Goal: Task Accomplishment & Management: Use online tool/utility

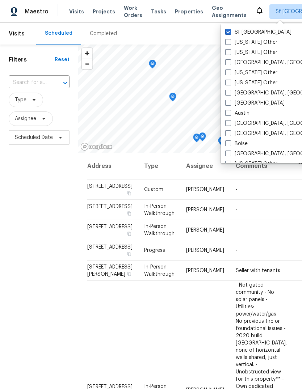
click at [234, 61] on label "[GEOGRAPHIC_DATA], [GEOGRAPHIC_DATA]" at bounding box center [281, 62] width 112 height 7
click at [230, 61] on input "[GEOGRAPHIC_DATA], [GEOGRAPHIC_DATA]" at bounding box center [227, 61] width 5 height 5
checkbox input "true"
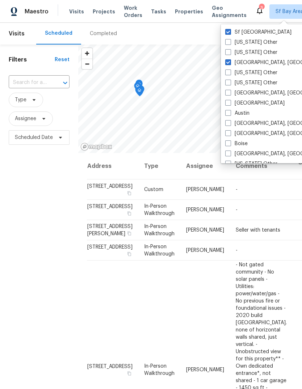
click at [230, 92] on span at bounding box center [228, 93] width 6 height 6
click at [230, 92] on input "[GEOGRAPHIC_DATA], [GEOGRAPHIC_DATA]" at bounding box center [227, 91] width 5 height 5
checkbox input "true"
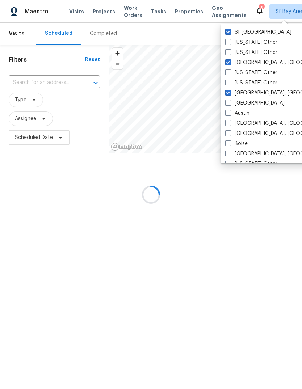
click at [231, 102] on label "[GEOGRAPHIC_DATA]" at bounding box center [254, 102] width 59 height 7
click at [230, 102] on input "[GEOGRAPHIC_DATA]" at bounding box center [227, 101] width 5 height 5
click at [231, 102] on label "[GEOGRAPHIC_DATA]" at bounding box center [254, 102] width 59 height 7
click at [230, 102] on input "[GEOGRAPHIC_DATA]" at bounding box center [227, 101] width 5 height 5
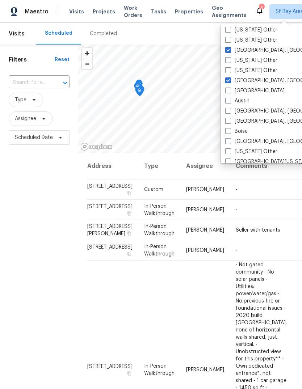
scroll to position [18, 0]
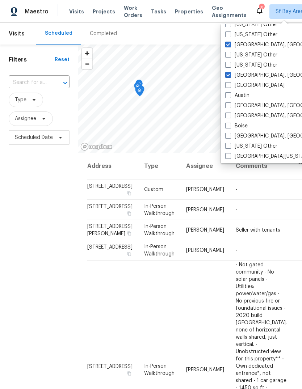
click at [230, 86] on span at bounding box center [228, 85] width 6 height 6
click at [230, 86] on input "[GEOGRAPHIC_DATA]" at bounding box center [227, 84] width 5 height 5
checkbox input "true"
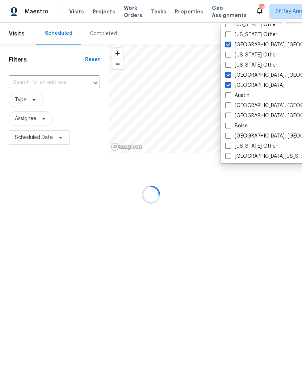
click at [231, 95] on label "Austin" at bounding box center [237, 95] width 24 height 7
click at [230, 95] on input "Austin" at bounding box center [227, 94] width 5 height 5
checkbox input "true"
click at [233, 109] on label "[GEOGRAPHIC_DATA], [GEOGRAPHIC_DATA]" at bounding box center [281, 105] width 112 height 7
click at [230, 107] on input "[GEOGRAPHIC_DATA], [GEOGRAPHIC_DATA]" at bounding box center [227, 104] width 5 height 5
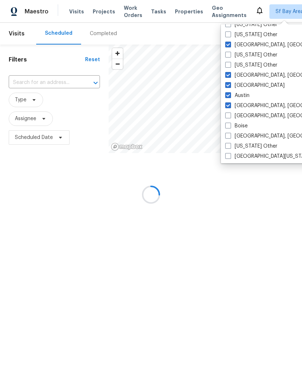
click at [233, 109] on label "[GEOGRAPHIC_DATA], [GEOGRAPHIC_DATA]" at bounding box center [281, 105] width 112 height 7
click at [230, 107] on input "[GEOGRAPHIC_DATA], [GEOGRAPHIC_DATA]" at bounding box center [227, 104] width 5 height 5
checkbox input "false"
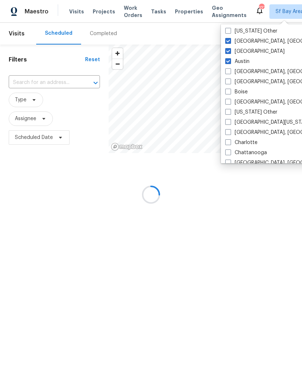
scroll to position [61, 0]
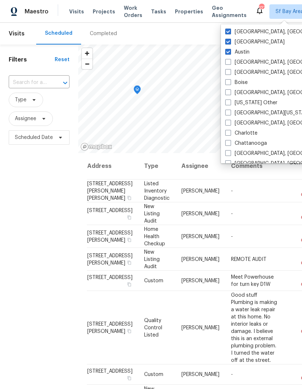
click at [232, 69] on label "[GEOGRAPHIC_DATA], [GEOGRAPHIC_DATA]" at bounding box center [281, 72] width 112 height 7
click at [230, 69] on input "[GEOGRAPHIC_DATA], [GEOGRAPHIC_DATA]" at bounding box center [227, 71] width 5 height 5
checkbox input "true"
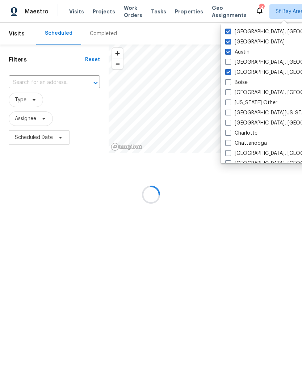
click at [232, 59] on label "[GEOGRAPHIC_DATA], [GEOGRAPHIC_DATA]" at bounding box center [281, 62] width 112 height 7
click at [230, 59] on input "[GEOGRAPHIC_DATA], [GEOGRAPHIC_DATA]" at bounding box center [227, 61] width 5 height 5
checkbox input "true"
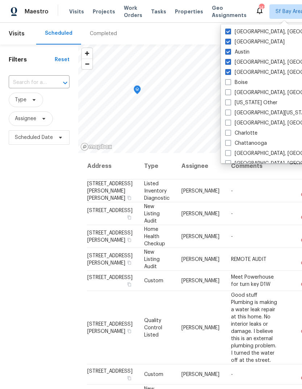
click at [229, 83] on span at bounding box center [228, 82] width 6 height 6
click at [229, 83] on input "Boise" at bounding box center [227, 81] width 5 height 5
checkbox input "true"
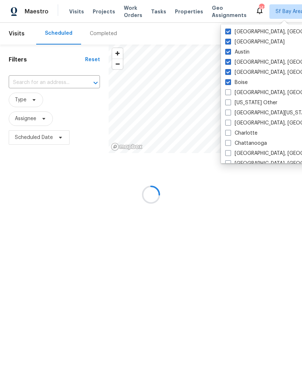
click at [228, 93] on span at bounding box center [228, 92] width 6 height 6
click at [228, 93] on input "[GEOGRAPHIC_DATA], [GEOGRAPHIC_DATA]" at bounding box center [227, 91] width 5 height 5
checkbox input "true"
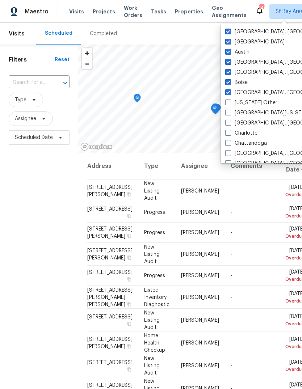
click at [231, 112] on label "[GEOGRAPHIC_DATA][US_STATE], [GEOGRAPHIC_DATA]" at bounding box center [294, 112] width 139 height 7
click at [230, 112] on input "[GEOGRAPHIC_DATA][US_STATE], [GEOGRAPHIC_DATA]" at bounding box center [227, 111] width 5 height 5
checkbox input "true"
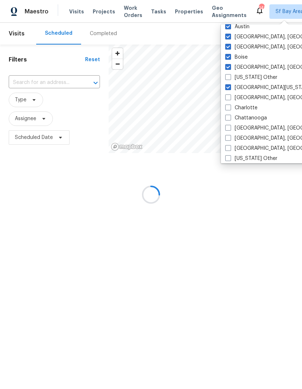
scroll to position [91, 0]
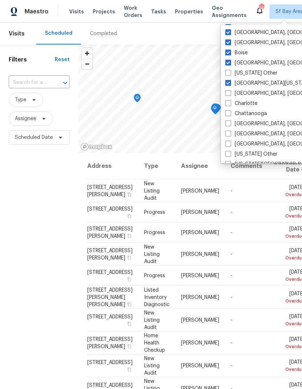
click at [231, 93] on label "[GEOGRAPHIC_DATA], [GEOGRAPHIC_DATA]" at bounding box center [281, 93] width 112 height 7
click at [230, 93] on input "[GEOGRAPHIC_DATA], [GEOGRAPHIC_DATA]" at bounding box center [227, 92] width 5 height 5
checkbox input "true"
click at [229, 102] on span at bounding box center [228, 103] width 6 height 6
click at [229, 102] on input "Charlotte" at bounding box center [227, 102] width 5 height 5
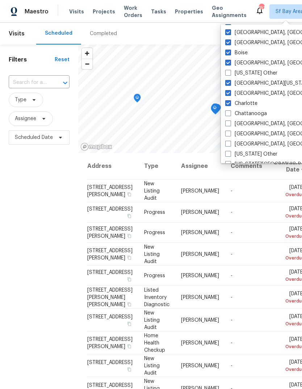
checkbox input "true"
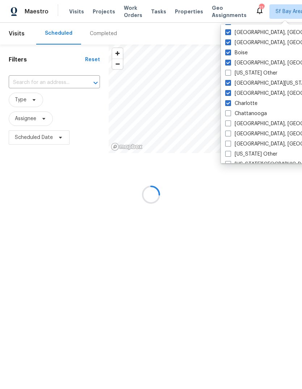
click at [230, 125] on span at bounding box center [228, 123] width 6 height 6
click at [230, 125] on input "[GEOGRAPHIC_DATA], [GEOGRAPHIC_DATA]" at bounding box center [227, 122] width 5 height 5
checkbox input "true"
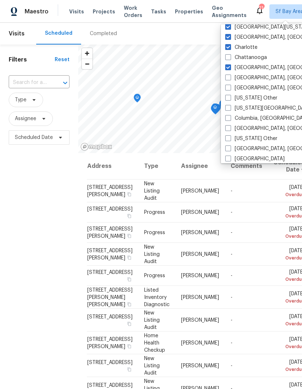
scroll to position [148, 0]
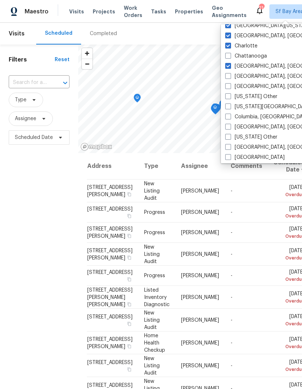
click at [263, 58] on label "Chattanooga" at bounding box center [246, 55] width 42 height 7
click at [230, 57] on input "Chattanooga" at bounding box center [227, 54] width 5 height 5
checkbox input "true"
click at [259, 77] on label "[GEOGRAPHIC_DATA], [GEOGRAPHIC_DATA]" at bounding box center [281, 76] width 112 height 7
click at [230, 77] on input "[GEOGRAPHIC_DATA], [GEOGRAPHIC_DATA]" at bounding box center [227, 75] width 5 height 5
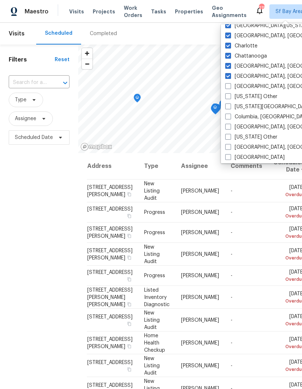
checkbox input "true"
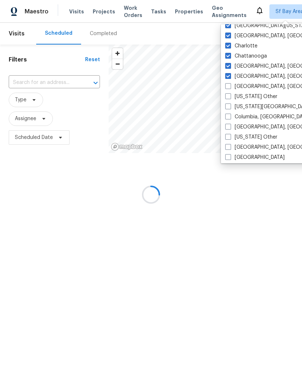
click at [250, 89] on label "[GEOGRAPHIC_DATA], [GEOGRAPHIC_DATA]" at bounding box center [281, 86] width 112 height 7
click at [230, 88] on input "[GEOGRAPHIC_DATA], [GEOGRAPHIC_DATA]" at bounding box center [227, 85] width 5 height 5
checkbox input "true"
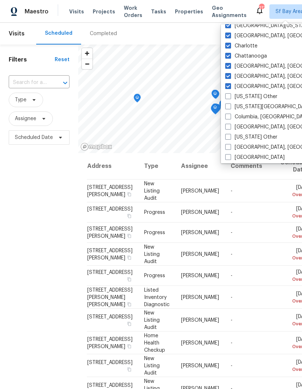
click at [254, 95] on label "[US_STATE] Other" at bounding box center [251, 96] width 52 height 7
click at [230, 95] on input "[US_STATE] Other" at bounding box center [227, 95] width 5 height 5
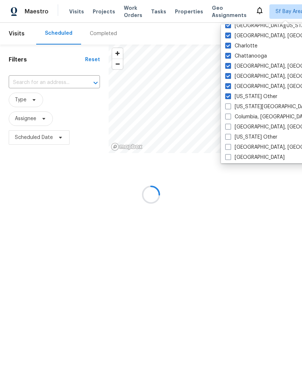
click at [254, 95] on label "[US_STATE] Other" at bounding box center [251, 96] width 52 height 7
click at [230, 95] on input "[US_STATE] Other" at bounding box center [227, 95] width 5 height 5
checkbox input "false"
click at [251, 106] on label "[US_STATE][GEOGRAPHIC_DATA], [GEOGRAPHIC_DATA]" at bounding box center [294, 106] width 139 height 7
click at [230, 106] on input "[US_STATE][GEOGRAPHIC_DATA], [GEOGRAPHIC_DATA]" at bounding box center [227, 105] width 5 height 5
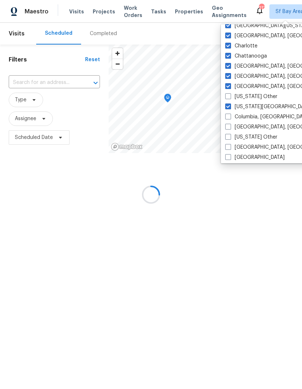
checkbox input "true"
click at [248, 115] on label "Columbia, [GEOGRAPHIC_DATA]" at bounding box center [267, 116] width 85 height 7
click at [230, 115] on input "Columbia, [GEOGRAPHIC_DATA]" at bounding box center [227, 115] width 5 height 5
checkbox input "true"
click at [248, 125] on label "[GEOGRAPHIC_DATA], [GEOGRAPHIC_DATA]" at bounding box center [281, 126] width 112 height 7
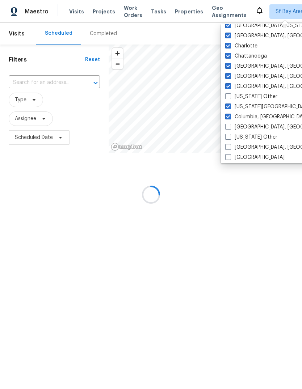
click at [230, 125] on input "[GEOGRAPHIC_DATA], [GEOGRAPHIC_DATA]" at bounding box center [227, 125] width 5 height 5
checkbox input "true"
click at [249, 136] on label "[US_STATE] Other" at bounding box center [251, 136] width 52 height 7
click at [230, 136] on input "[US_STATE] Other" at bounding box center [227, 135] width 5 height 5
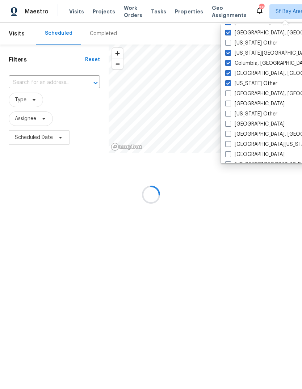
scroll to position [202, 0]
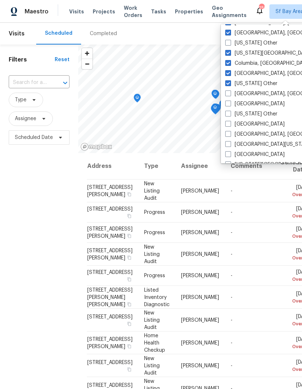
click at [250, 85] on label "[US_STATE] Other" at bounding box center [251, 83] width 52 height 7
click at [230, 85] on input "[US_STATE] Other" at bounding box center [227, 82] width 5 height 5
checkbox input "false"
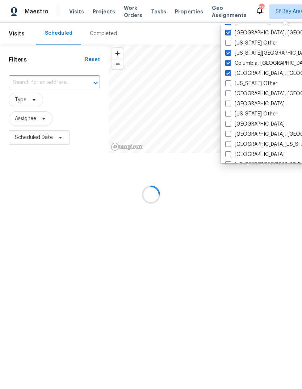
click at [252, 96] on label "[GEOGRAPHIC_DATA], [GEOGRAPHIC_DATA]" at bounding box center [281, 93] width 112 height 7
click at [230, 95] on input "[GEOGRAPHIC_DATA], [GEOGRAPHIC_DATA]" at bounding box center [227, 92] width 5 height 5
checkbox input "true"
click at [244, 105] on label "[GEOGRAPHIC_DATA]" at bounding box center [254, 103] width 59 height 7
click at [230, 105] on input "[GEOGRAPHIC_DATA]" at bounding box center [227, 102] width 5 height 5
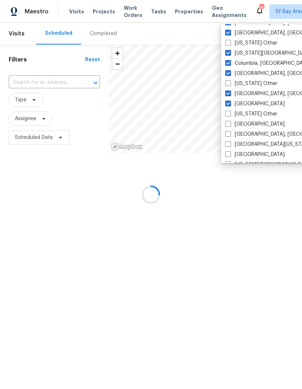
checkbox input "true"
click at [246, 125] on label "[GEOGRAPHIC_DATA]" at bounding box center [254, 123] width 59 height 7
click at [230, 125] on input "[GEOGRAPHIC_DATA]" at bounding box center [227, 122] width 5 height 5
click at [246, 124] on label "[GEOGRAPHIC_DATA]" at bounding box center [254, 123] width 59 height 7
click at [230, 124] on input "[GEOGRAPHIC_DATA]" at bounding box center [227, 122] width 5 height 5
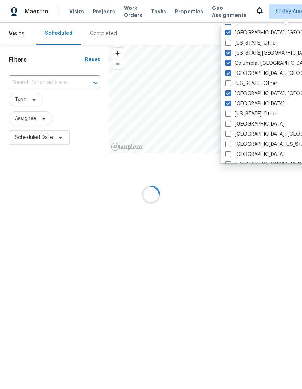
checkbox input "false"
click at [241, 145] on label "[GEOGRAPHIC_DATA][US_STATE]" at bounding box center [268, 144] width 86 height 7
click at [230, 145] on input "[GEOGRAPHIC_DATA][US_STATE]" at bounding box center [227, 143] width 5 height 5
checkbox input "true"
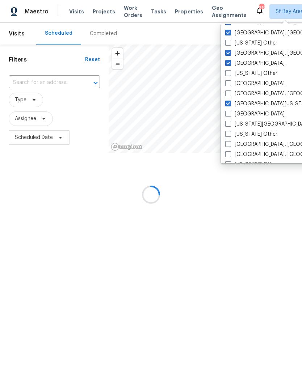
scroll to position [246, 0]
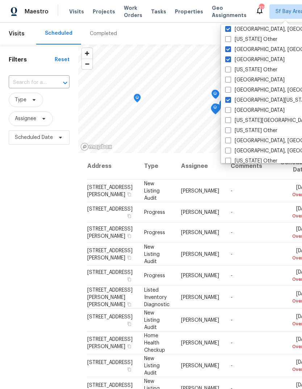
click at [250, 78] on label "[GEOGRAPHIC_DATA]" at bounding box center [254, 79] width 59 height 7
click at [230, 78] on input "[GEOGRAPHIC_DATA]" at bounding box center [227, 78] width 5 height 5
checkbox input "true"
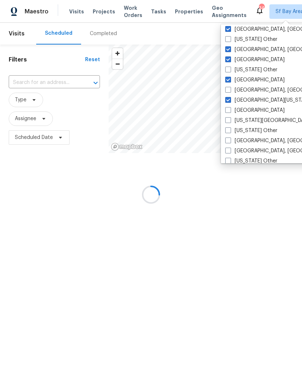
click at [256, 88] on label "[GEOGRAPHIC_DATA], [GEOGRAPHIC_DATA]" at bounding box center [281, 89] width 112 height 7
click at [230, 88] on input "[GEOGRAPHIC_DATA], [GEOGRAPHIC_DATA]" at bounding box center [227, 88] width 5 height 5
checkbox input "true"
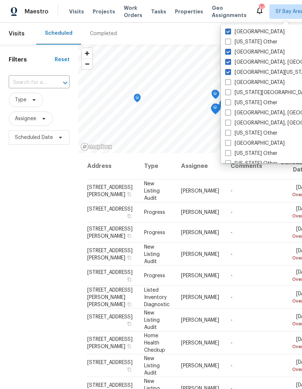
scroll to position [274, 0]
click at [251, 84] on label "[GEOGRAPHIC_DATA]" at bounding box center [254, 81] width 59 height 7
click at [230, 83] on input "[GEOGRAPHIC_DATA]" at bounding box center [227, 80] width 5 height 5
checkbox input "true"
click at [261, 93] on label "[US_STATE][GEOGRAPHIC_DATA]" at bounding box center [268, 92] width 86 height 7
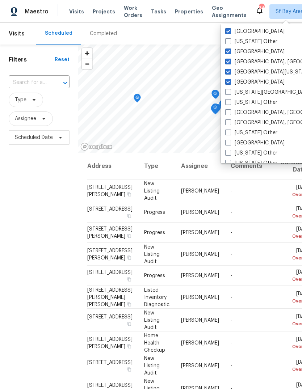
click at [230, 93] on input "[US_STATE][GEOGRAPHIC_DATA]" at bounding box center [227, 91] width 5 height 5
checkbox input "true"
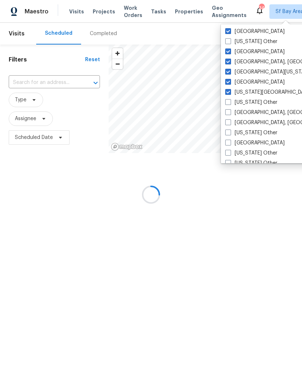
click at [252, 113] on label "[GEOGRAPHIC_DATA], [GEOGRAPHIC_DATA]" at bounding box center [281, 112] width 112 height 7
click at [230, 113] on input "[GEOGRAPHIC_DATA], [GEOGRAPHIC_DATA]" at bounding box center [227, 111] width 5 height 5
checkbox input "true"
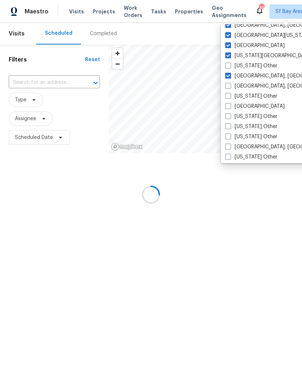
scroll to position [312, 0]
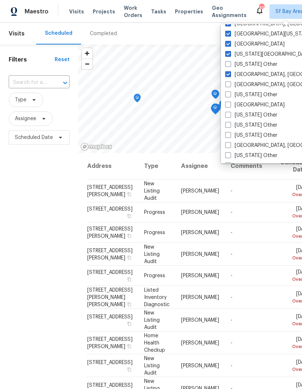
click at [256, 86] on label "[GEOGRAPHIC_DATA], [GEOGRAPHIC_DATA]" at bounding box center [281, 84] width 112 height 7
click at [230, 86] on input "[GEOGRAPHIC_DATA], [GEOGRAPHIC_DATA]" at bounding box center [227, 83] width 5 height 5
checkbox input "true"
click at [249, 106] on label "[GEOGRAPHIC_DATA]" at bounding box center [254, 104] width 59 height 7
click at [230, 106] on input "[GEOGRAPHIC_DATA]" at bounding box center [227, 103] width 5 height 5
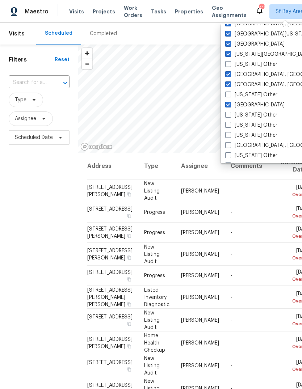
checkbox input "true"
click at [251, 139] on label "[US_STATE] Other" at bounding box center [251, 135] width 52 height 7
click at [230, 136] on input "[US_STATE] Other" at bounding box center [227, 134] width 5 height 5
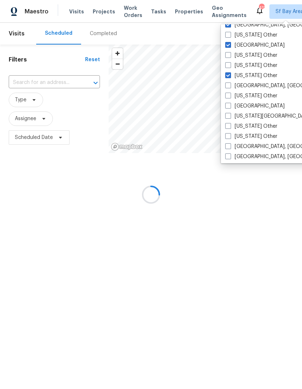
scroll to position [373, 0]
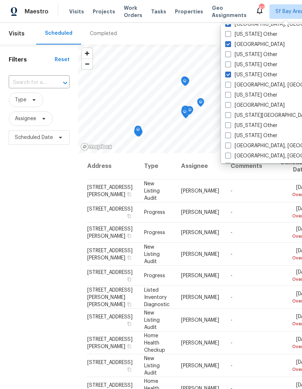
click at [256, 75] on label "[US_STATE] Other" at bounding box center [251, 74] width 52 height 7
click at [230, 75] on input "[US_STATE] Other" at bounding box center [227, 73] width 5 height 5
checkbox input "false"
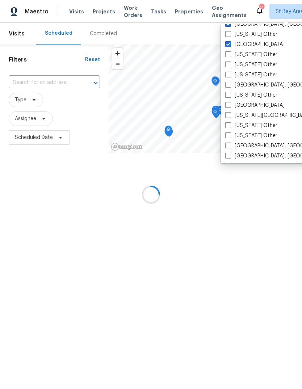
click at [252, 85] on label "[GEOGRAPHIC_DATA], [GEOGRAPHIC_DATA]" at bounding box center [281, 84] width 112 height 7
click at [230, 85] on input "[GEOGRAPHIC_DATA], [GEOGRAPHIC_DATA]" at bounding box center [227, 83] width 5 height 5
checkbox input "true"
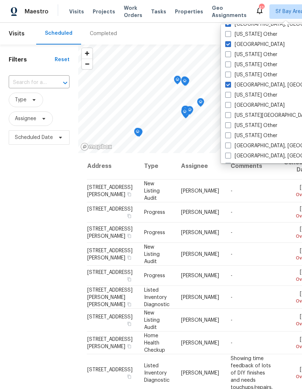
click at [252, 107] on label "[GEOGRAPHIC_DATA]" at bounding box center [254, 105] width 59 height 7
click at [230, 106] on input "[GEOGRAPHIC_DATA]" at bounding box center [227, 104] width 5 height 5
checkbox input "true"
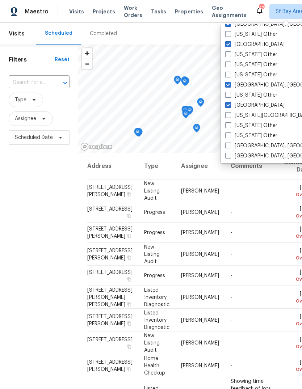
click at [255, 117] on label "[US_STATE][GEOGRAPHIC_DATA]" at bounding box center [268, 115] width 86 height 7
click at [230, 116] on input "[US_STATE][GEOGRAPHIC_DATA]" at bounding box center [227, 114] width 5 height 5
checkbox input "true"
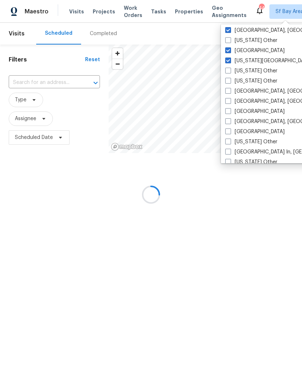
scroll to position [432, 0]
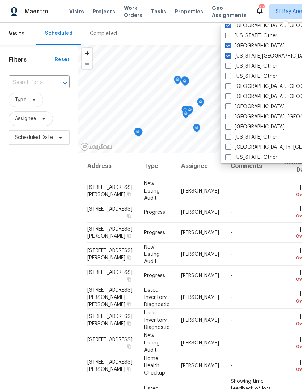
click at [255, 85] on label "[GEOGRAPHIC_DATA], [GEOGRAPHIC_DATA]" at bounding box center [281, 86] width 112 height 7
click at [230, 85] on input "[GEOGRAPHIC_DATA], [GEOGRAPHIC_DATA]" at bounding box center [227, 85] width 5 height 5
checkbox input "true"
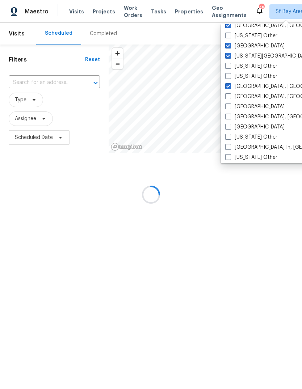
click at [251, 97] on label "[GEOGRAPHIC_DATA], [GEOGRAPHIC_DATA]" at bounding box center [281, 96] width 112 height 7
click at [230, 97] on input "[GEOGRAPHIC_DATA], [GEOGRAPHIC_DATA]" at bounding box center [227, 95] width 5 height 5
checkbox input "true"
click at [252, 108] on label "[GEOGRAPHIC_DATA]" at bounding box center [254, 106] width 59 height 7
click at [230, 108] on input "[GEOGRAPHIC_DATA]" at bounding box center [227, 105] width 5 height 5
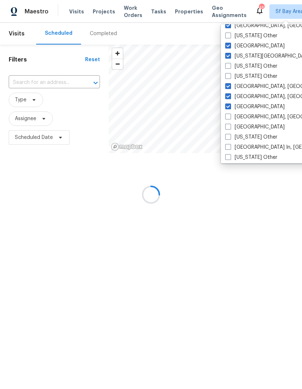
checkbox input "true"
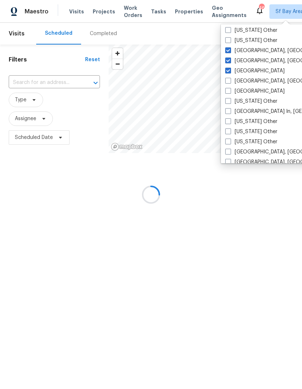
scroll to position [474, 0]
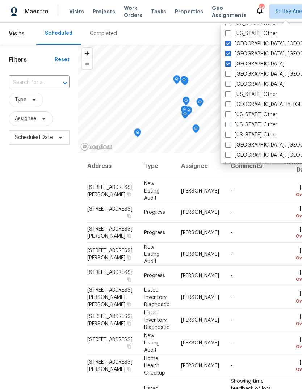
click at [259, 75] on label "[GEOGRAPHIC_DATA], [GEOGRAPHIC_DATA]" at bounding box center [281, 74] width 112 height 7
click at [230, 75] on input "[GEOGRAPHIC_DATA], [GEOGRAPHIC_DATA]" at bounding box center [227, 73] width 5 height 5
checkbox input "true"
click at [257, 86] on label "[GEOGRAPHIC_DATA]" at bounding box center [254, 84] width 59 height 7
click at [230, 85] on input "[GEOGRAPHIC_DATA]" at bounding box center [227, 83] width 5 height 5
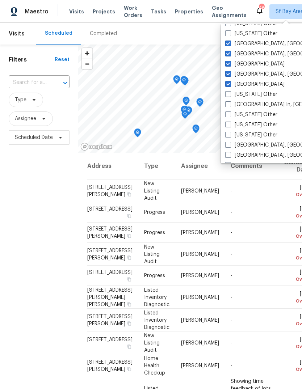
checkbox input "true"
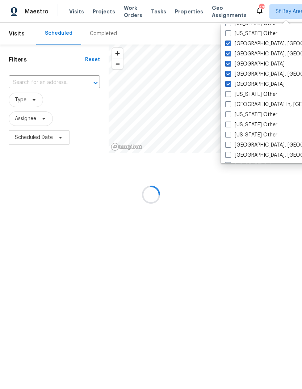
click at [257, 103] on label "[GEOGRAPHIC_DATA] In, [GEOGRAPHIC_DATA]" at bounding box center [284, 104] width 118 height 7
click at [230, 103] on input "[GEOGRAPHIC_DATA] In, [GEOGRAPHIC_DATA]" at bounding box center [227, 103] width 5 height 5
checkbox input "true"
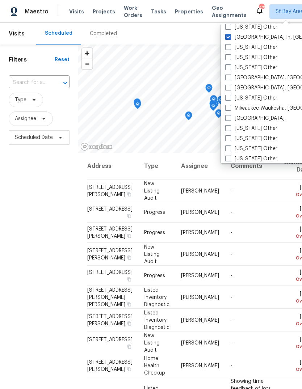
scroll to position [554, 0]
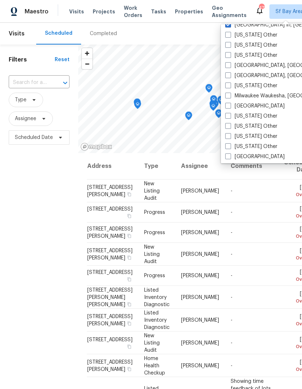
click at [259, 67] on label "[GEOGRAPHIC_DATA], [GEOGRAPHIC_DATA]" at bounding box center [281, 65] width 112 height 7
click at [230, 67] on input "[GEOGRAPHIC_DATA], [GEOGRAPHIC_DATA]" at bounding box center [227, 64] width 5 height 5
checkbox input "true"
click at [266, 98] on label "Milwaukee Waukesha, [GEOGRAPHIC_DATA]" at bounding box center [281, 95] width 112 height 7
click at [230, 97] on input "Milwaukee Waukesha, [GEOGRAPHIC_DATA]" at bounding box center [227, 94] width 5 height 5
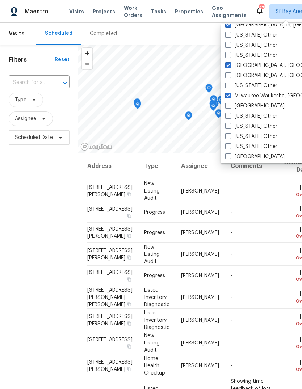
checkbox input "true"
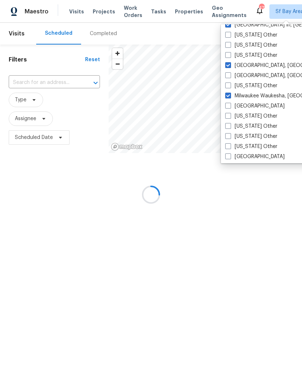
click at [252, 106] on label "[GEOGRAPHIC_DATA]" at bounding box center [254, 105] width 59 height 7
click at [230, 106] on input "[GEOGRAPHIC_DATA]" at bounding box center [227, 104] width 5 height 5
checkbox input "true"
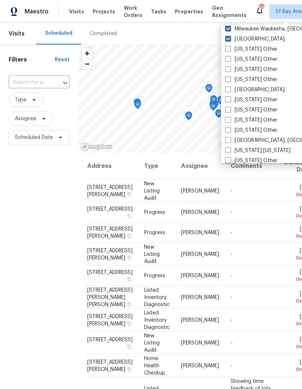
scroll to position [623, 0]
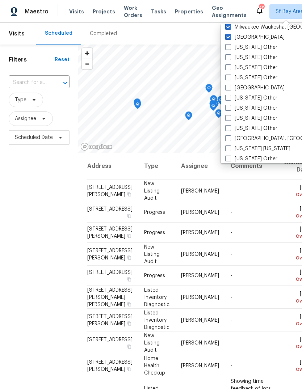
click at [251, 89] on label "[GEOGRAPHIC_DATA]" at bounding box center [254, 87] width 59 height 7
click at [230, 89] on input "[GEOGRAPHIC_DATA]" at bounding box center [227, 86] width 5 height 5
checkbox input "true"
click at [255, 116] on label "[US_STATE] Other" at bounding box center [251, 118] width 52 height 7
click at [230, 116] on input "[US_STATE] Other" at bounding box center [227, 117] width 5 height 5
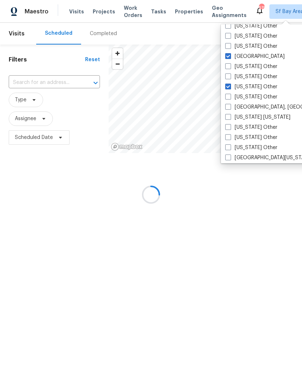
scroll to position [665, 0]
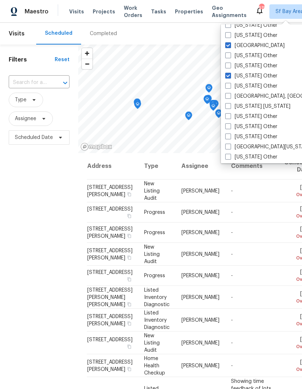
click at [261, 74] on label "[US_STATE] Other" at bounding box center [251, 75] width 52 height 7
click at [230, 74] on input "[US_STATE] Other" at bounding box center [227, 74] width 5 height 5
checkbox input "false"
click at [250, 98] on label "[GEOGRAPHIC_DATA], [GEOGRAPHIC_DATA]" at bounding box center [281, 96] width 112 height 7
click at [230, 97] on input "[GEOGRAPHIC_DATA], [GEOGRAPHIC_DATA]" at bounding box center [227, 95] width 5 height 5
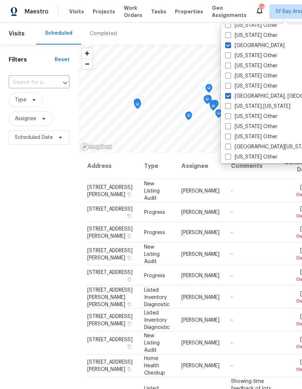
checkbox input "true"
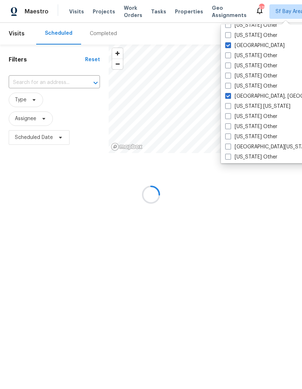
click at [250, 106] on label "[US_STATE] [US_STATE]" at bounding box center [257, 106] width 65 height 7
click at [230, 106] on input "[US_STATE] [US_STATE]" at bounding box center [227, 105] width 5 height 5
checkbox input "true"
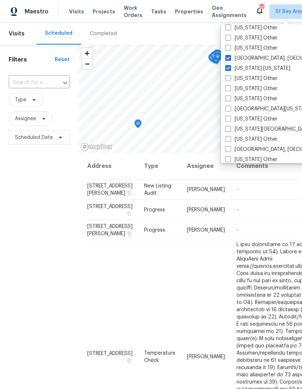
scroll to position [715, 0]
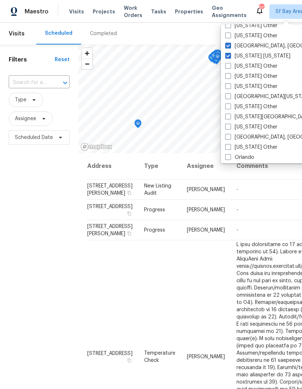
click at [255, 98] on label "[GEOGRAPHIC_DATA][US_STATE]" at bounding box center [268, 96] width 86 height 7
click at [230, 98] on input "[GEOGRAPHIC_DATA][US_STATE]" at bounding box center [227, 95] width 5 height 5
checkbox input "true"
click at [251, 118] on label "[US_STATE][GEOGRAPHIC_DATA], [GEOGRAPHIC_DATA]" at bounding box center [294, 116] width 139 height 7
click at [230, 118] on input "[US_STATE][GEOGRAPHIC_DATA], [GEOGRAPHIC_DATA]" at bounding box center [227, 115] width 5 height 5
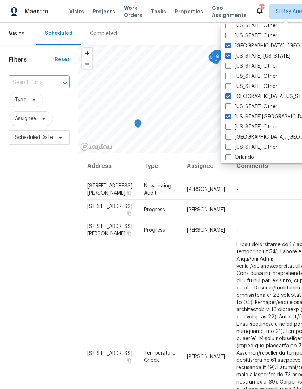
checkbox input "true"
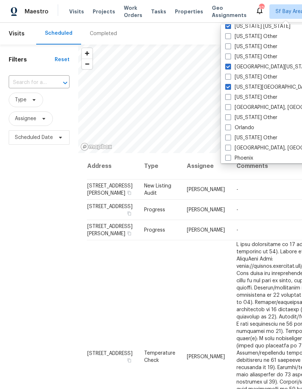
scroll to position [746, 0]
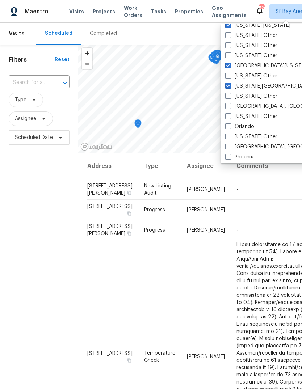
click at [248, 105] on label "[GEOGRAPHIC_DATA], [GEOGRAPHIC_DATA]" at bounding box center [281, 106] width 112 height 7
click at [230, 105] on input "[GEOGRAPHIC_DATA], [GEOGRAPHIC_DATA]" at bounding box center [227, 105] width 5 height 5
checkbox input "true"
click at [246, 128] on label "Orlando" at bounding box center [239, 126] width 29 height 7
click at [230, 128] on input "Orlando" at bounding box center [227, 125] width 5 height 5
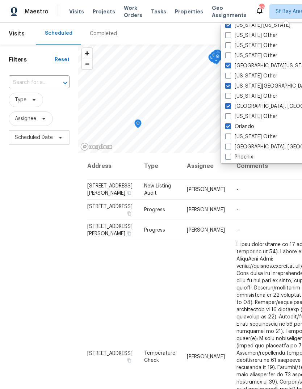
checkbox input "true"
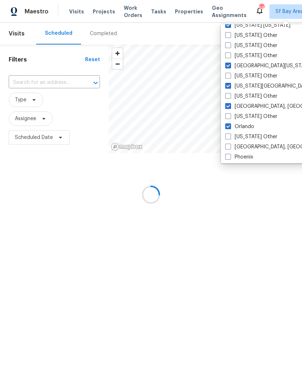
click at [249, 148] on label "[GEOGRAPHIC_DATA], [GEOGRAPHIC_DATA]" at bounding box center [281, 146] width 112 height 7
click at [230, 148] on input "[GEOGRAPHIC_DATA], [GEOGRAPHIC_DATA]" at bounding box center [227, 145] width 5 height 5
checkbox input "true"
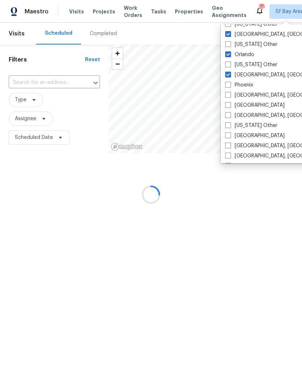
scroll to position [818, 0]
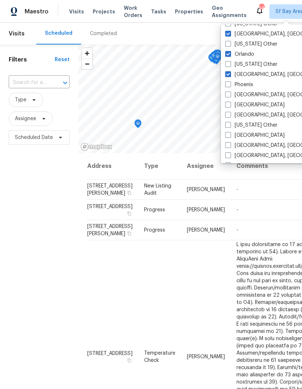
click at [252, 87] on label "Phoenix" at bounding box center [239, 84] width 28 height 7
click at [230, 86] on input "Phoenix" at bounding box center [227, 83] width 5 height 5
checkbox input "true"
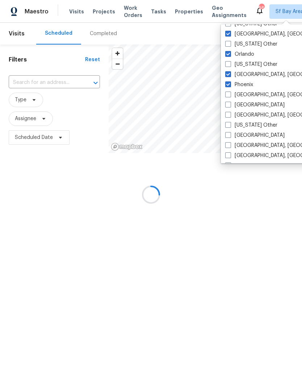
click at [255, 98] on label "[GEOGRAPHIC_DATA], [GEOGRAPHIC_DATA]" at bounding box center [281, 94] width 112 height 7
click at [230, 96] on input "[GEOGRAPHIC_DATA], [GEOGRAPHIC_DATA]" at bounding box center [227, 93] width 5 height 5
checkbox input "true"
click at [248, 106] on label "[GEOGRAPHIC_DATA]" at bounding box center [254, 104] width 59 height 7
click at [230, 106] on input "[GEOGRAPHIC_DATA]" at bounding box center [227, 103] width 5 height 5
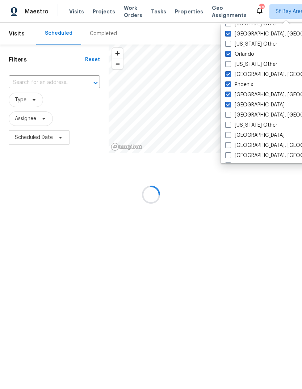
checkbox input "true"
click at [248, 115] on label "[GEOGRAPHIC_DATA], [GEOGRAPHIC_DATA]" at bounding box center [281, 114] width 112 height 7
click at [230, 115] on input "[GEOGRAPHIC_DATA], [GEOGRAPHIC_DATA]" at bounding box center [227, 113] width 5 height 5
checkbox input "true"
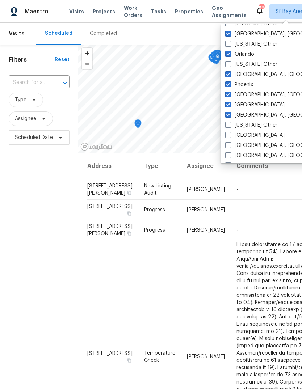
click at [247, 142] on label "[GEOGRAPHIC_DATA], [GEOGRAPHIC_DATA]" at bounding box center [281, 145] width 112 height 7
click at [230, 142] on input "[GEOGRAPHIC_DATA], [GEOGRAPHIC_DATA]" at bounding box center [227, 144] width 5 height 5
checkbox input "true"
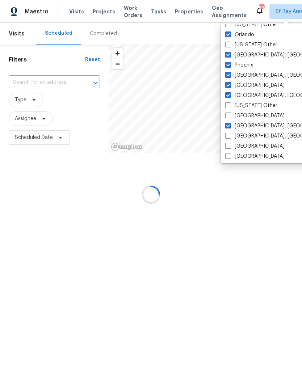
scroll to position [860, 0]
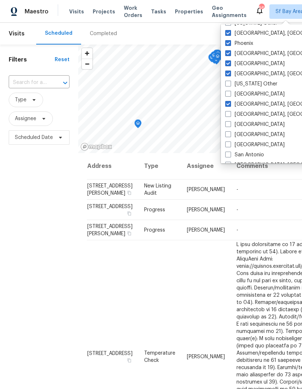
click at [248, 96] on label "[GEOGRAPHIC_DATA]" at bounding box center [254, 93] width 59 height 7
click at [230, 95] on input "[GEOGRAPHIC_DATA]" at bounding box center [227, 92] width 5 height 5
checkbox input "true"
click at [249, 114] on label "[GEOGRAPHIC_DATA], [GEOGRAPHIC_DATA]" at bounding box center [281, 114] width 112 height 7
click at [230, 114] on input "[GEOGRAPHIC_DATA], [GEOGRAPHIC_DATA]" at bounding box center [227, 113] width 5 height 5
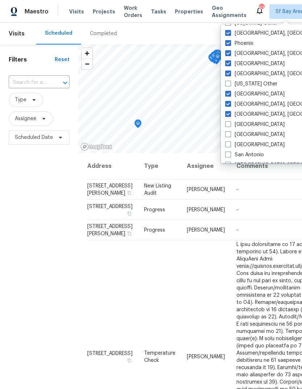
checkbox input "true"
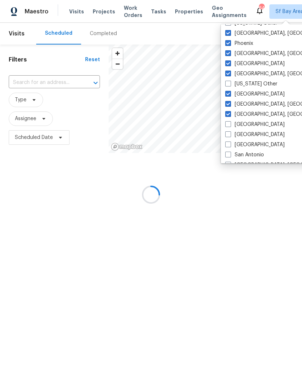
click at [247, 126] on label "[GEOGRAPHIC_DATA]" at bounding box center [254, 124] width 59 height 7
click at [230, 125] on input "[GEOGRAPHIC_DATA]" at bounding box center [227, 123] width 5 height 5
checkbox input "true"
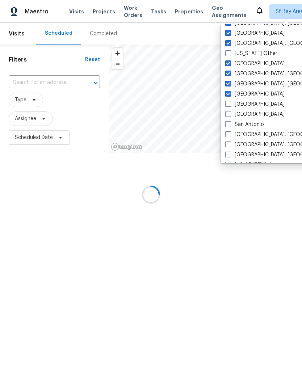
scroll to position [910, 0]
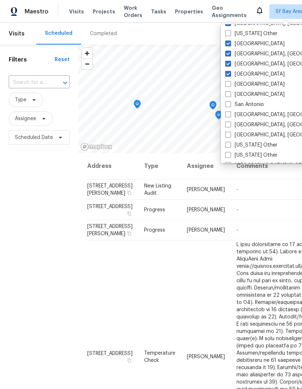
click at [252, 88] on label "[GEOGRAPHIC_DATA]" at bounding box center [254, 84] width 59 height 7
click at [230, 85] on input "[GEOGRAPHIC_DATA]" at bounding box center [227, 83] width 5 height 5
checkbox input "true"
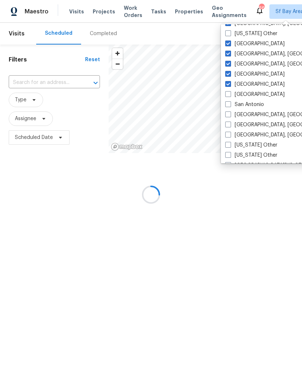
click at [248, 96] on label "[GEOGRAPHIC_DATA]" at bounding box center [254, 94] width 59 height 7
click at [230, 95] on input "[GEOGRAPHIC_DATA]" at bounding box center [227, 93] width 5 height 5
checkbox input "true"
click at [246, 106] on label "San Antonio" at bounding box center [244, 104] width 39 height 7
click at [230, 106] on input "San Antonio" at bounding box center [227, 103] width 5 height 5
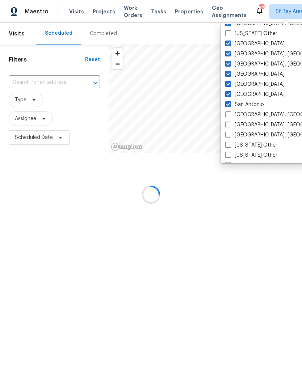
checkbox input "true"
click at [246, 115] on label "[GEOGRAPHIC_DATA], [GEOGRAPHIC_DATA]" at bounding box center [281, 114] width 112 height 7
click at [230, 115] on input "[GEOGRAPHIC_DATA], [GEOGRAPHIC_DATA]" at bounding box center [227, 113] width 5 height 5
checkbox input "true"
click at [248, 124] on label "[GEOGRAPHIC_DATA], [GEOGRAPHIC_DATA]" at bounding box center [281, 124] width 112 height 7
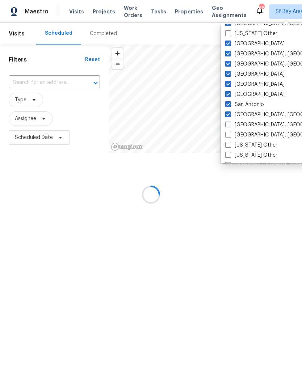
click at [230, 124] on input "[GEOGRAPHIC_DATA], [GEOGRAPHIC_DATA]" at bounding box center [227, 123] width 5 height 5
checkbox input "true"
click at [247, 133] on label "[GEOGRAPHIC_DATA], [GEOGRAPHIC_DATA]" at bounding box center [281, 134] width 112 height 7
click at [230, 133] on input "[GEOGRAPHIC_DATA], [GEOGRAPHIC_DATA]" at bounding box center [227, 133] width 5 height 5
checkbox input "true"
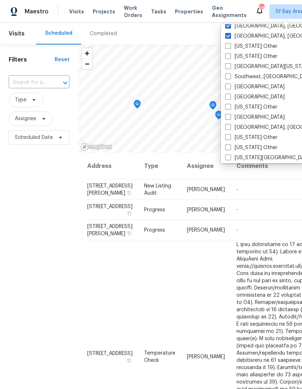
scroll to position [1043, 0]
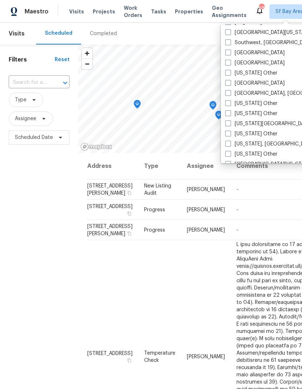
click at [261, 40] on label "Southwest, [GEOGRAPHIC_DATA]" at bounding box center [269, 42] width 88 height 7
click at [230, 40] on input "Southwest, [GEOGRAPHIC_DATA]" at bounding box center [227, 41] width 5 height 5
click at [260, 42] on label "Southwest, [GEOGRAPHIC_DATA]" at bounding box center [269, 42] width 88 height 7
click at [230, 42] on input "Southwest, [GEOGRAPHIC_DATA]" at bounding box center [227, 41] width 5 height 5
checkbox input "false"
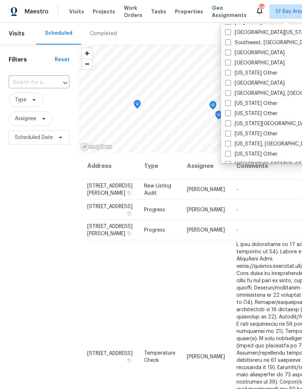
click at [251, 55] on label "[GEOGRAPHIC_DATA]" at bounding box center [254, 52] width 59 height 7
click at [230, 54] on input "[GEOGRAPHIC_DATA]" at bounding box center [227, 51] width 5 height 5
checkbox input "true"
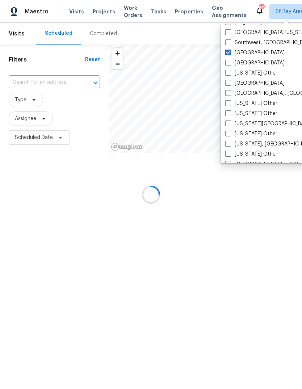
click at [246, 65] on label "[GEOGRAPHIC_DATA]" at bounding box center [254, 62] width 59 height 7
click at [230, 64] on input "[GEOGRAPHIC_DATA]" at bounding box center [227, 61] width 5 height 5
checkbox input "true"
click at [250, 84] on label "[GEOGRAPHIC_DATA]" at bounding box center [254, 83] width 59 height 7
click at [230, 84] on input "[GEOGRAPHIC_DATA]" at bounding box center [227, 82] width 5 height 5
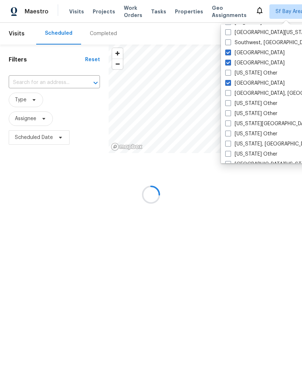
checkbox input "true"
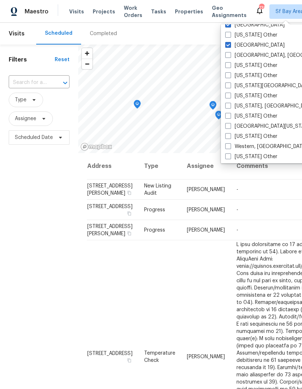
scroll to position [1087, 0]
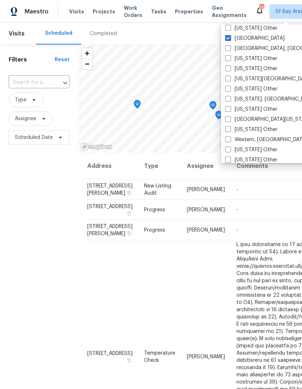
click at [260, 77] on label "[US_STATE][GEOGRAPHIC_DATA], [GEOGRAPHIC_DATA]" at bounding box center [294, 78] width 139 height 7
click at [230, 77] on input "[US_STATE][GEOGRAPHIC_DATA], [GEOGRAPHIC_DATA]" at bounding box center [227, 77] width 5 height 5
checkbox input "true"
click at [253, 100] on label "[US_STATE], [GEOGRAPHIC_DATA]" at bounding box center [269, 98] width 89 height 7
click at [230, 100] on input "[US_STATE], [GEOGRAPHIC_DATA]" at bounding box center [227, 97] width 5 height 5
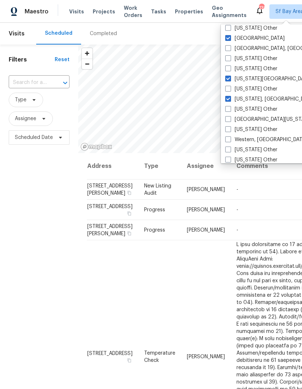
checkbox input "true"
click at [250, 138] on label "Western, [GEOGRAPHIC_DATA]" at bounding box center [266, 139] width 82 height 7
click at [230, 138] on input "Western, [GEOGRAPHIC_DATA]" at bounding box center [227, 138] width 5 height 5
checkbox input "true"
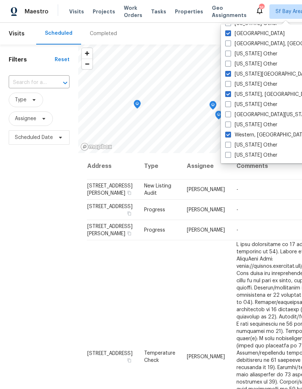
scroll to position [1092, 0]
click at [152, 19] on div "Maestro Visits Projects Work Orders Tasks Properties Geo Assignments 766 Sf Bay…" at bounding box center [151, 11] width 302 height 23
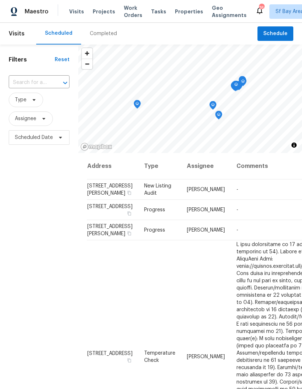
click at [154, 12] on span "Tasks" at bounding box center [158, 11] width 15 height 5
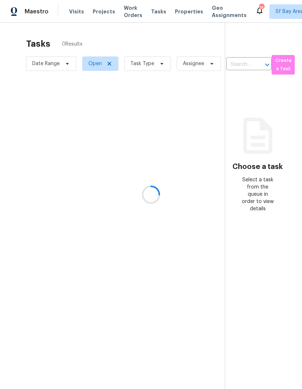
click at [145, 66] on div at bounding box center [151, 194] width 302 height 389
click at [158, 64] on div at bounding box center [151, 194] width 302 height 389
click at [155, 68] on div at bounding box center [151, 194] width 302 height 389
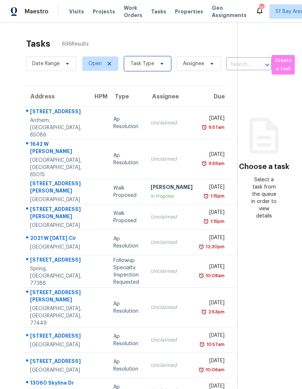
click at [154, 67] on span "Task Type" at bounding box center [147, 63] width 47 height 14
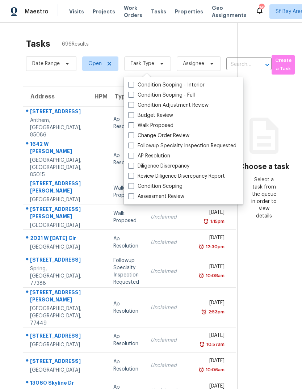
click at [154, 199] on label "Assessment Review" at bounding box center [156, 196] width 56 height 7
click at [133, 197] on input "Assessment Review" at bounding box center [130, 195] width 5 height 5
checkbox input "true"
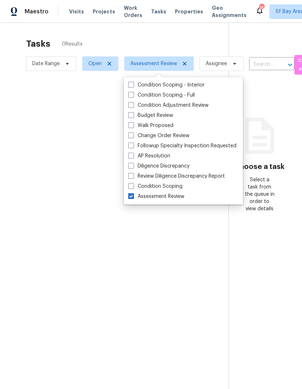
click at [197, 49] on div at bounding box center [151, 194] width 302 height 389
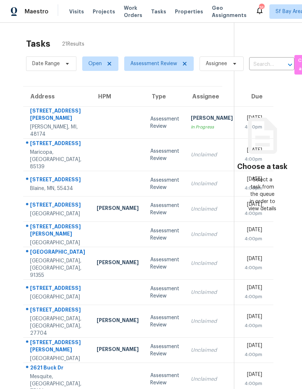
click at [41, 149] on div "[STREET_ADDRESS]" at bounding box center [57, 144] width 55 height 9
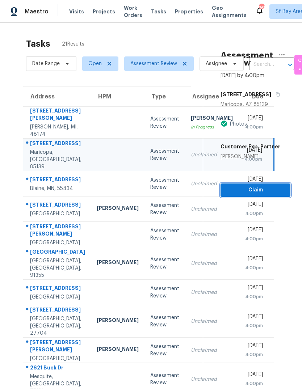
click at [260, 195] on button "Claim" at bounding box center [255, 189] width 70 height 13
click at [255, 187] on span "Claim" at bounding box center [255, 190] width 58 height 9
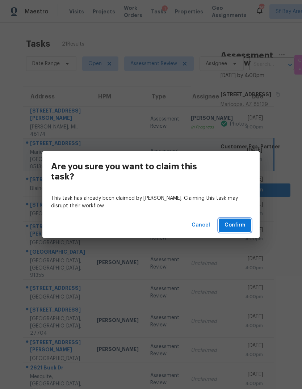
click at [237, 230] on button "Confirm" at bounding box center [234, 224] width 32 height 13
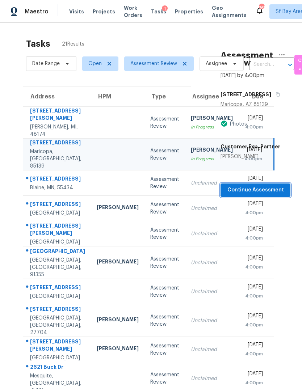
click at [261, 192] on span "Continue Assessment" at bounding box center [255, 190] width 58 height 9
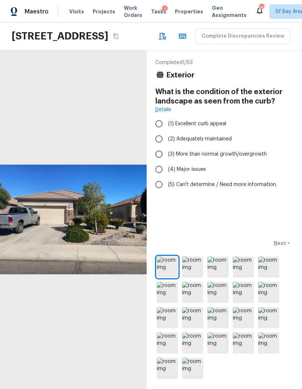
click at [158, 146] on input "(2) Adequately maintained" at bounding box center [158, 138] width 15 height 15
radio input "true"
click at [283, 247] on p "Next" at bounding box center [280, 242] width 14 height 7
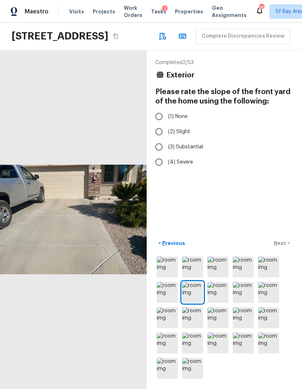
click at [161, 124] on input "(1) None" at bounding box center [158, 116] width 15 height 15
radio input "true"
click at [283, 247] on p "Next" at bounding box center [280, 242] width 14 height 7
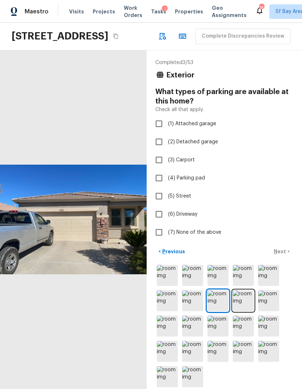
click at [157, 130] on input "(1) Attached garage" at bounding box center [158, 123] width 15 height 15
checkbox input "true"
click at [283, 255] on p "Next" at bounding box center [280, 251] width 14 height 7
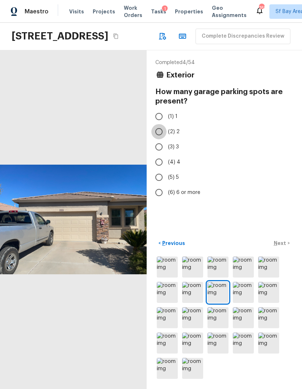
click at [157, 139] on input "(2) 2" at bounding box center [158, 131] width 15 height 15
radio input "true"
click at [282, 247] on p "Next" at bounding box center [280, 242] width 14 height 7
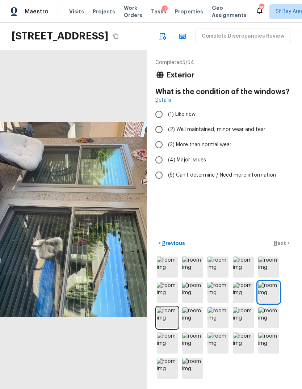
click at [157, 152] on input "(3) More than normal wear" at bounding box center [158, 144] width 15 height 15
radio input "true"
click at [281, 247] on p "Next" at bounding box center [280, 242] width 14 height 7
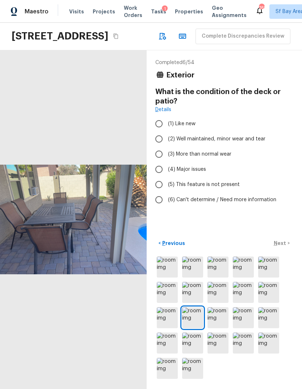
click at [159, 146] on input "(2) Well maintained, minor wear and tear" at bounding box center [158, 138] width 15 height 15
radio input "true"
click at [281, 247] on p "Next" at bounding box center [280, 242] width 14 height 7
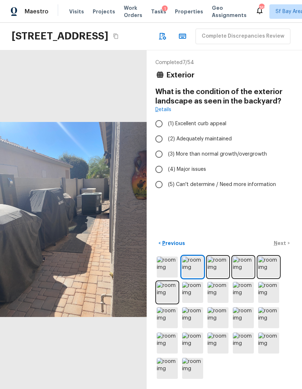
click at [212, 146] on label "(2) Adequately maintained" at bounding box center [219, 138] width 136 height 15
click at [166, 146] on input "(2) Adequately maintained" at bounding box center [158, 138] width 15 height 15
radio input "true"
click at [288, 249] on button "Next >" at bounding box center [281, 243] width 23 height 12
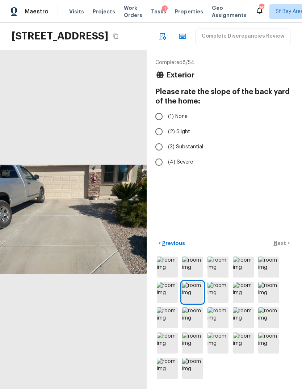
click at [180, 120] on span "(1) None" at bounding box center [178, 116] width 20 height 7
click at [166, 124] on input "(1) None" at bounding box center [158, 116] width 15 height 15
radio input "true"
click at [284, 247] on p "Next" at bounding box center [280, 242] width 14 height 7
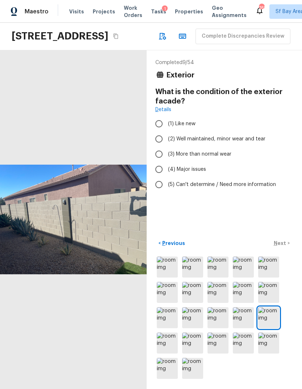
click at [213, 162] on label "(3) More than normal wear" at bounding box center [219, 153] width 136 height 15
click at [166, 162] on input "(3) More than normal wear" at bounding box center [158, 153] width 15 height 15
radio input "true"
click at [225, 146] on label "(2) Well maintained, minor wear and tear" at bounding box center [219, 138] width 136 height 15
click at [166, 146] on input "(2) Well maintained, minor wear and tear" at bounding box center [158, 138] width 15 height 15
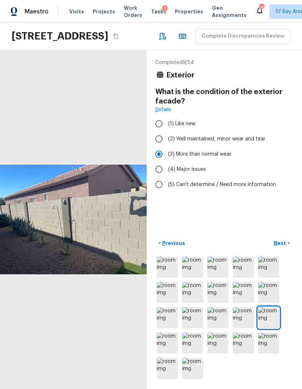
radio input "true"
click at [287, 249] on button "Next >" at bounding box center [281, 243] width 23 height 12
click at [161, 146] on input "(2) Well maintained, minor wear and tear" at bounding box center [158, 138] width 15 height 15
radio input "true"
click at [287, 249] on button "Next >" at bounding box center [281, 243] width 23 height 12
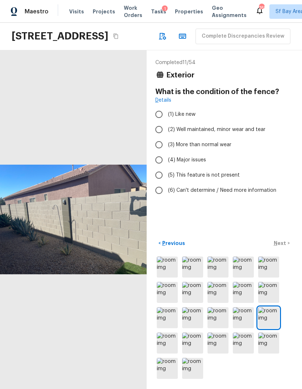
click at [156, 137] on input "(2) Well maintained, minor wear and tear" at bounding box center [158, 129] width 15 height 15
radio input "true"
click at [286, 247] on p "Next" at bounding box center [280, 242] width 14 height 7
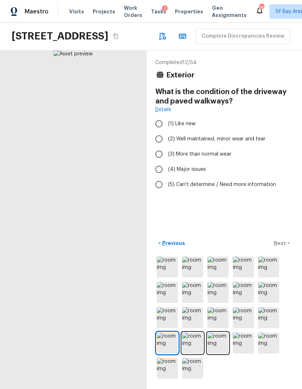
click at [158, 146] on input "(2) Well maintained, minor wear and tear" at bounding box center [158, 138] width 15 height 15
radio input "true"
click at [287, 249] on button "Next >" at bounding box center [281, 243] width 23 height 12
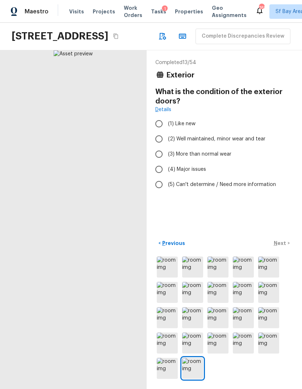
click at [161, 146] on input "(2) Well maintained, minor wear and tear" at bounding box center [158, 138] width 15 height 15
radio input "true"
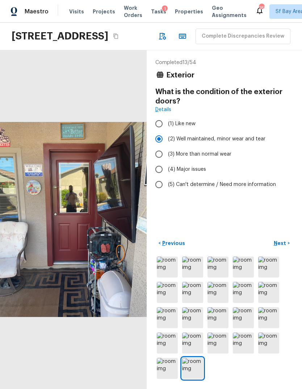
click at [285, 247] on p "Next" at bounding box center [280, 242] width 14 height 7
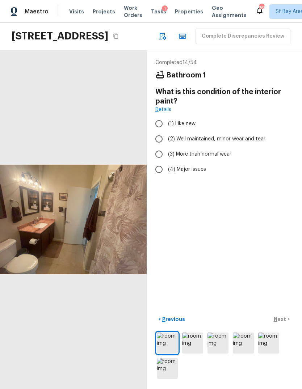
click at [160, 162] on input "(3) More than normal wear" at bounding box center [158, 153] width 15 height 15
radio input "true"
click at [287, 325] on button "Next >" at bounding box center [281, 319] width 23 height 12
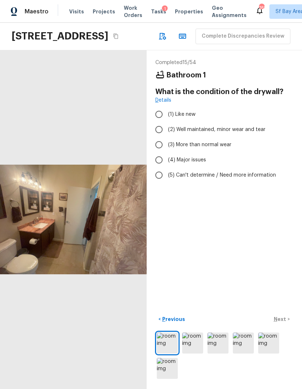
click at [158, 152] on input "(3) More than normal wear" at bounding box center [158, 144] width 15 height 15
radio input "true"
click at [287, 325] on button "Next >" at bounding box center [281, 319] width 23 height 12
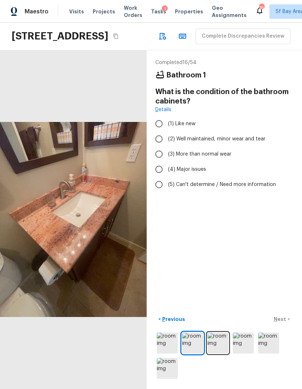
click at [157, 162] on input "(3) More than normal wear" at bounding box center [158, 153] width 15 height 15
radio input "true"
click at [287, 325] on button "Next >" at bounding box center [281, 319] width 23 height 12
click at [159, 162] on input "(3) More than normal wear" at bounding box center [158, 153] width 15 height 15
radio input "true"
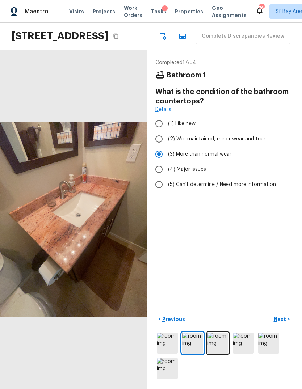
click at [286, 323] on p "Next" at bounding box center [280, 318] width 14 height 7
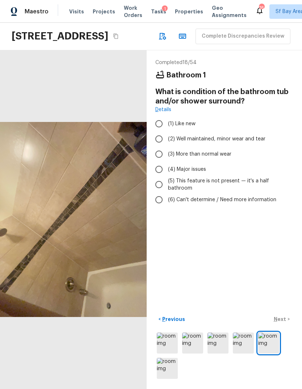
click at [159, 162] on input "(3) More than normal wear" at bounding box center [158, 153] width 15 height 15
radio input "true"
click at [286, 323] on p "Next" at bounding box center [280, 318] width 14 height 7
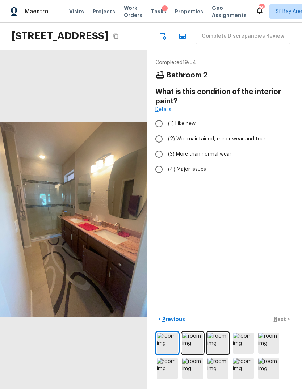
click at [157, 162] on input "(3) More than normal wear" at bounding box center [158, 153] width 15 height 15
radio input "true"
click at [287, 325] on button "Next >" at bounding box center [281, 319] width 23 height 12
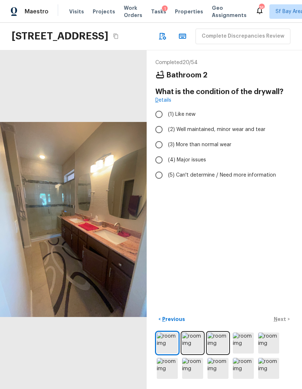
click at [155, 137] on input "(2) Well maintained, minor wear and tear" at bounding box center [158, 129] width 15 height 15
radio input "true"
click at [287, 325] on button "Next >" at bounding box center [281, 319] width 23 height 12
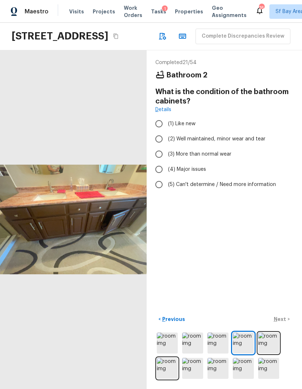
click at [158, 146] on input "(2) Well maintained, minor wear and tear" at bounding box center [158, 138] width 15 height 15
radio input "true"
click at [288, 325] on button "Next >" at bounding box center [281, 319] width 23 height 12
click at [159, 146] on input "(2) Well maintained, minor wear and tear" at bounding box center [158, 138] width 15 height 15
radio input "true"
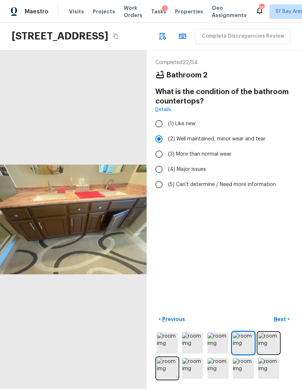
click at [287, 325] on button "Next >" at bounding box center [281, 319] width 23 height 12
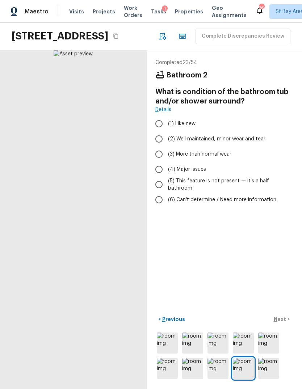
click at [161, 146] on input "(2) Well maintained, minor wear and tear" at bounding box center [158, 138] width 15 height 15
radio input "true"
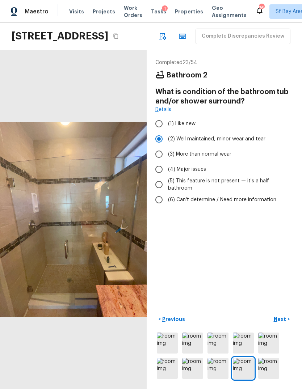
click at [286, 323] on p "Next" at bounding box center [280, 318] width 14 height 7
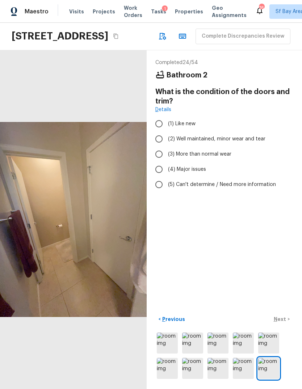
click at [156, 146] on input "(2) Well maintained, minor wear and tear" at bounding box center [158, 138] width 15 height 15
radio input "true"
click at [288, 325] on button "Next >" at bounding box center [281, 319] width 23 height 12
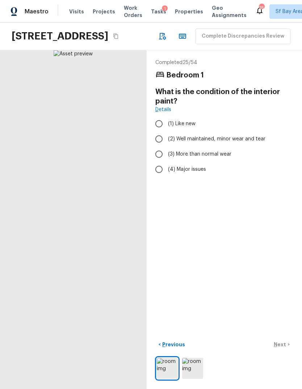
click at [157, 162] on input "(3) More than normal wear" at bounding box center [158, 153] width 15 height 15
radio input "true"
click at [287, 350] on button "Next >" at bounding box center [281, 345] width 23 height 12
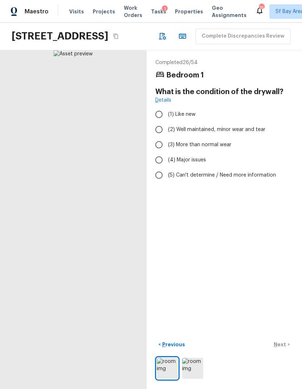
scroll to position [13, 0]
click at [158, 128] on input "(2) Well maintained, minor wear and tear" at bounding box center [158, 129] width 15 height 15
radio input "true"
click at [284, 348] on p "Next" at bounding box center [280, 344] width 14 height 7
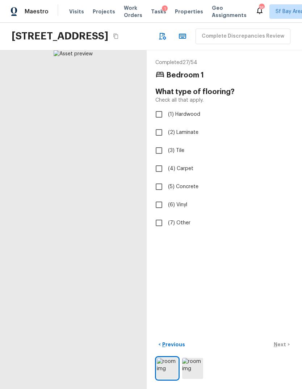
click at [156, 131] on input "(2) Laminate" at bounding box center [158, 132] width 15 height 15
checkbox input "true"
click at [284, 350] on div "< Previous Next >" at bounding box center [224, 345] width 138 height 12
click at [283, 348] on p "Next" at bounding box center [280, 344] width 14 height 7
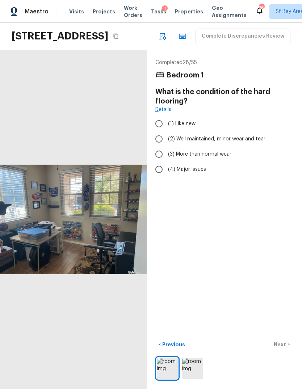
click at [158, 138] on input "(2) Well maintained, minor wear and tear" at bounding box center [158, 138] width 15 height 15
radio input "true"
click at [284, 348] on p "Next" at bounding box center [280, 344] width 14 height 7
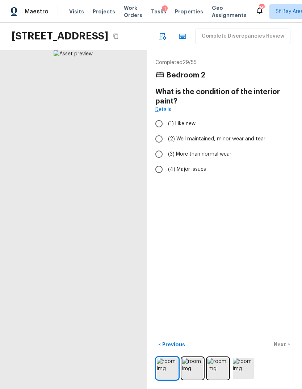
click at [159, 139] on input "(2) Well maintained, minor wear and tear" at bounding box center [158, 138] width 15 height 15
radio input "true"
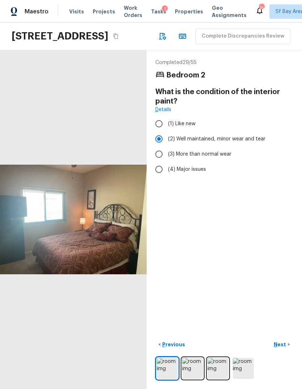
click at [162, 152] on input "(3) More than normal wear" at bounding box center [158, 153] width 15 height 15
radio input "true"
click at [161, 139] on input "(2) Well maintained, minor wear and tear" at bounding box center [158, 138] width 15 height 15
radio input "true"
click at [283, 348] on p "Next" at bounding box center [280, 344] width 14 height 7
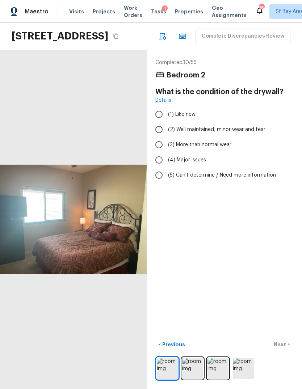
click at [157, 144] on input "(3) More than normal wear" at bounding box center [158, 144] width 15 height 15
radio input "true"
click at [162, 131] on input "(2) Well maintained, minor wear and tear" at bounding box center [158, 129] width 15 height 15
radio input "true"
click at [286, 350] on div "< Previous Next >" at bounding box center [224, 345] width 138 height 12
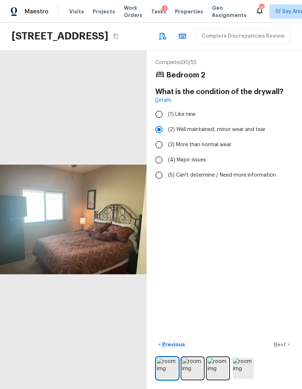
scroll to position [5, 0]
click at [287, 350] on div "< Previous Next >" at bounding box center [224, 345] width 138 height 12
click at [284, 348] on p "Next" at bounding box center [280, 344] width 14 height 7
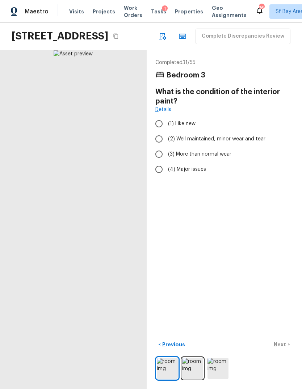
click at [157, 142] on input "(2) Well maintained, minor wear and tear" at bounding box center [158, 138] width 15 height 15
radio input "true"
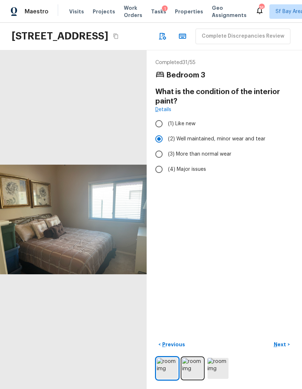
click at [160, 158] on input "(3) More than normal wear" at bounding box center [158, 153] width 15 height 15
radio input "true"
click at [284, 348] on p "Next" at bounding box center [280, 344] width 14 height 7
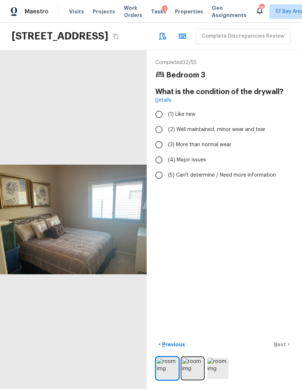
click at [159, 152] on input "(3) More than normal wear" at bounding box center [158, 144] width 15 height 15
radio input "true"
click at [159, 137] on input "(2) Well maintained, minor wear and tear" at bounding box center [158, 129] width 15 height 15
radio input "true"
click at [285, 348] on p "Next" at bounding box center [280, 344] width 14 height 7
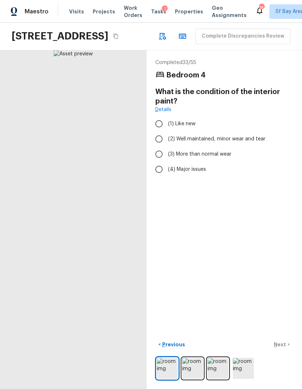
click at [158, 146] on input "(2) Well maintained, minor wear and tear" at bounding box center [158, 138] width 15 height 15
radio input "true"
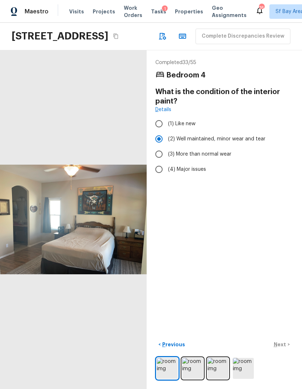
click at [285, 348] on p "Next" at bounding box center [280, 344] width 14 height 7
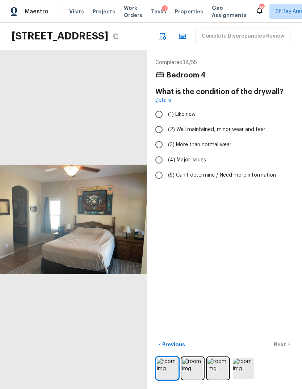
click at [159, 148] on input "(3) More than normal wear" at bounding box center [158, 144] width 15 height 15
radio input "true"
click at [159, 133] on input "(2) Well maintained, minor wear and tear" at bounding box center [158, 129] width 15 height 15
radio input "true"
click at [282, 348] on p "Next" at bounding box center [280, 344] width 14 height 7
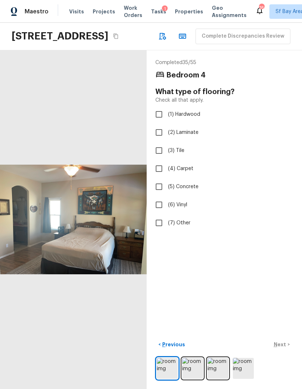
click at [156, 140] on input "(2) Laminate" at bounding box center [158, 132] width 15 height 15
checkbox input "true"
click at [282, 350] on div "< Previous Next >" at bounding box center [224, 345] width 138 height 12
click at [159, 176] on input "(4) Carpet" at bounding box center [158, 168] width 15 height 15
checkbox input "true"
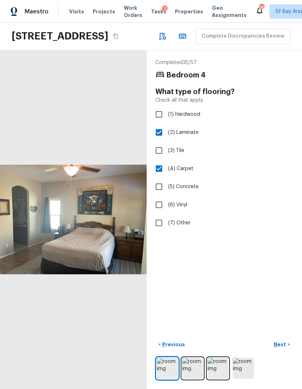
click at [158, 140] on input "(2) Laminate" at bounding box center [158, 132] width 15 height 15
checkbox input "false"
click at [159, 176] on input "(4) Carpet" at bounding box center [158, 168] width 15 height 15
checkbox input "false"
click at [161, 140] on input "(2) Laminate" at bounding box center [158, 132] width 15 height 15
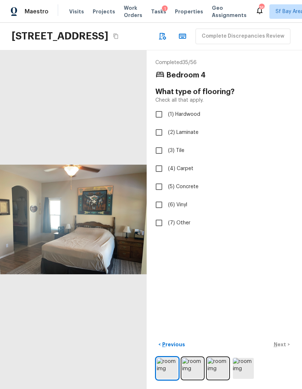
checkbox input "true"
click at [283, 350] on button "Next >" at bounding box center [281, 345] width 23 height 12
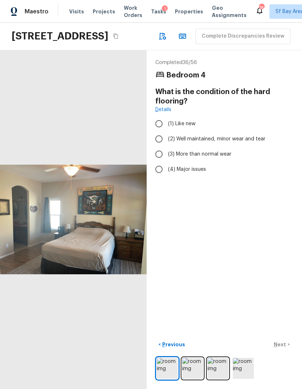
click at [284, 380] on div "< Previous Next >" at bounding box center [224, 360] width 138 height 42
click at [158, 146] on input "(2) Well maintained, minor wear and tear" at bounding box center [158, 138] width 15 height 15
radio input "true"
click at [285, 350] on div "< Previous Next >" at bounding box center [224, 345] width 138 height 12
click at [281, 348] on p "Next" at bounding box center [280, 344] width 14 height 7
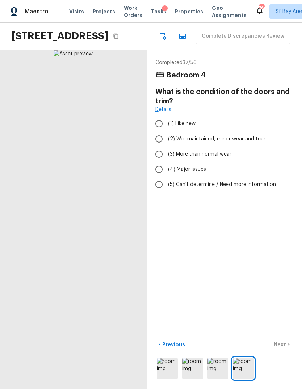
click at [157, 146] on input "(2) Well maintained, minor wear and tear" at bounding box center [158, 138] width 15 height 15
radio input "true"
click at [282, 348] on p "Next" at bounding box center [280, 344] width 14 height 7
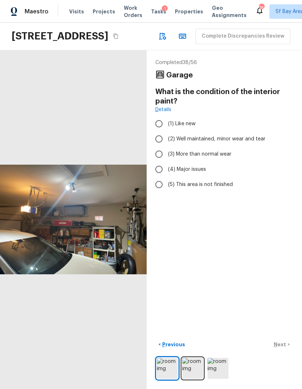
click at [156, 162] on input "(3) More than normal wear" at bounding box center [158, 153] width 15 height 15
radio input "true"
click at [281, 350] on button "Next >" at bounding box center [281, 345] width 23 height 12
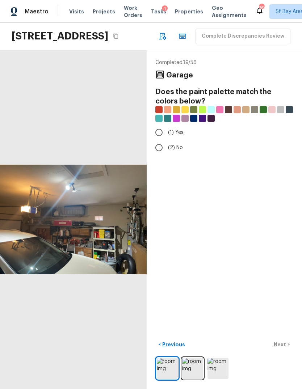
click at [282, 350] on div "< Previous Next >" at bounding box center [224, 345] width 138 height 12
click at [156, 140] on input "(1) Yes" at bounding box center [158, 132] width 15 height 15
radio input "true"
click at [282, 348] on p "Next" at bounding box center [280, 344] width 14 height 7
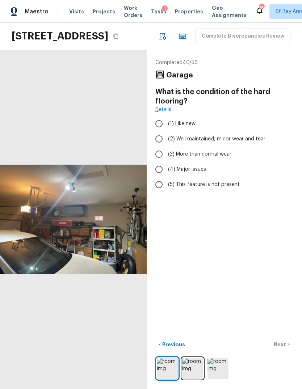
click at [157, 145] on input "(2) Well maintained, minor wear and tear" at bounding box center [158, 138] width 15 height 15
radio input "true"
click at [280, 348] on p "Next" at bounding box center [280, 344] width 14 height 7
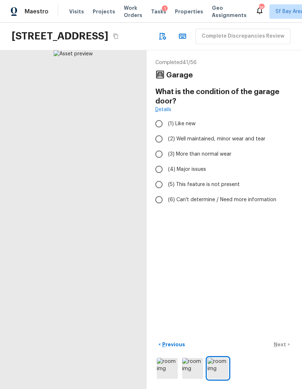
click at [157, 146] on input "(2) Well maintained, minor wear and tear" at bounding box center [158, 138] width 15 height 15
radio input "true"
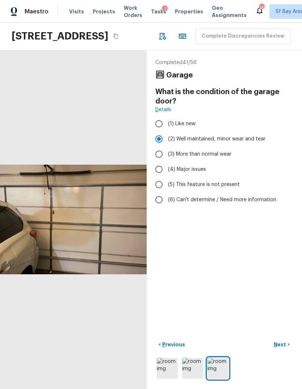
click at [276, 348] on p "Next" at bounding box center [280, 344] width 14 height 7
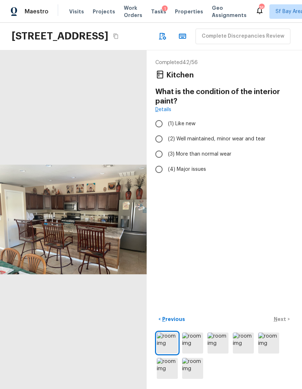
click at [159, 145] on input "(2) Well maintained, minor wear and tear" at bounding box center [158, 138] width 15 height 15
radio input "true"
click at [278, 353] on img at bounding box center [268, 342] width 21 height 21
click at [157, 162] on input "(3) More than normal wear" at bounding box center [158, 153] width 15 height 15
radio input "true"
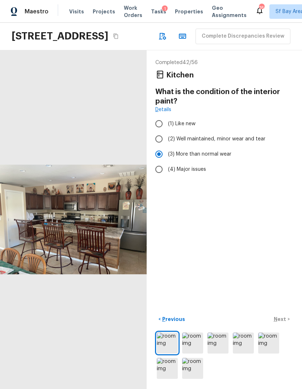
click at [278, 353] on img at bounding box center [268, 342] width 21 height 21
click at [277, 353] on img at bounding box center [268, 342] width 21 height 21
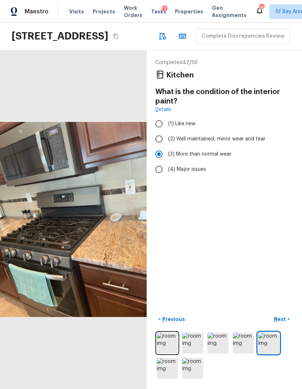
click at [285, 325] on button "Next >" at bounding box center [281, 319] width 23 height 12
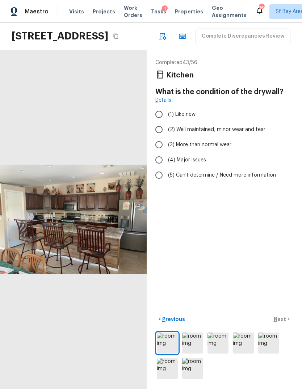
click at [158, 151] on input "(3) More than normal wear" at bounding box center [158, 144] width 15 height 15
radio input "true"
click at [156, 131] on input "(2) Well maintained, minor wear and tear" at bounding box center [158, 129] width 15 height 15
radio input "true"
click at [288, 325] on button "Next >" at bounding box center [281, 319] width 23 height 12
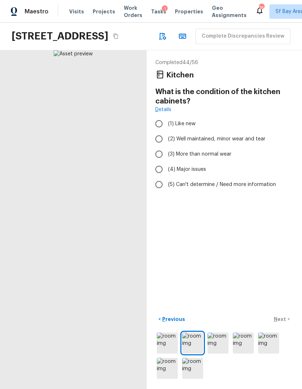
click at [286, 325] on div "< Previous Next >" at bounding box center [224, 319] width 138 height 12
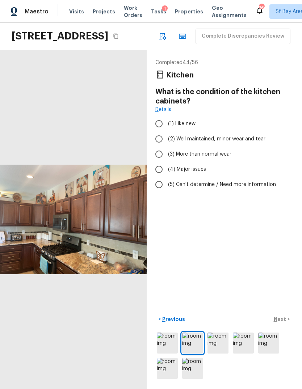
click at [157, 146] on input "(2) Well maintained, minor wear and tear" at bounding box center [158, 138] width 15 height 15
radio input "true"
click at [286, 323] on p "Next" at bounding box center [280, 318] width 14 height 7
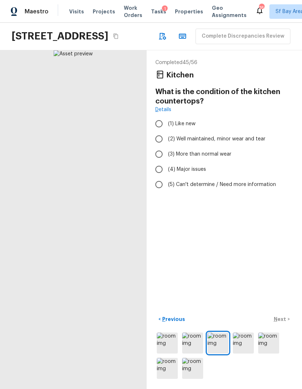
click at [157, 145] on input "(2) Well maintained, minor wear and tear" at bounding box center [158, 138] width 15 height 15
radio input "true"
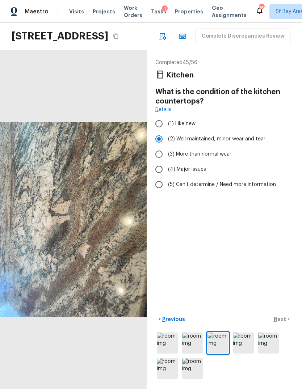
click at [285, 323] on p "Next" at bounding box center [280, 318] width 14 height 7
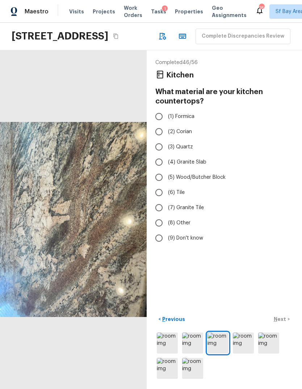
click at [155, 154] on input "(3) Quartz" at bounding box center [158, 146] width 15 height 15
radio input "true"
click at [286, 323] on p "Next" at bounding box center [280, 318] width 14 height 7
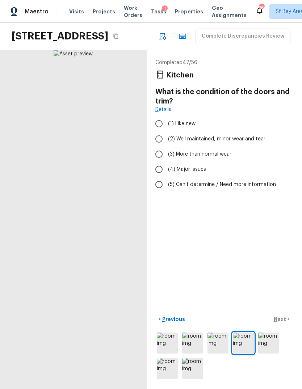
click at [159, 144] on input "(2) Well maintained, minor wear and tear" at bounding box center [158, 138] width 15 height 15
radio input "true"
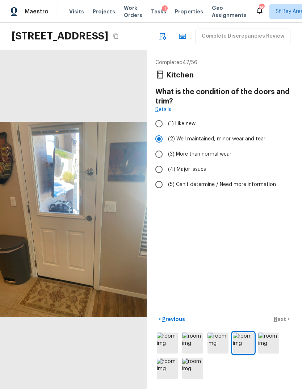
click at [286, 325] on div "< Previous Next >" at bounding box center [224, 319] width 138 height 12
click at [286, 323] on p "Next" at bounding box center [280, 318] width 14 height 7
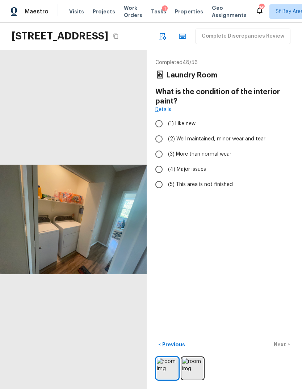
click at [157, 162] on input "(3) More than normal wear" at bounding box center [158, 153] width 15 height 15
radio input "true"
click at [287, 354] on div "Completed 48 / 56 Laundry Room What is the condition of the interior paint? Det…" at bounding box center [223, 219] width 155 height 339
click at [285, 350] on button "Next >" at bounding box center [281, 345] width 23 height 12
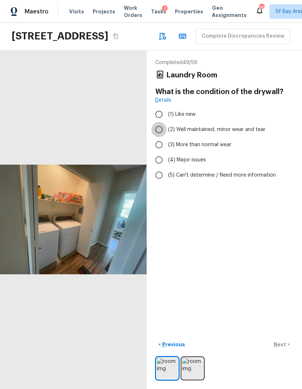
click at [157, 137] on input "(2) Well maintained, minor wear and tear" at bounding box center [158, 129] width 15 height 15
radio input "true"
click at [286, 348] on p "Next" at bounding box center [280, 344] width 14 height 7
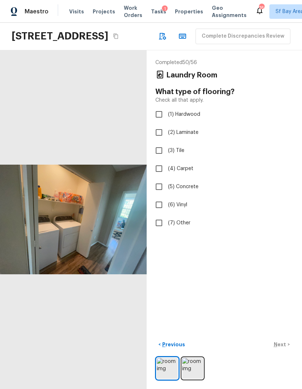
click at [155, 140] on input "(2) Laminate" at bounding box center [158, 132] width 15 height 15
checkbox input "true"
click at [287, 350] on div "< Previous Next >" at bounding box center [224, 345] width 138 height 12
click at [288, 350] on button "Next >" at bounding box center [281, 345] width 23 height 12
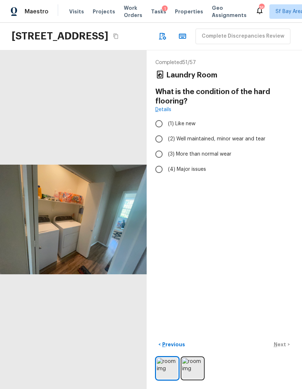
click at [157, 146] on input "(2) Well maintained, minor wear and tear" at bounding box center [158, 138] width 15 height 15
radio input "true"
click at [283, 348] on p "Next" at bounding box center [280, 344] width 14 height 7
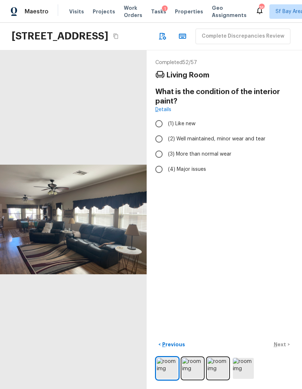
click at [282, 350] on div "< Previous Next >" at bounding box center [224, 345] width 138 height 12
click at [287, 350] on div "< Previous Next >" at bounding box center [224, 345] width 138 height 12
click at [155, 146] on input "(2) Well maintained, minor wear and tear" at bounding box center [158, 138] width 15 height 15
radio input "true"
click at [285, 350] on button "Next >" at bounding box center [281, 345] width 23 height 12
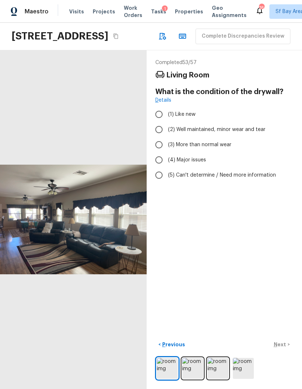
click at [158, 136] on input "(2) Well maintained, minor wear and tear" at bounding box center [158, 129] width 15 height 15
radio input "true"
click at [285, 348] on p "Next" at bounding box center [280, 344] width 14 height 7
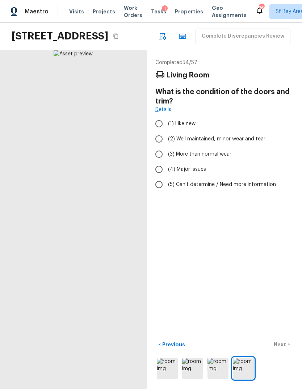
click at [157, 146] on input "(2) Well maintained, minor wear and tear" at bounding box center [158, 138] width 15 height 15
radio input "true"
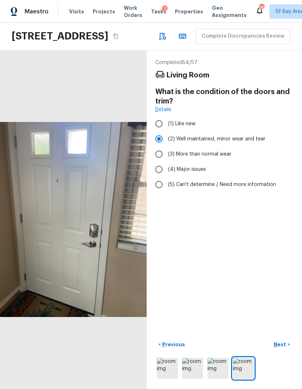
click at [286, 350] on button "Next >" at bounding box center [281, 345] width 23 height 12
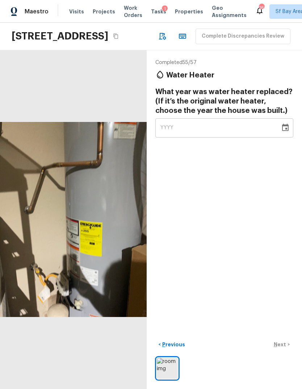
click at [163, 130] on span "YYYY" at bounding box center [166, 127] width 13 height 5
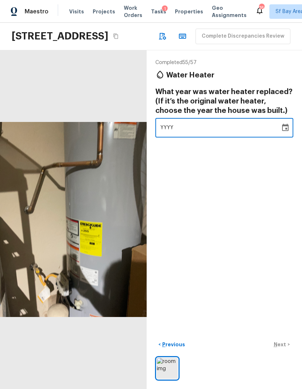
click at [159, 40] on icon "button" at bounding box center [162, 36] width 7 height 7
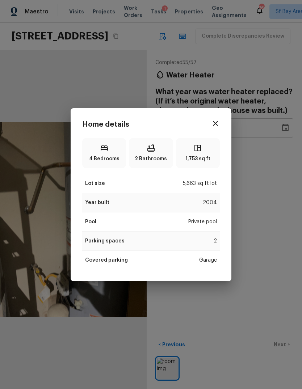
click at [212, 123] on icon "button" at bounding box center [215, 123] width 9 height 9
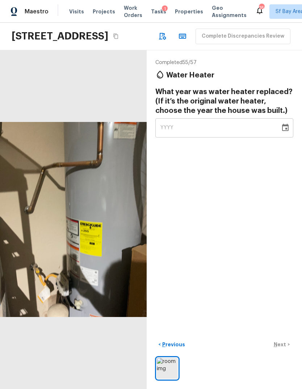
click at [168, 130] on span "YYYY" at bounding box center [166, 127] width 13 height 5
type input "2004"
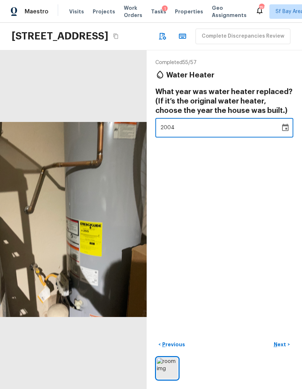
scroll to position [13, 0]
click at [269, 226] on div "Completed 55 / 57 Water Heater What year was water heater replaced? (If it’s th…" at bounding box center [223, 219] width 155 height 339
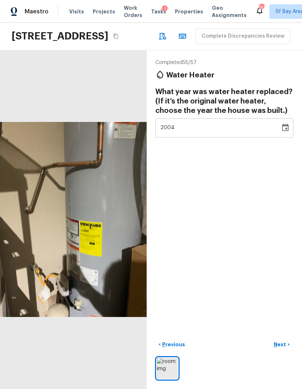
click at [286, 348] on p "Next" at bounding box center [280, 344] width 14 height 7
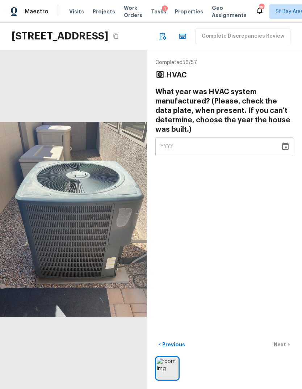
click at [176, 150] on div "YYYY" at bounding box center [217, 146] width 115 height 19
type input "2004"
click at [280, 216] on div "Completed 56 / 57 HVAC What year was HVAC system manufactured? (Please, check t…" at bounding box center [223, 219] width 155 height 339
click at [285, 348] on p "Next" at bounding box center [280, 344] width 14 height 7
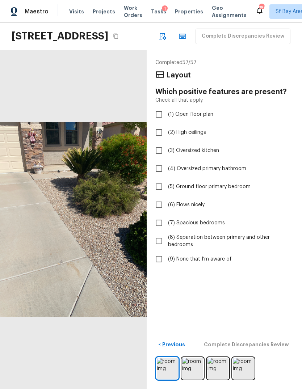
click at [158, 260] on input "(9) None that I’m aware of" at bounding box center [158, 258] width 15 height 15
checkbox input "true"
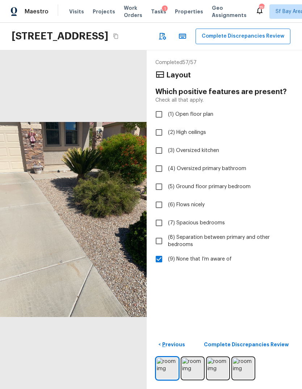
scroll to position [27, 0]
click at [270, 344] on p "Complete Discrepancies Review" at bounding box center [247, 344] width 86 height 7
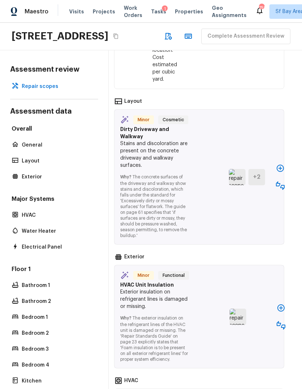
scroll to position [1374, 6]
click at [281, 172] on icon "button" at bounding box center [279, 168] width 7 height 7
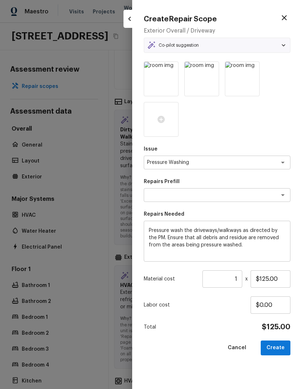
type textarea "Pressure Wash Drive/Walk Way"
click at [282, 349] on button "Create" at bounding box center [275, 347] width 30 height 15
type input "$0.00"
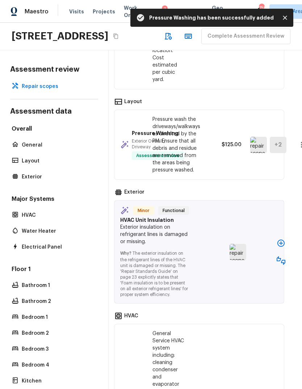
click at [283, 247] on icon "button" at bounding box center [280, 243] width 9 height 9
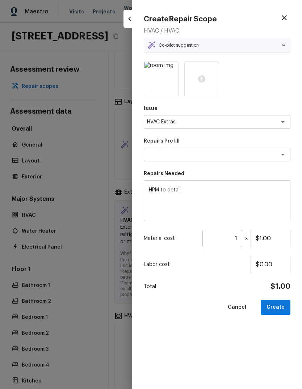
type textarea "Add A Task"
click at [281, 237] on input "$1.00" at bounding box center [270, 238] width 40 height 17
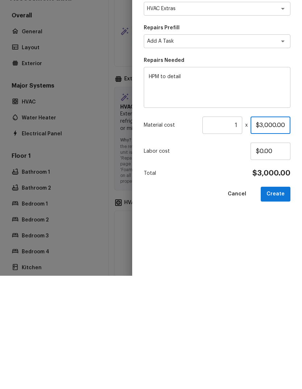
type input "$300.00"
click at [276, 300] on button "Create" at bounding box center [275, 307] width 30 height 15
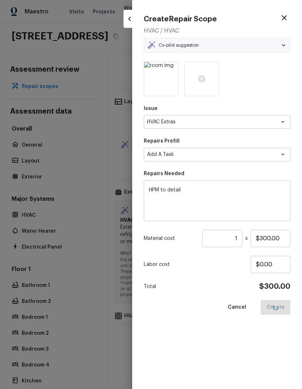
type input "$0.00"
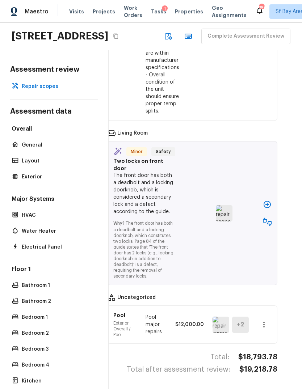
scroll to position [1785, 13]
click at [271, 224] on button "button" at bounding box center [267, 221] width 14 height 14
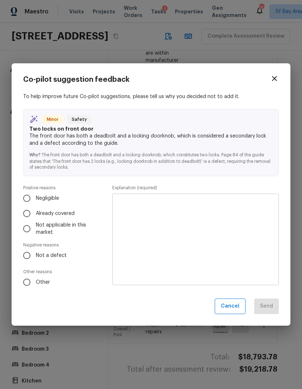
click at [27, 256] on input "Not a defect" at bounding box center [26, 255] width 15 height 15
radio input "true"
click at [230, 228] on textarea at bounding box center [195, 240] width 156 height 80
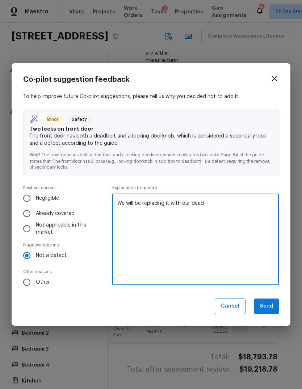
type textarea "We will be replacing it with our dead"
click at [235, 181] on div "To help improve future Co-pilot suggestions, please tell us why you decided not…" at bounding box center [150, 191] width 255 height 197
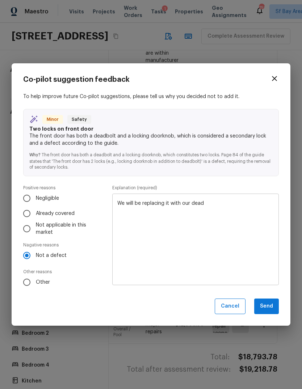
click at [272, 306] on button "Send" at bounding box center [266, 306] width 25 height 16
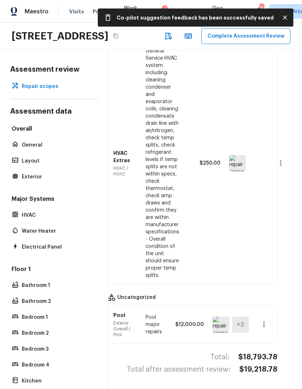
scroll to position [0, 0]
click at [201, 44] on button "Complete Assessment Review" at bounding box center [245, 37] width 89 height 16
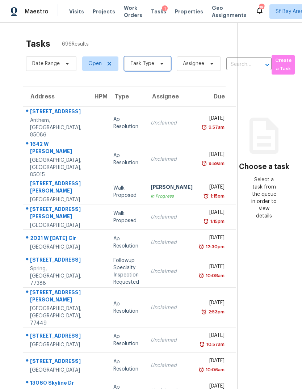
click at [153, 62] on span "Task Type" at bounding box center [147, 63] width 47 height 14
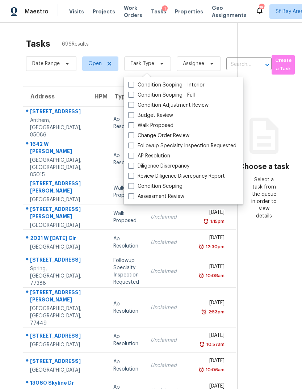
click at [178, 196] on label "Assessment Review" at bounding box center [156, 196] width 56 height 7
click at [133, 196] on input "Assessment Review" at bounding box center [130, 195] width 5 height 5
checkbox input "true"
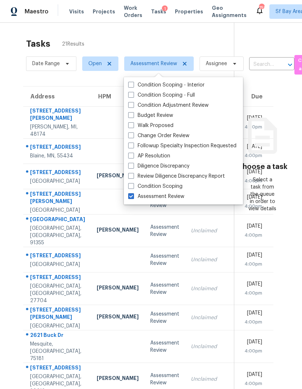
click at [187, 41] on div "Tasks 21 Results" at bounding box center [130, 43] width 208 height 19
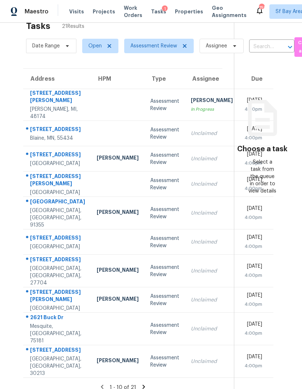
scroll to position [18, 0]
click at [50, 188] on div "[STREET_ADDRESS][PERSON_NAME]" at bounding box center [57, 180] width 55 height 16
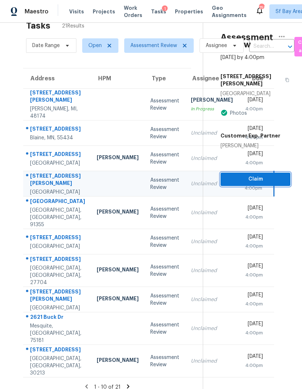
click at [262, 175] on span "Claim" at bounding box center [255, 179] width 58 height 9
click at [271, 175] on span "Claim" at bounding box center [255, 179] width 58 height 9
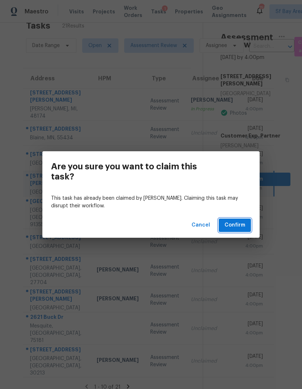
click at [240, 226] on span "Confirm" at bounding box center [234, 225] width 21 height 9
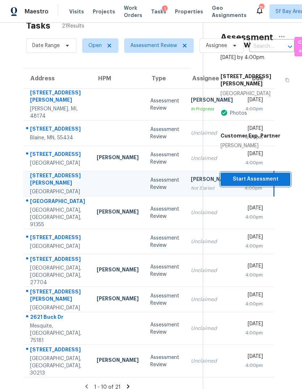
click at [265, 175] on span "Start Assessment" at bounding box center [255, 179] width 58 height 9
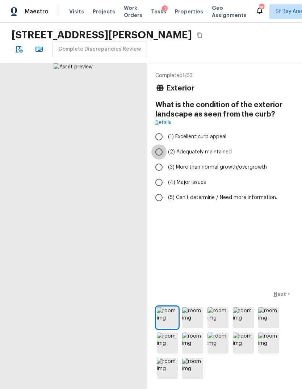
click at [152, 152] on input "(2) Adequately maintained" at bounding box center [158, 151] width 15 height 15
radio input "true"
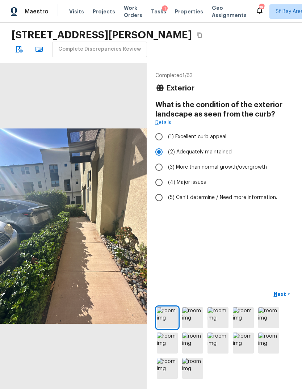
click at [283, 298] on p "Next" at bounding box center [280, 293] width 14 height 7
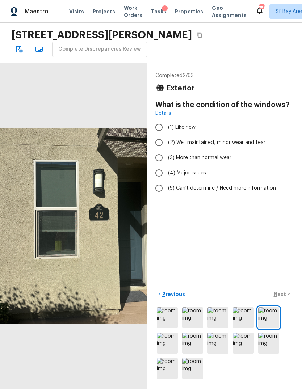
click at [157, 146] on input "(2) Well maintained, minor wear and tear" at bounding box center [158, 142] width 15 height 15
radio input "true"
click at [288, 300] on button "Next >" at bounding box center [281, 294] width 23 height 12
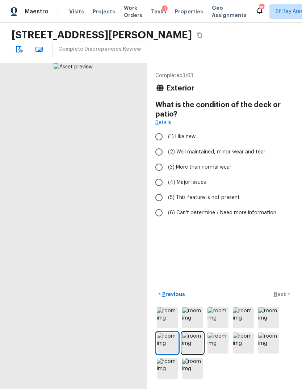
click at [158, 153] on input "(2) Well maintained, minor wear and tear" at bounding box center [158, 151] width 15 height 15
radio input "true"
click at [282, 298] on p "Next" at bounding box center [280, 293] width 14 height 7
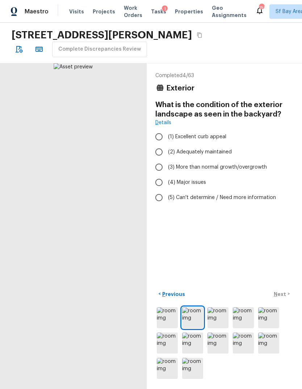
click at [154, 152] on input "(2) Adequately maintained" at bounding box center [158, 151] width 15 height 15
radio input "true"
click at [282, 298] on p "Next" at bounding box center [280, 293] width 14 height 7
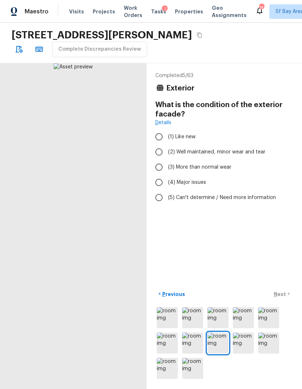
click at [158, 154] on input "(2) Well maintained, minor wear and tear" at bounding box center [158, 151] width 15 height 15
radio input "true"
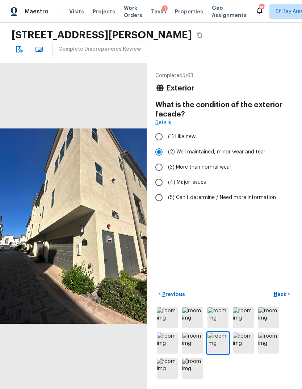
click at [285, 298] on p "Next" at bounding box center [280, 293] width 14 height 7
click at [286, 300] on div "< Previous Next >" at bounding box center [224, 294] width 138 height 12
click at [156, 151] on input "(2) Well maintained, minor wear and tear" at bounding box center [158, 151] width 15 height 15
radio input "true"
click at [286, 298] on p "Next" at bounding box center [280, 293] width 14 height 7
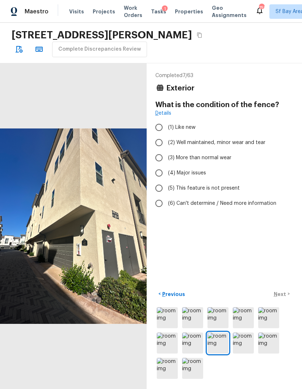
click at [158, 143] on input "(2) Well maintained, minor wear and tear" at bounding box center [158, 142] width 15 height 15
radio input "true"
click at [283, 298] on p "Next" at bounding box center [280, 293] width 14 height 7
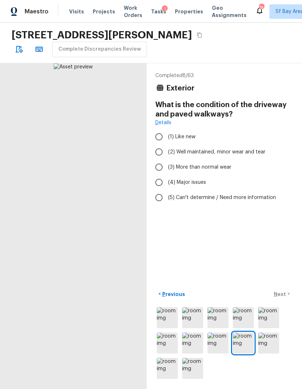
click at [156, 151] on input "(2) Well maintained, minor wear and tear" at bounding box center [158, 151] width 15 height 15
radio input "true"
click at [285, 298] on p "Next" at bounding box center [280, 293] width 14 height 7
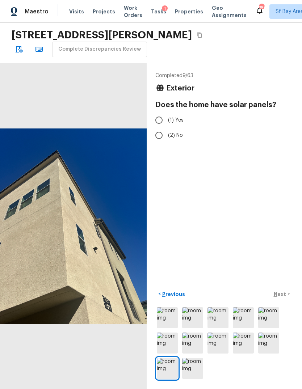
click at [156, 142] on input "(2) No" at bounding box center [158, 135] width 15 height 15
radio input "true"
click at [285, 298] on p "Next" at bounding box center [280, 293] width 14 height 7
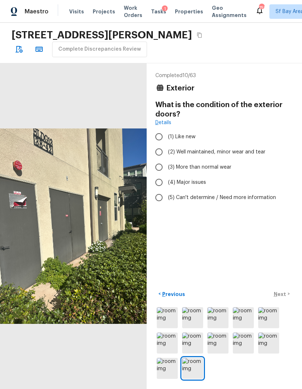
click at [157, 152] on input "(2) Well maintained, minor wear and tear" at bounding box center [158, 151] width 15 height 15
radio input "true"
click at [285, 300] on button "Next >" at bounding box center [281, 294] width 23 height 12
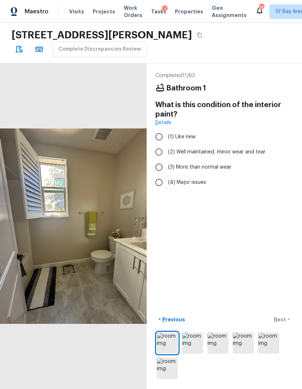
click at [285, 336] on div "Completed 11 / 63 Bathroom 1 What is this condition of the interior paint? Deta…" at bounding box center [223, 226] width 155 height 326
click at [286, 347] on div "Completed 11 / 63 Bathroom 1 What is this condition of the interior paint? Deta…" at bounding box center [223, 226] width 155 height 326
click at [285, 367] on div "< Previous Next >" at bounding box center [224, 346] width 138 height 67
click at [157, 149] on input "(2) Well maintained, minor wear and tear" at bounding box center [158, 151] width 15 height 15
radio input "true"
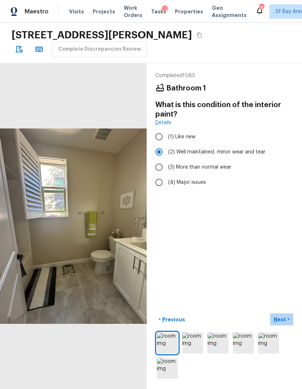
click at [285, 323] on p "Next" at bounding box center [280, 319] width 14 height 7
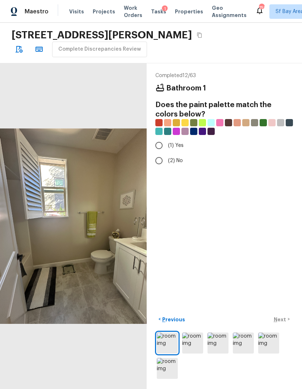
click at [154, 162] on input "(2) No" at bounding box center [158, 160] width 15 height 15
radio input "true"
click at [285, 323] on p "Next" at bounding box center [280, 319] width 14 height 7
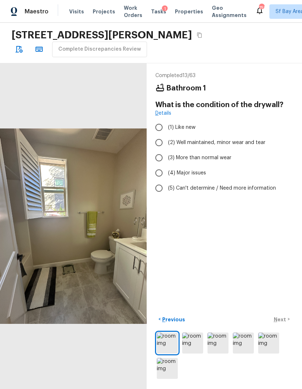
click at [159, 145] on input "(2) Well maintained, minor wear and tear" at bounding box center [158, 142] width 15 height 15
radio input "true"
click at [282, 323] on p "Next" at bounding box center [280, 319] width 14 height 7
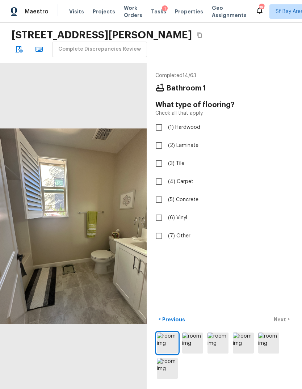
click at [157, 163] on input "(3) Tile" at bounding box center [158, 163] width 15 height 15
checkbox input "true"
click at [281, 325] on div "< Previous Next >" at bounding box center [224, 319] width 138 height 12
click at [280, 323] on p "Next" at bounding box center [280, 319] width 14 height 7
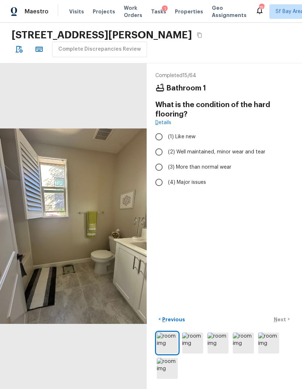
click at [157, 156] on input "(2) Well maintained, minor wear and tear" at bounding box center [158, 151] width 15 height 15
radio input "true"
click at [284, 323] on p "Next" at bounding box center [280, 319] width 14 height 7
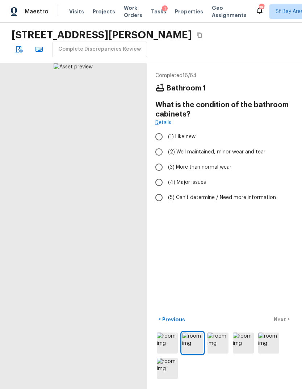
click at [159, 153] on input "(2) Well maintained, minor wear and tear" at bounding box center [158, 151] width 15 height 15
radio input "true"
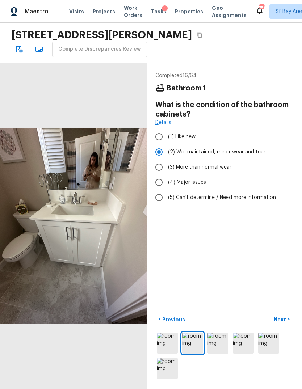
click at [285, 323] on p "Next" at bounding box center [280, 319] width 14 height 7
click at [157, 143] on input "(1) Like new" at bounding box center [158, 136] width 15 height 15
radio input "true"
click at [157, 154] on input "(2) Well maintained, minor wear and tear" at bounding box center [158, 151] width 15 height 15
radio input "true"
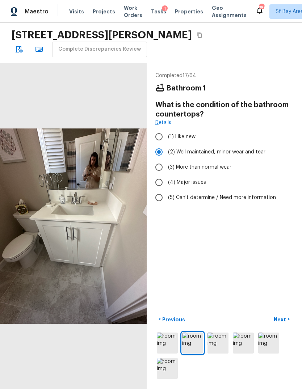
click at [285, 323] on p "Next" at bounding box center [280, 319] width 14 height 7
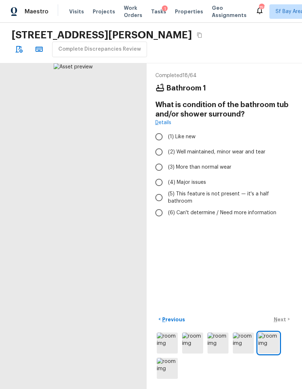
click at [157, 155] on input "(2) Well maintained, minor wear and tear" at bounding box center [158, 151] width 15 height 15
radio input "true"
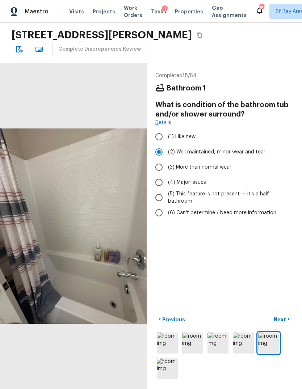
click at [157, 182] on input "(4) Major issues" at bounding box center [158, 182] width 15 height 15
radio input "true"
click at [284, 325] on button "Next >" at bounding box center [281, 319] width 23 height 12
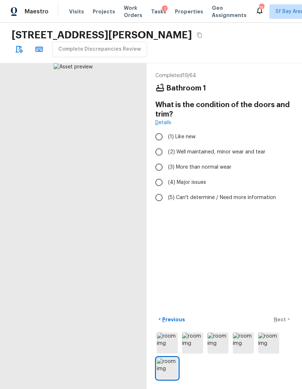
click at [157, 152] on input "(2) Well maintained, minor wear and tear" at bounding box center [158, 151] width 15 height 15
radio input "true"
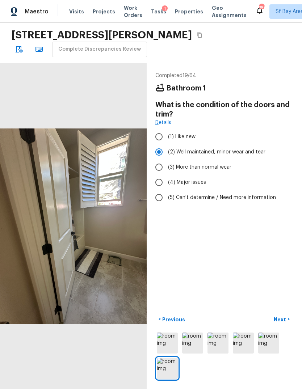
click at [286, 323] on p "Next" at bounding box center [280, 319] width 14 height 7
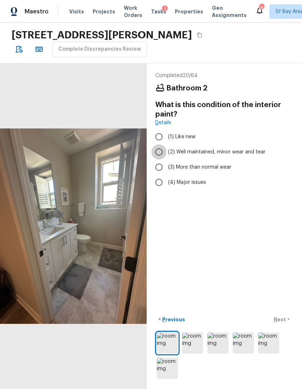
click at [157, 155] on input "(2) Well maintained, minor wear and tear" at bounding box center [158, 151] width 15 height 15
radio input "true"
click at [281, 325] on button "Next >" at bounding box center [281, 319] width 23 height 12
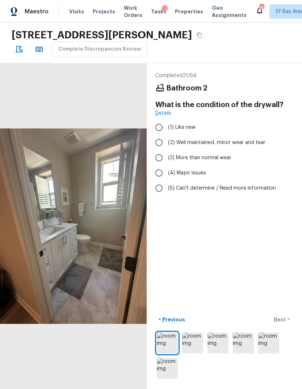
click at [285, 325] on div "< Previous Next >" at bounding box center [224, 319] width 138 height 12
click at [158, 144] on input "(2) Well maintained, minor wear and tear" at bounding box center [158, 142] width 15 height 15
radio input "true"
click at [284, 325] on button "Next >" at bounding box center [281, 319] width 23 height 12
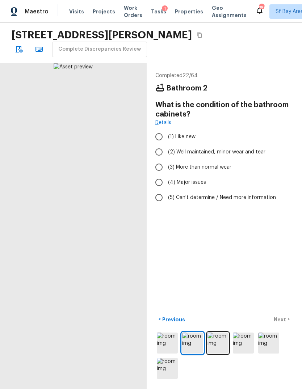
click at [285, 325] on div "< Previous Next >" at bounding box center [224, 319] width 138 height 12
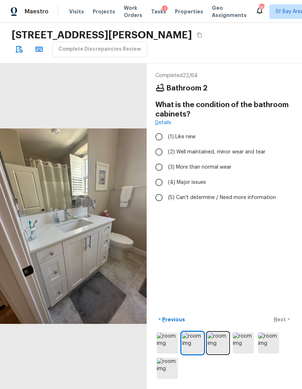
click at [158, 151] on input "(2) Well maintained, minor wear and tear" at bounding box center [158, 151] width 15 height 15
radio input "true"
click at [284, 323] on p "Next" at bounding box center [280, 319] width 14 height 7
click at [158, 152] on input "(2) Well maintained, minor wear and tear" at bounding box center [158, 151] width 15 height 15
radio input "true"
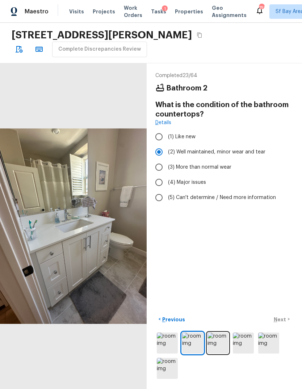
click at [286, 323] on p "Next" at bounding box center [280, 319] width 14 height 7
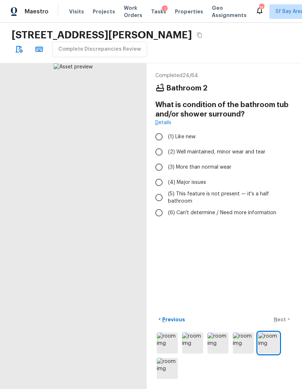
click at [158, 152] on input "(2) Well maintained, minor wear and tear" at bounding box center [158, 151] width 15 height 15
radio input "true"
click at [285, 325] on button "Next >" at bounding box center [281, 319] width 23 height 12
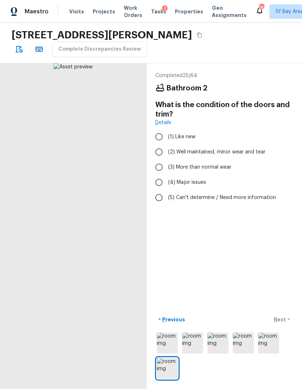
click at [159, 154] on input "(2) Well maintained, minor wear and tear" at bounding box center [158, 151] width 15 height 15
radio input "true"
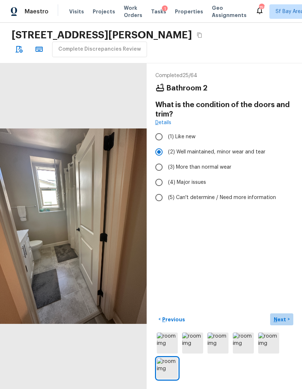
click at [282, 323] on p "Next" at bounding box center [280, 319] width 14 height 7
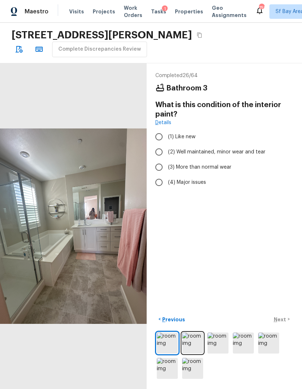
click at [157, 168] on input "(3) More than normal wear" at bounding box center [158, 166] width 15 height 15
radio input "true"
click at [282, 323] on p "Next" at bounding box center [280, 319] width 14 height 7
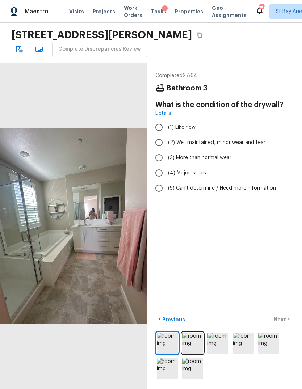
click at [160, 143] on input "(2) Well maintained, minor wear and tear" at bounding box center [158, 142] width 15 height 15
radio input "true"
click at [283, 323] on p "Next" at bounding box center [280, 319] width 14 height 7
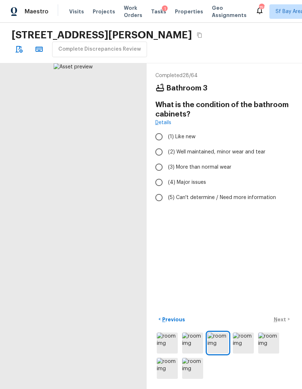
click at [158, 151] on input "(2) Well maintained, minor wear and tear" at bounding box center [158, 151] width 15 height 15
radio input "true"
click at [285, 325] on div "< Previous Next >" at bounding box center [224, 319] width 138 height 12
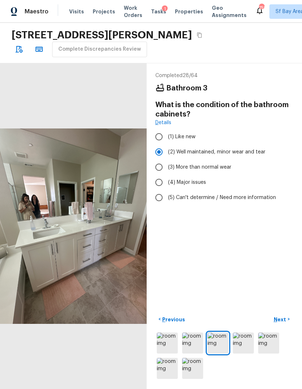
click at [158, 152] on input "(2) Well maintained, minor wear and tear" at bounding box center [158, 151] width 15 height 15
click at [283, 323] on p "Next" at bounding box center [280, 319] width 14 height 7
click at [157, 151] on input "(2) Well maintained, minor wear and tear" at bounding box center [158, 151] width 15 height 15
radio input "true"
click at [285, 323] on p "Next" at bounding box center [280, 319] width 14 height 7
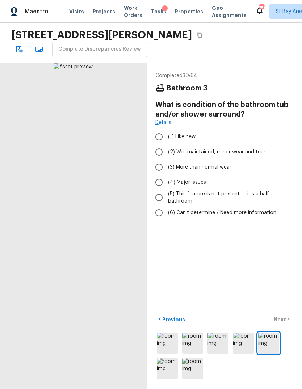
click at [155, 153] on input "(2) Well maintained, minor wear and tear" at bounding box center [158, 151] width 15 height 15
radio input "true"
click at [283, 323] on p "Next" at bounding box center [280, 319] width 14 height 7
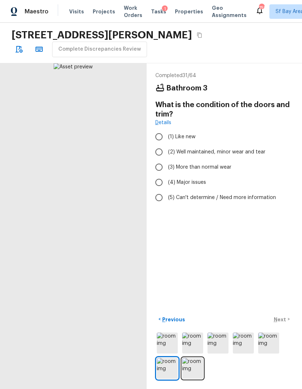
click at [287, 325] on div "< Previous Next >" at bounding box center [224, 319] width 138 height 12
click at [156, 157] on input "(2) Well maintained, minor wear and tear" at bounding box center [158, 151] width 15 height 15
radio input "true"
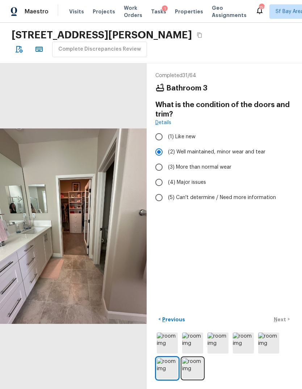
click at [285, 323] on p "Next" at bounding box center [280, 319] width 14 height 7
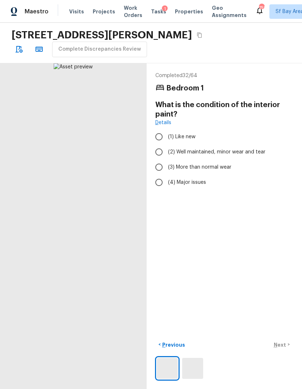
click at [157, 149] on input "(2) Well maintained, minor wear and tear" at bounding box center [158, 151] width 15 height 15
radio input "true"
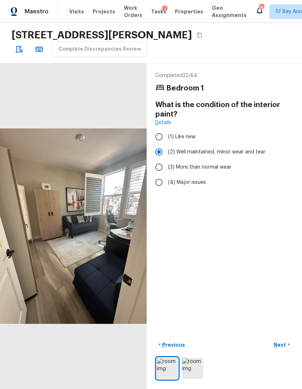
click at [158, 170] on input "(3) More than normal wear" at bounding box center [158, 166] width 15 height 15
radio input "true"
click at [284, 348] on p "Next" at bounding box center [280, 344] width 14 height 7
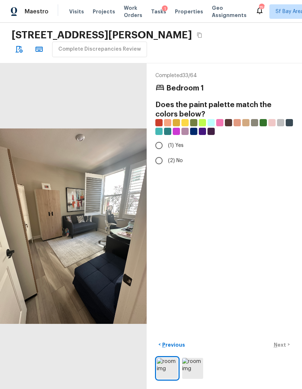
click at [158, 138] on input "(1) Yes" at bounding box center [158, 145] width 15 height 15
radio input "true"
click at [158, 138] on input "(1) Yes" at bounding box center [158, 145] width 15 height 15
click at [286, 348] on p "Next" at bounding box center [280, 344] width 14 height 7
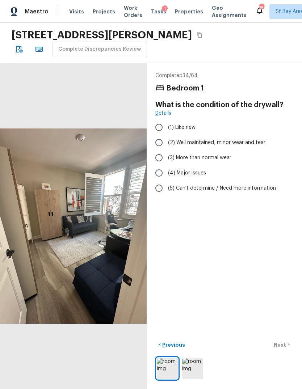
click at [158, 150] on input "(3) More than normal wear" at bounding box center [158, 157] width 15 height 15
radio input "true"
click at [284, 348] on p "Next" at bounding box center [280, 344] width 14 height 7
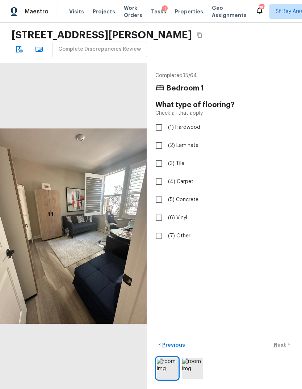
click at [157, 138] on input "(2) Laminate" at bounding box center [158, 145] width 15 height 15
checkbox input "true"
click at [284, 348] on p "Next" at bounding box center [280, 344] width 14 height 7
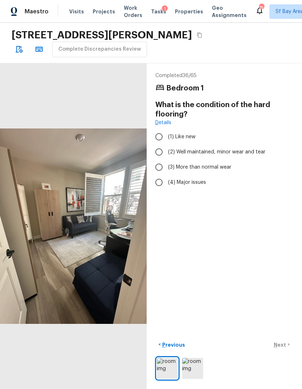
click at [158, 144] on input "(2) Well maintained, minor wear and tear" at bounding box center [158, 151] width 15 height 15
click at [284, 348] on p "Next" at bounding box center [280, 344] width 14 height 7
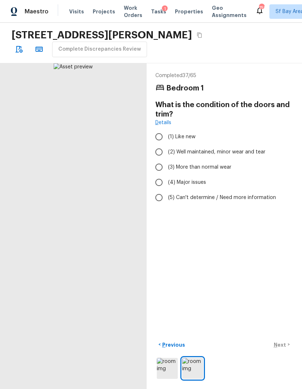
click at [157, 144] on input "(2) Well maintained, minor wear and tear" at bounding box center [158, 151] width 15 height 15
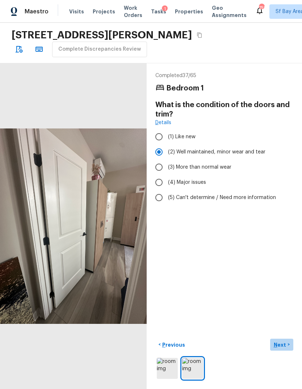
click at [284, 348] on p "Next" at bounding box center [280, 344] width 14 height 7
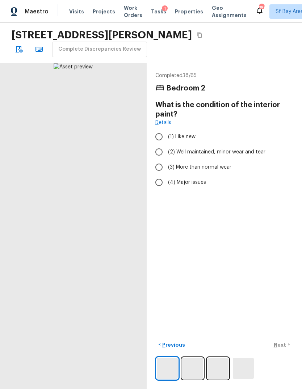
click at [157, 144] on input "(2) Well maintained, minor wear and tear" at bounding box center [158, 151] width 15 height 15
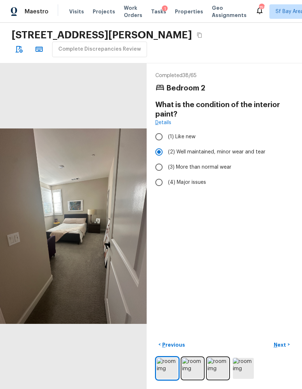
click at [157, 159] on input "(3) More than normal wear" at bounding box center [158, 166] width 15 height 15
click at [286, 348] on p "Next" at bounding box center [280, 344] width 14 height 7
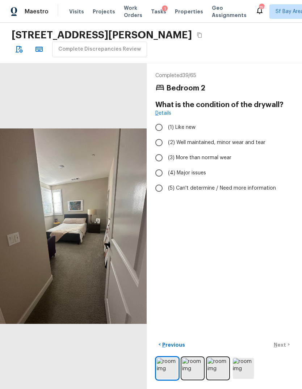
click at [154, 136] on input "(2) Well maintained, minor wear and tear" at bounding box center [158, 142] width 15 height 15
click at [284, 348] on p "Next" at bounding box center [280, 344] width 14 height 7
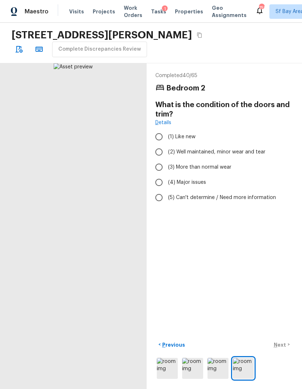
click at [158, 144] on input "(2) Well maintained, minor wear and tear" at bounding box center [158, 151] width 15 height 15
click at [282, 350] on div "< Previous Next >" at bounding box center [224, 345] width 138 height 12
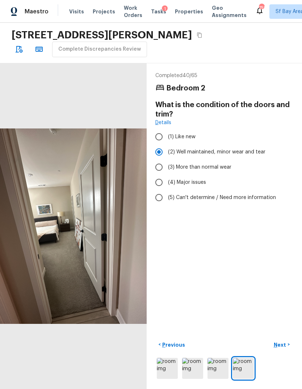
click at [286, 348] on p "Next" at bounding box center [280, 344] width 14 height 7
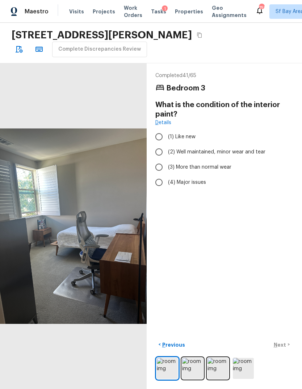
click at [284, 350] on div "< Previous Next >" at bounding box center [224, 345] width 138 height 12
click at [156, 159] on input "(3) More than normal wear" at bounding box center [158, 166] width 15 height 15
click at [284, 348] on p "Next" at bounding box center [280, 344] width 14 height 7
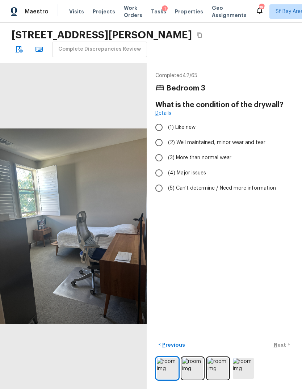
click at [157, 135] on input "(2) Well maintained, minor wear and tear" at bounding box center [158, 142] width 15 height 15
click at [284, 348] on p "Next" at bounding box center [280, 344] width 14 height 7
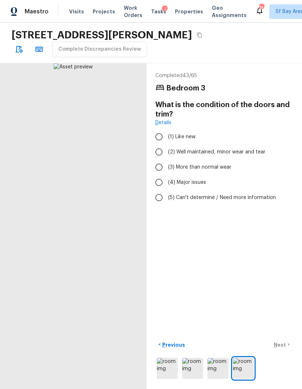
click at [158, 144] on input "(2) Well maintained, minor wear and tear" at bounding box center [158, 151] width 15 height 15
click at [284, 348] on p "Next" at bounding box center [280, 344] width 14 height 7
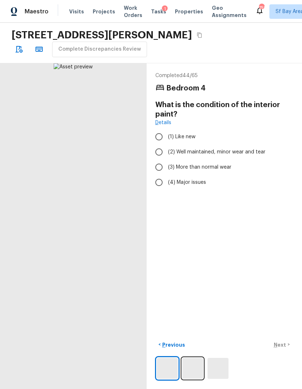
click at [157, 144] on input "(2) Well maintained, minor wear and tear" at bounding box center [158, 151] width 15 height 15
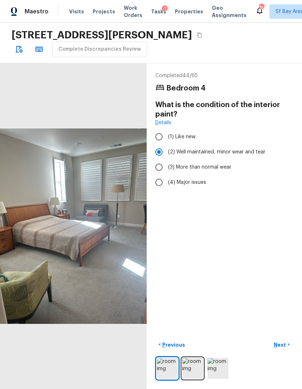
click at [288, 350] on button "Next >" at bounding box center [281, 345] width 23 height 12
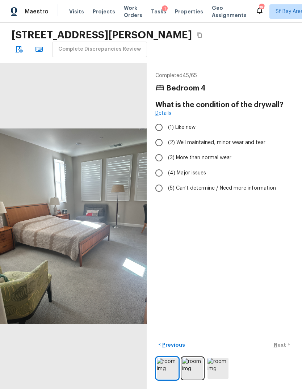
click at [158, 150] on input "(3) More than normal wear" at bounding box center [158, 157] width 15 height 15
click at [158, 135] on input "(2) Well maintained, minor wear and tear" at bounding box center [158, 142] width 15 height 15
click at [285, 348] on p "Next" at bounding box center [280, 344] width 14 height 7
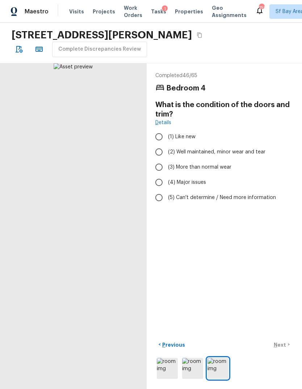
click at [157, 144] on input "(2) Well maintained, minor wear and tear" at bounding box center [158, 151] width 15 height 15
click at [286, 348] on p "Next" at bounding box center [280, 344] width 14 height 7
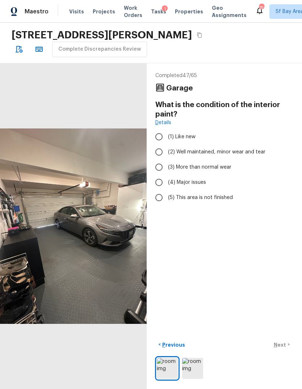
click at [157, 144] on input "(2) Well maintained, minor wear and tear" at bounding box center [158, 151] width 15 height 15
click at [285, 350] on button "Next >" at bounding box center [281, 345] width 23 height 12
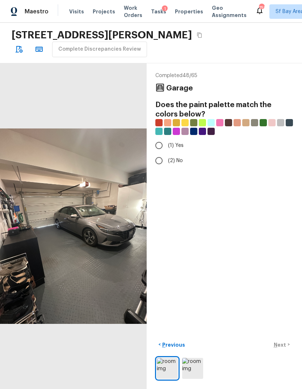
click at [156, 153] on input "(2) No" at bounding box center [158, 160] width 15 height 15
click at [285, 348] on p "Next" at bounding box center [280, 344] width 14 height 7
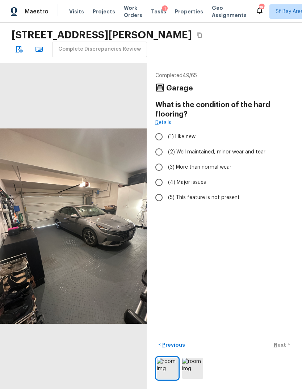
click at [156, 144] on input "(2) Well maintained, minor wear and tear" at bounding box center [158, 151] width 15 height 15
click at [284, 348] on p "Next" at bounding box center [280, 344] width 14 height 7
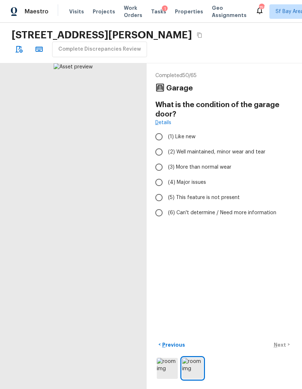
click at [156, 144] on input "(2) Well maintained, minor wear and tear" at bounding box center [158, 151] width 15 height 15
click at [284, 348] on p "Next" at bounding box center [280, 344] width 14 height 7
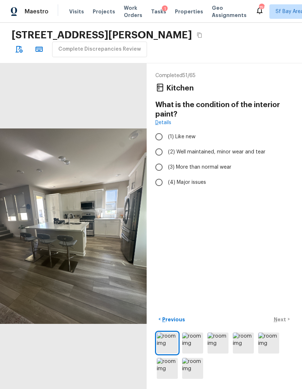
click at [287, 353] on div "< Previous Next >" at bounding box center [224, 346] width 138 height 67
click at [157, 144] on input "(2) Well maintained, minor wear and tear" at bounding box center [158, 151] width 15 height 15
click at [284, 323] on p "Next" at bounding box center [280, 319] width 14 height 7
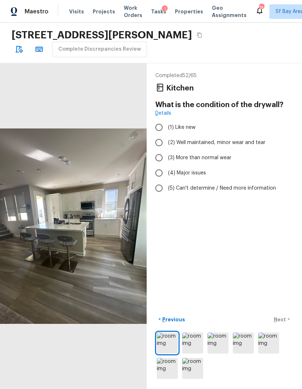
click at [158, 150] on input "(3) More than normal wear" at bounding box center [158, 157] width 15 height 15
click at [287, 355] on div "< Previous Next >" at bounding box center [224, 346] width 138 height 67
click at [157, 135] on input "(2) Well maintained, minor wear and tear" at bounding box center [158, 142] width 15 height 15
click at [284, 323] on p "Next" at bounding box center [280, 319] width 14 height 7
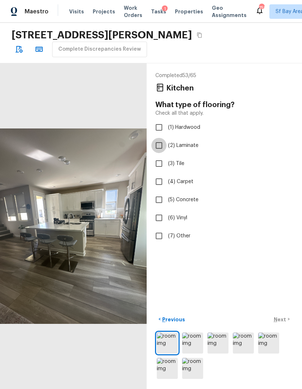
click at [156, 138] on input "(2) Laminate" at bounding box center [158, 145] width 15 height 15
click at [158, 210] on input "(6) Vinyl" at bounding box center [158, 217] width 15 height 15
click at [158, 138] on input "(2) Laminate" at bounding box center [158, 145] width 15 height 15
click at [284, 323] on p "Next" at bounding box center [280, 319] width 14 height 7
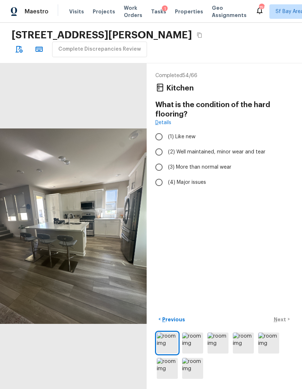
click at [156, 159] on input "(3) More than normal wear" at bounding box center [158, 166] width 15 height 15
click at [157, 144] on input "(2) Well maintained, minor wear and tear" at bounding box center [158, 151] width 15 height 15
click at [284, 323] on p "Next" at bounding box center [280, 319] width 14 height 7
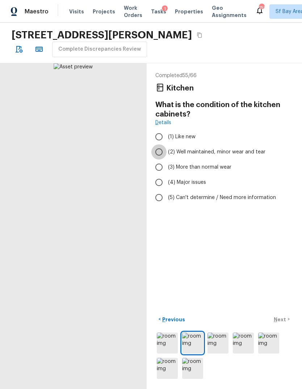
click at [157, 144] on input "(2) Well maintained, minor wear and tear" at bounding box center [158, 151] width 15 height 15
click at [284, 323] on p "Next" at bounding box center [280, 319] width 14 height 7
click at [158, 144] on input "(2) Well maintained, minor wear and tear" at bounding box center [158, 151] width 15 height 15
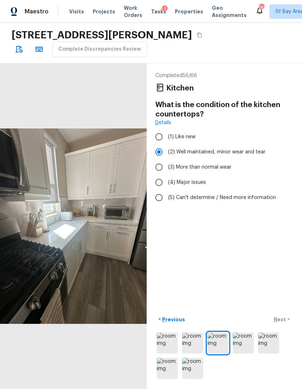
click at [285, 325] on button "Next >" at bounding box center [281, 319] width 23 height 12
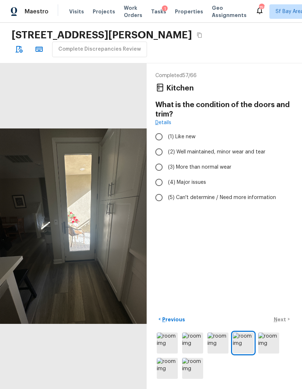
click at [157, 144] on input "(2) Well maintained, minor wear and tear" at bounding box center [158, 151] width 15 height 15
click at [283, 323] on p "Next" at bounding box center [280, 319] width 14 height 7
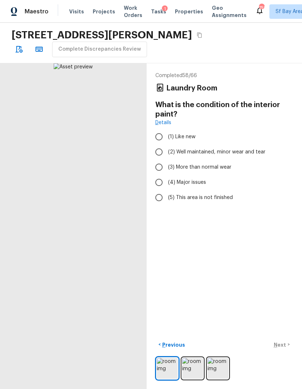
click at [157, 144] on input "(2) Well maintained, minor wear and tear" at bounding box center [158, 151] width 15 height 15
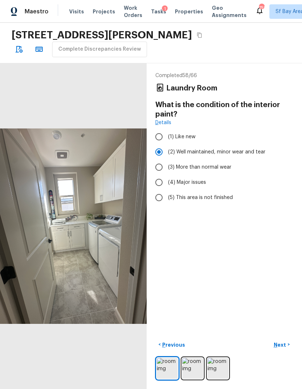
click at [287, 350] on button "Next >" at bounding box center [281, 345] width 23 height 12
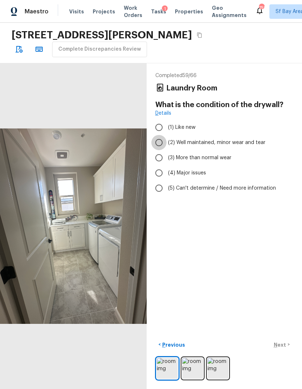
click at [156, 135] on input "(2) Well maintained, minor wear and tear" at bounding box center [158, 142] width 15 height 15
click at [286, 348] on p "Next" at bounding box center [280, 344] width 14 height 7
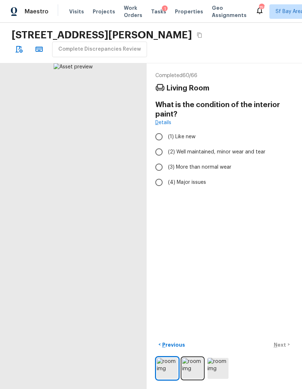
click at [284, 350] on div "< Previous Next >" at bounding box center [224, 345] width 138 height 12
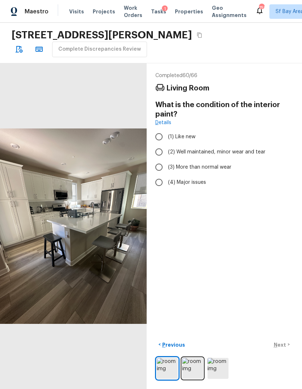
click at [156, 144] on input "(2) Well maintained, minor wear and tear" at bounding box center [158, 151] width 15 height 15
click at [285, 348] on p "Next" at bounding box center [280, 344] width 14 height 7
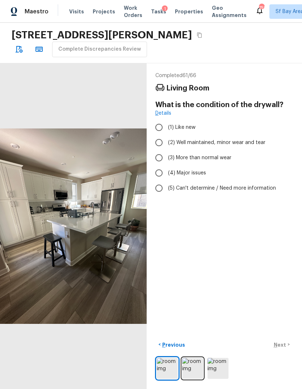
click at [158, 135] on input "(2) Well maintained, minor wear and tear" at bounding box center [158, 142] width 15 height 15
click at [285, 348] on p "Next" at bounding box center [280, 344] width 14 height 7
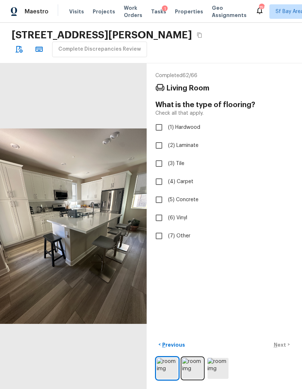
click at [154, 210] on input "(6) Vinyl" at bounding box center [158, 217] width 15 height 15
click at [284, 350] on div "< Previous Next >" at bounding box center [224, 345] width 138 height 12
click at [285, 348] on p "Next" at bounding box center [280, 344] width 14 height 7
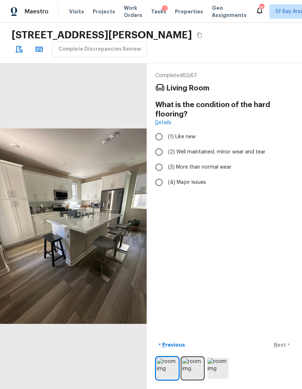
click at [156, 144] on input "(2) Well maintained, minor wear and tear" at bounding box center [158, 151] width 15 height 15
click at [287, 350] on div "< Previous Next >" at bounding box center [224, 345] width 138 height 12
click at [286, 348] on p "Next" at bounding box center [280, 344] width 14 height 7
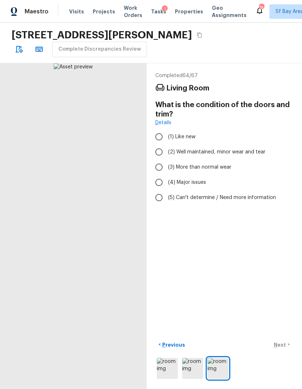
click at [158, 144] on input "(2) Well maintained, minor wear and tear" at bounding box center [158, 151] width 15 height 15
click at [287, 350] on button "Next >" at bounding box center [281, 345] width 23 height 12
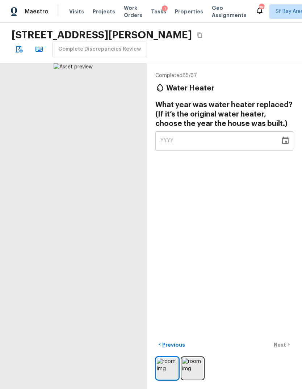
click at [164, 138] on span "YYYY" at bounding box center [166, 140] width 13 height 5
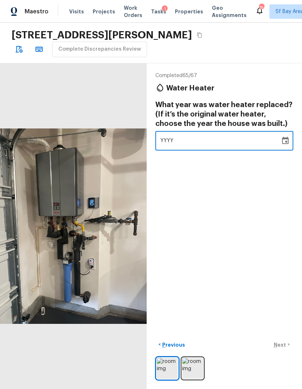
click at [18, 48] on icon "button" at bounding box center [18, 49] width 9 height 9
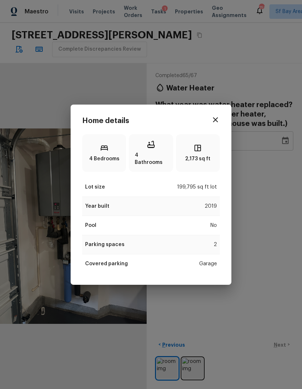
click at [73, 105] on div "Home details 4 Bedrooms 4 Bathrooms 2,173 sq ft Lot size 199,795 sq ft lot Year…" at bounding box center [151, 194] width 302 height 389
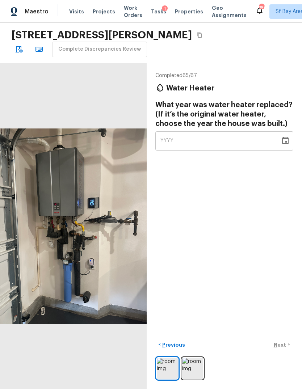
click at [179, 131] on div "YYYY" at bounding box center [217, 140] width 115 height 19
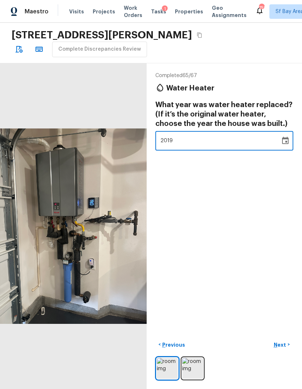
click at [286, 228] on div "Completed 65 / 67 Water Heater What year was water heater replaced? (If it’s th…" at bounding box center [223, 226] width 155 height 326
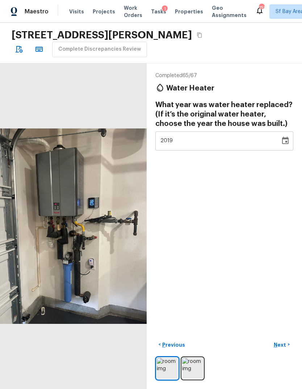
click at [286, 350] on button "Next >" at bounding box center [281, 345] width 23 height 12
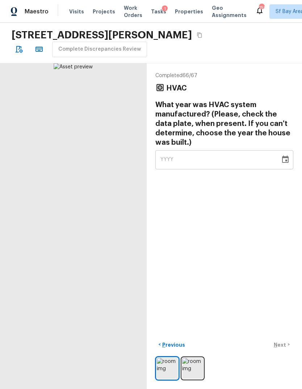
click at [161, 150] on div "YYYY" at bounding box center [217, 159] width 115 height 19
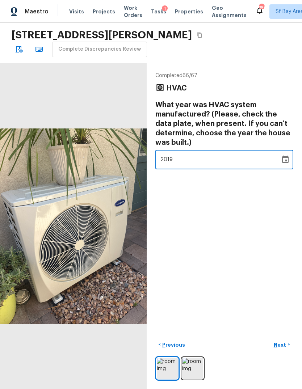
click at [273, 238] on div "Completed 66 / 67 HVAC What year was HVAC system manufactured? (Please, check t…" at bounding box center [223, 226] width 155 height 326
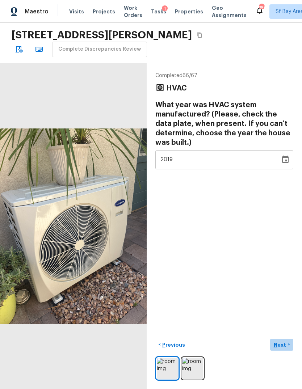
click at [283, 350] on button "Next >" at bounding box center [281, 345] width 23 height 12
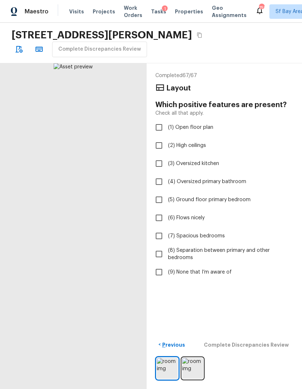
click at [155, 264] on input "(9) None that I’m aware of" at bounding box center [158, 271] width 15 height 15
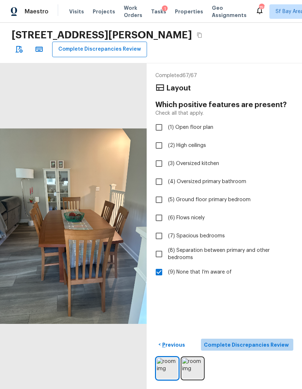
click at [284, 348] on p "Complete Discrepancies Review" at bounding box center [247, 344] width 86 height 7
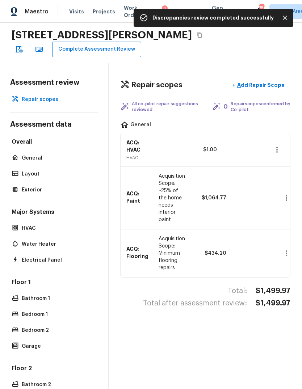
scroll to position [0, 0]
click at [66, 56] on button "Complete Assessment Review" at bounding box center [96, 50] width 89 height 16
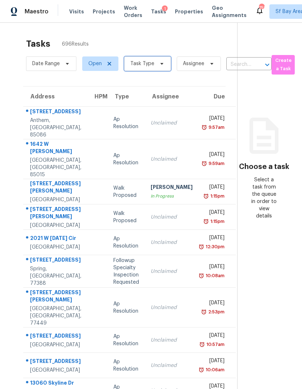
click at [154, 71] on span "Task Type" at bounding box center [147, 63] width 47 height 14
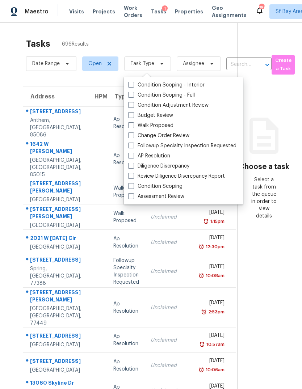
click at [173, 199] on label "Assessment Review" at bounding box center [156, 196] width 56 height 7
click at [133, 197] on input "Assessment Review" at bounding box center [130, 195] width 5 height 5
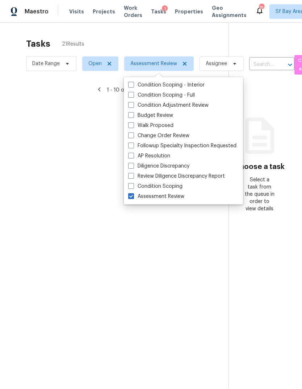
click at [21, 118] on div at bounding box center [151, 194] width 302 height 389
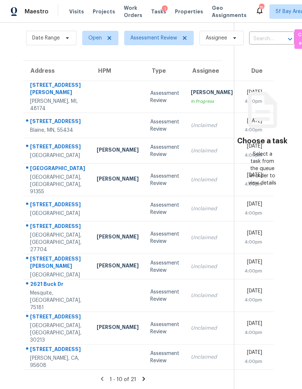
scroll to position [27, 0]
click at [142, 377] on icon at bounding box center [143, 379] width 3 height 4
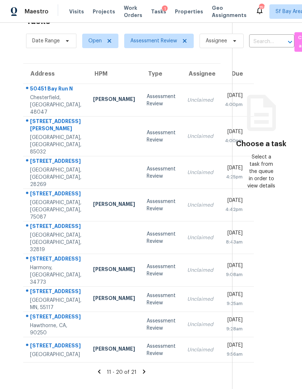
click at [39, 134] on div "[GEOGRAPHIC_DATA], [GEOGRAPHIC_DATA], 85032" at bounding box center [55, 145] width 51 height 22
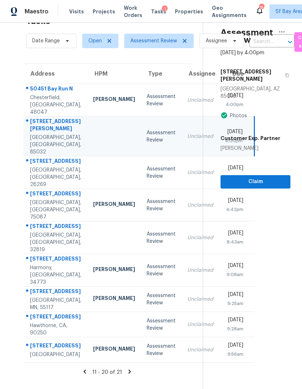
click at [259, 152] on div "Claim" at bounding box center [255, 170] width 70 height 37
click at [253, 177] on span "Claim" at bounding box center [255, 181] width 58 height 9
click at [250, 177] on span "Claim" at bounding box center [255, 181] width 58 height 9
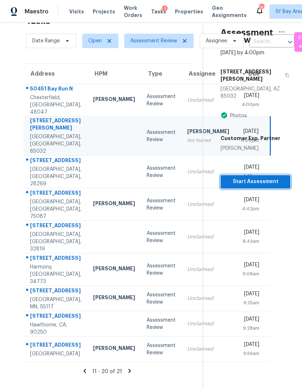
click at [255, 177] on span "Start Assessment" at bounding box center [255, 181] width 58 height 9
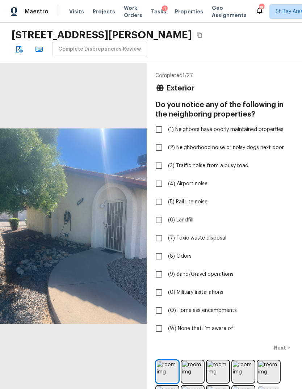
click at [251, 370] on img at bounding box center [243, 371] width 21 height 21
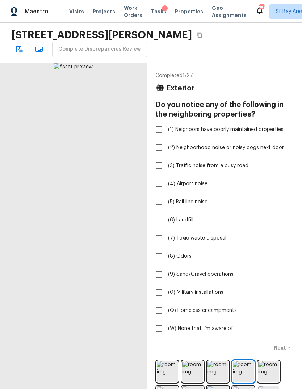
click at [157, 327] on input "(W) None that I’m aware of" at bounding box center [158, 328] width 15 height 15
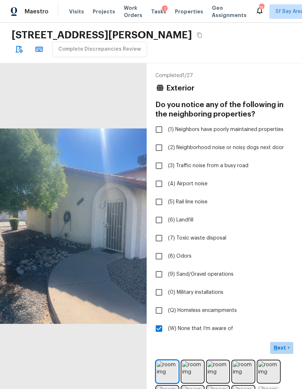
click at [285, 348] on p "Next" at bounding box center [280, 347] width 14 height 7
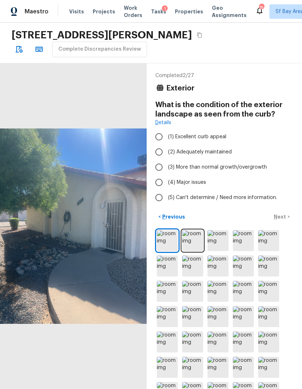
click at [157, 153] on input "(2) Adequately maintained" at bounding box center [158, 151] width 15 height 15
click at [160, 172] on input "(3) More than normal growth/overgrowth" at bounding box center [158, 166] width 15 height 15
click at [286, 216] on p "Next" at bounding box center [280, 216] width 14 height 7
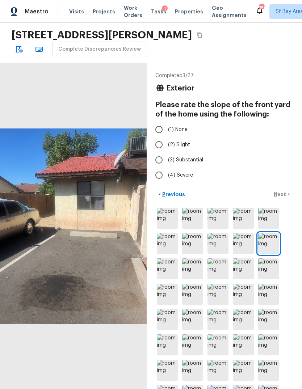
click at [156, 145] on input "(2) Slight" at bounding box center [158, 144] width 15 height 15
click at [283, 198] on div "< Previous Next >" at bounding box center [224, 194] width 138 height 12
click at [281, 193] on p "Next" at bounding box center [280, 194] width 14 height 7
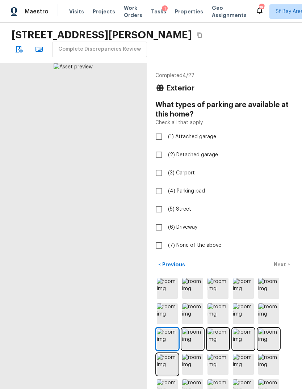
click at [164, 264] on p "Previous" at bounding box center [173, 264] width 24 height 7
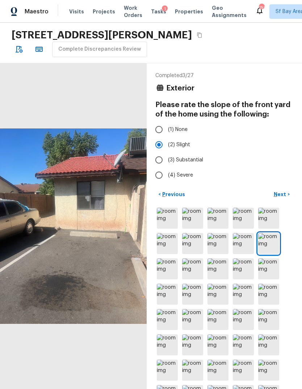
click at [164, 196] on p "Previous" at bounding box center [173, 194] width 24 height 7
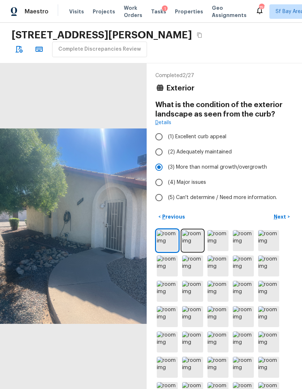
click at [284, 215] on p "Next" at bounding box center [280, 216] width 14 height 7
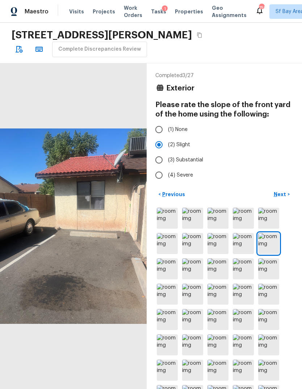
click at [285, 194] on p "Next" at bounding box center [280, 194] width 14 height 7
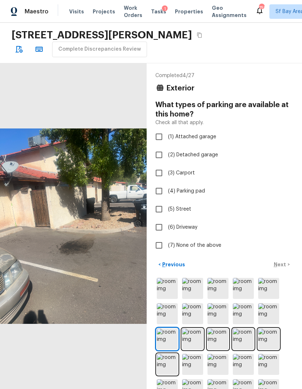
click at [156, 174] on input "(3) Carport" at bounding box center [158, 172] width 15 height 15
click at [283, 263] on p "Next" at bounding box center [280, 264] width 14 height 7
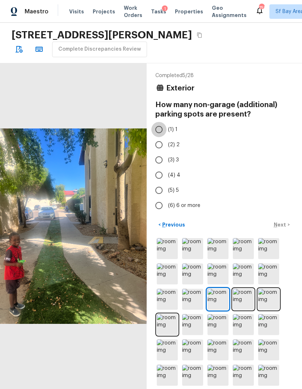
click at [154, 125] on input "(1) 1" at bounding box center [158, 129] width 15 height 15
click at [281, 228] on p "Next" at bounding box center [280, 224] width 14 height 7
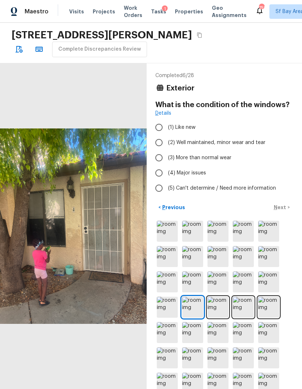
click at [156, 159] on input "(3) More than normal wear" at bounding box center [158, 157] width 15 height 15
click at [284, 207] on p "Next" at bounding box center [280, 207] width 14 height 7
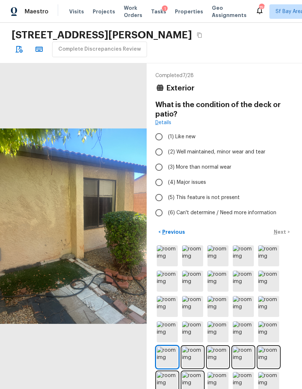
click at [156, 186] on input "(4) Major issues" at bounding box center [158, 182] width 15 height 15
click at [283, 230] on p "Next" at bounding box center [280, 231] width 14 height 7
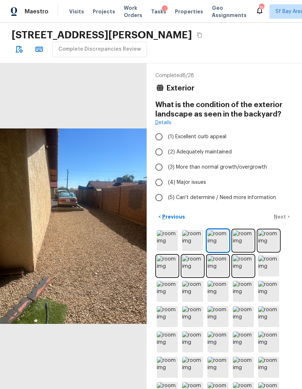
click at [156, 167] on input "(3) More than normal growth/overgrowth" at bounding box center [158, 166] width 15 height 15
click at [283, 217] on p "Next" at bounding box center [280, 216] width 14 height 7
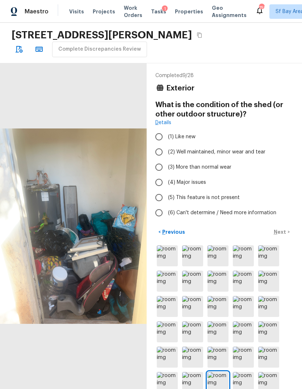
click at [156, 170] on input "(3) More than normal wear" at bounding box center [158, 166] width 15 height 15
click at [282, 234] on p "Next" at bounding box center [280, 231] width 14 height 7
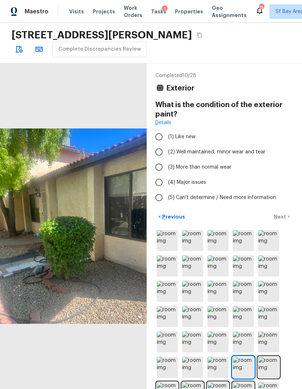
click at [155, 186] on input "(4) Major issues" at bounding box center [158, 182] width 15 height 15
click at [283, 216] on p "Next" at bounding box center [280, 216] width 14 height 7
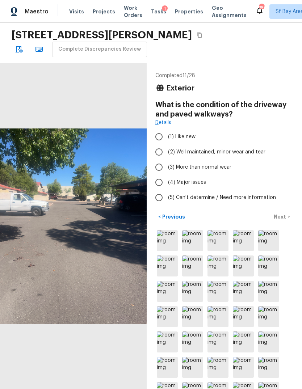
click at [158, 167] on input "(3) More than normal wear" at bounding box center [158, 166] width 15 height 15
click at [282, 220] on p "Next" at bounding box center [280, 216] width 14 height 7
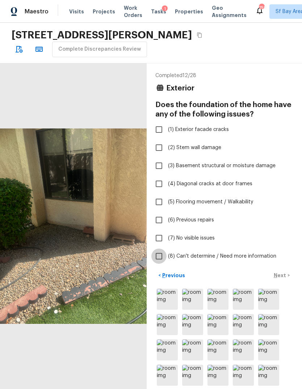
click at [157, 256] on input "(8) Can't determine / Need more information" at bounding box center [158, 255] width 15 height 15
click at [157, 238] on input "(7) No visible issues" at bounding box center [158, 237] width 15 height 15
click at [156, 257] on input "(8) Can't determine / Need more information" at bounding box center [158, 255] width 15 height 15
click at [285, 274] on p "Next" at bounding box center [280, 275] width 14 height 7
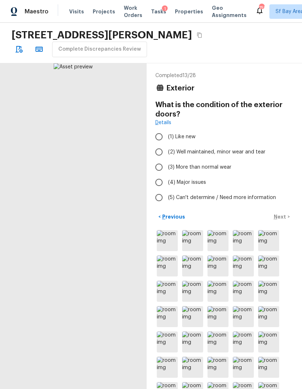
click at [161, 169] on input "(3) More than normal wear" at bounding box center [158, 166] width 15 height 15
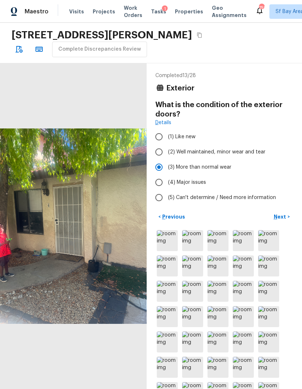
click at [282, 214] on p "Next" at bounding box center [280, 216] width 14 height 7
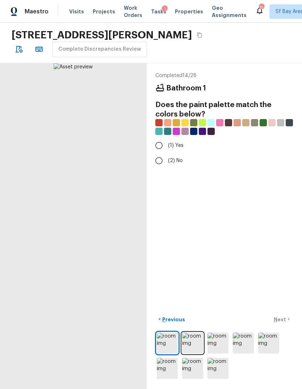
click at [157, 161] on input "(2) No" at bounding box center [158, 160] width 15 height 15
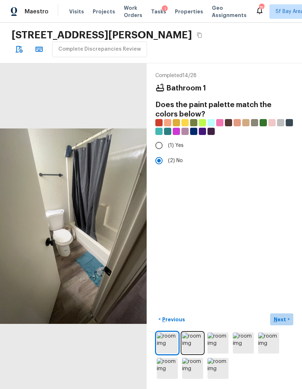
click at [285, 323] on p "Next" at bounding box center [280, 319] width 14 height 7
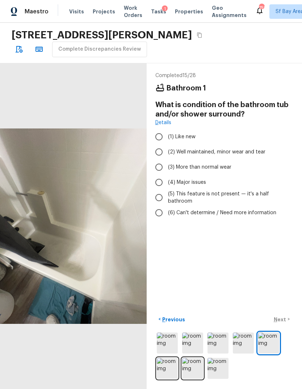
click at [157, 183] on input "(4) Major issues" at bounding box center [158, 182] width 15 height 15
click at [284, 323] on p "Next" at bounding box center [280, 319] width 14 height 7
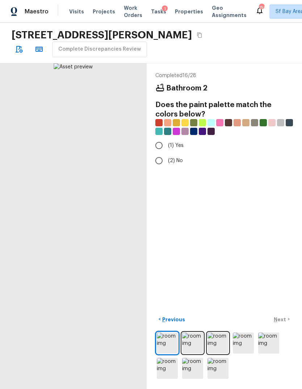
click at [157, 162] on input "(2) No" at bounding box center [158, 160] width 15 height 15
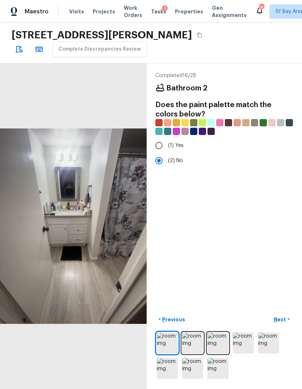
click at [286, 323] on p "Next" at bounding box center [280, 319] width 14 height 7
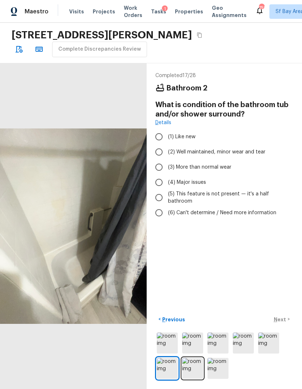
click at [159, 179] on input "(4) Major issues" at bounding box center [158, 182] width 15 height 15
click at [286, 323] on p "Next" at bounding box center [280, 319] width 14 height 7
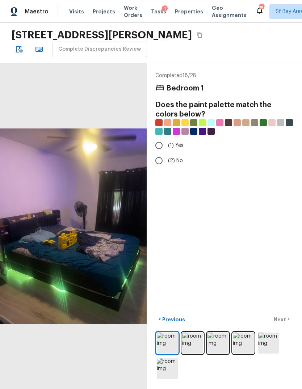
click at [157, 147] on input "(1) Yes" at bounding box center [158, 145] width 15 height 15
click at [285, 323] on p "Next" at bounding box center [280, 319] width 14 height 7
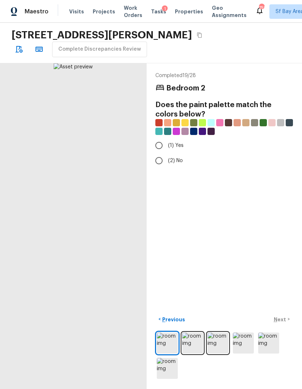
click at [158, 145] on input "(1) Yes" at bounding box center [158, 145] width 15 height 15
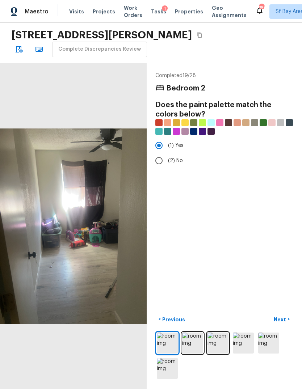
click at [286, 323] on p "Next" at bounding box center [280, 319] width 14 height 7
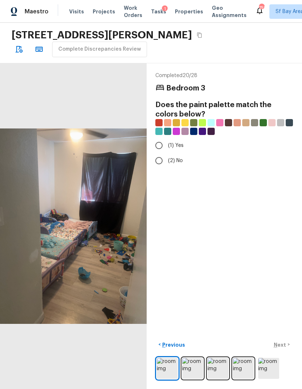
click at [156, 148] on input "(1) Yes" at bounding box center [158, 145] width 15 height 15
click at [285, 350] on button "Next >" at bounding box center [281, 345] width 23 height 12
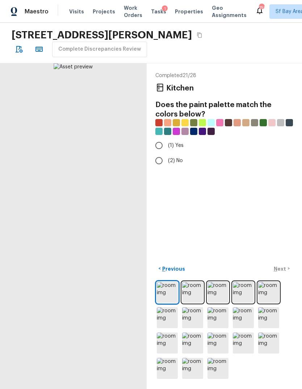
click at [157, 145] on input "(1) Yes" at bounding box center [158, 145] width 15 height 15
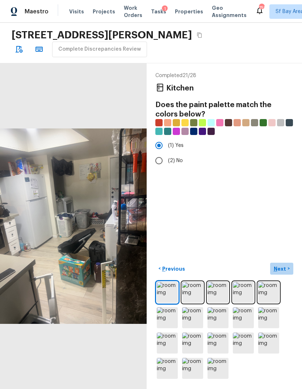
click at [286, 272] on p "Next" at bounding box center [280, 268] width 14 height 7
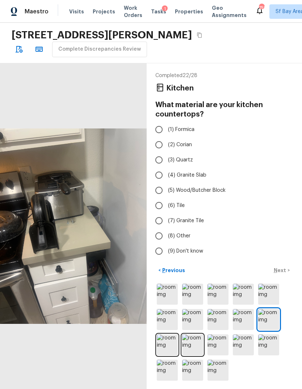
click at [157, 159] on input "(3) Quartz" at bounding box center [158, 159] width 15 height 15
click at [286, 274] on p "Next" at bounding box center [280, 270] width 14 height 7
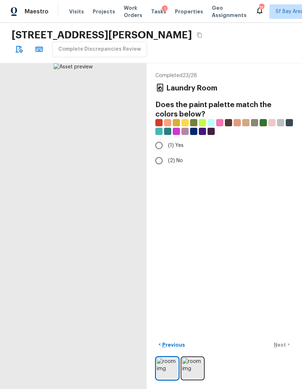
click at [154, 143] on input "(1) Yes" at bounding box center [158, 145] width 15 height 15
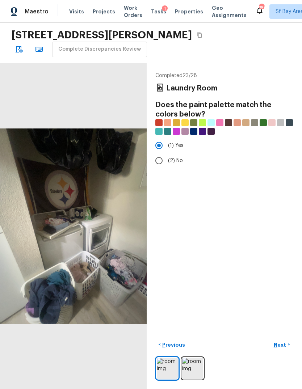
click at [287, 350] on button "Next >" at bounding box center [281, 345] width 23 height 12
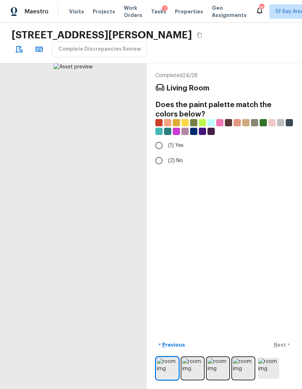
click at [157, 146] on input "(1) Yes" at bounding box center [158, 145] width 15 height 15
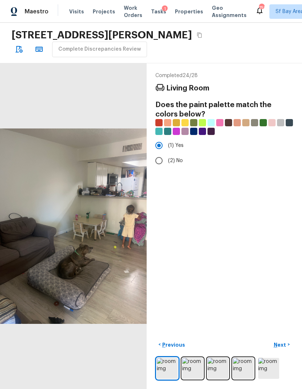
click at [288, 350] on button "Next >" at bounding box center [281, 345] width 23 height 12
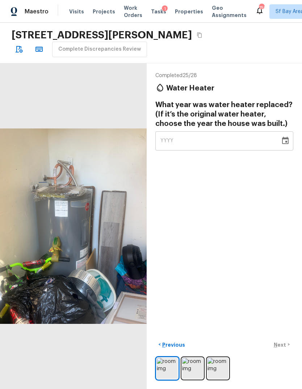
click at [19, 51] on icon "button" at bounding box center [18, 49] width 9 height 9
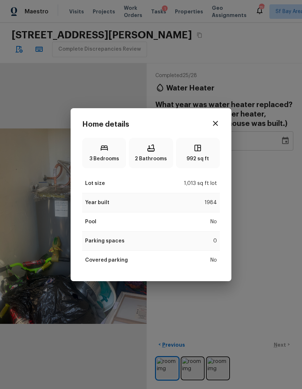
click at [50, 139] on div "Home details 3 Bedrooms 2 Bathrooms 992 sq ft Lot size 1,013 sq ft lot Year bui…" at bounding box center [151, 194] width 302 height 389
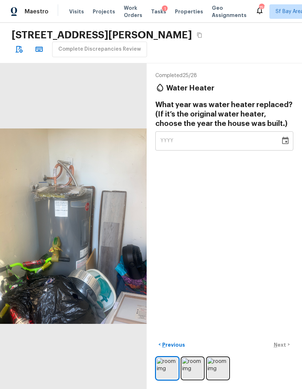
click at [235, 137] on div "YYYY" at bounding box center [217, 140] width 115 height 19
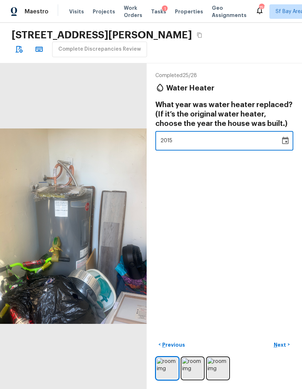
click at [278, 222] on div "Completed 25 / 28 Water Heater What year was water heater replaced? (If it’s th…" at bounding box center [223, 226] width 155 height 326
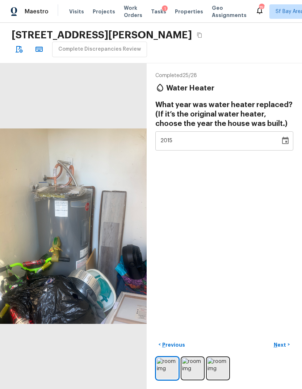
click at [285, 350] on button "Next >" at bounding box center [281, 345] width 23 height 12
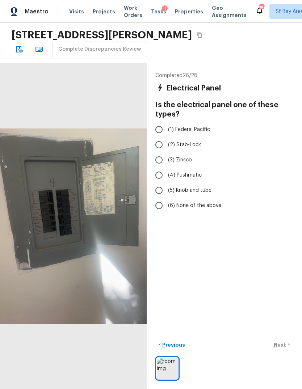
click at [155, 203] on input "(6) None of the above" at bounding box center [158, 205] width 15 height 15
click at [285, 350] on button "Next >" at bounding box center [281, 345] width 23 height 12
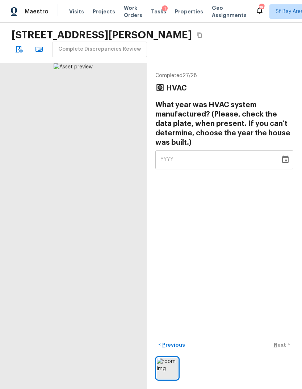
click at [165, 161] on span "YYYY" at bounding box center [166, 159] width 13 height 5
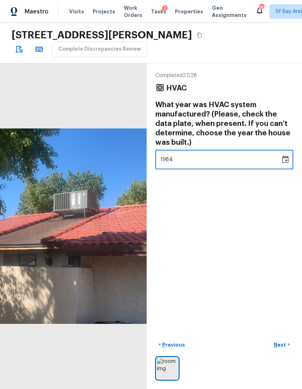
click at [271, 222] on div "Completed 27 / 28 HVAC What year was HVAC system manufactured? (Please, check t…" at bounding box center [223, 226] width 155 height 326
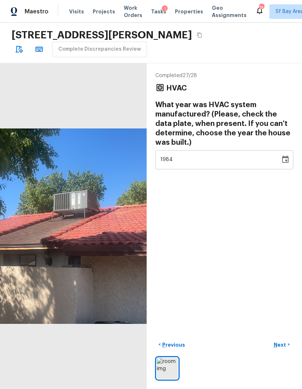
click at [283, 377] on div "Completed 27 / 28 HVAC What year was HVAC system manufactured? (Please, check t…" at bounding box center [223, 226] width 155 height 326
click at [283, 348] on p "Next" at bounding box center [280, 344] width 14 height 7
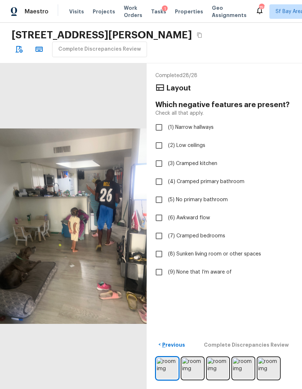
click at [154, 272] on input "(9) None that I’m aware of" at bounding box center [158, 271] width 15 height 15
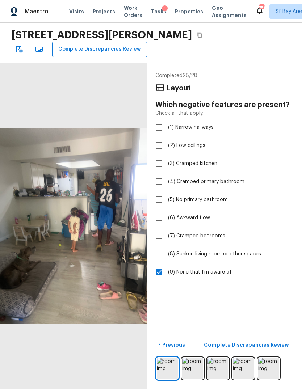
scroll to position [12, 0]
click at [277, 348] on p "Complete Discrepancies Review" at bounding box center [247, 344] width 86 height 7
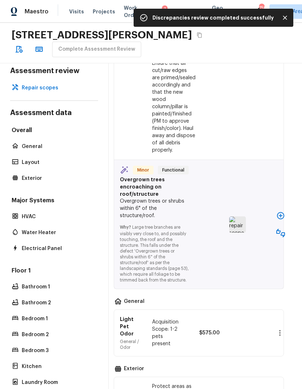
scroll to position [652, 7]
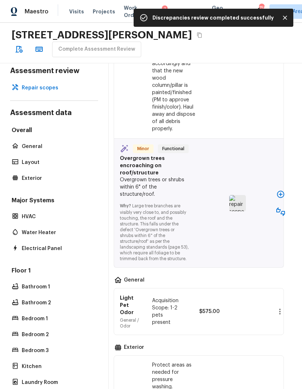
click at [281, 191] on icon "button" at bounding box center [280, 194] width 7 height 7
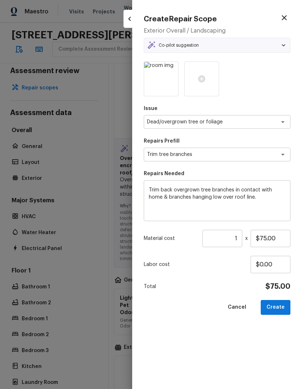
click at [282, 307] on button "Create" at bounding box center [275, 307] width 30 height 15
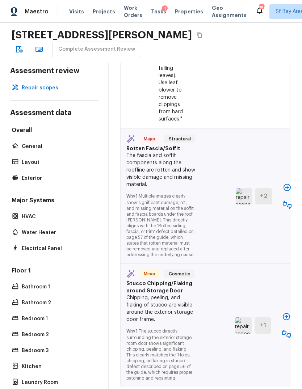
scroll to position [2115, 1]
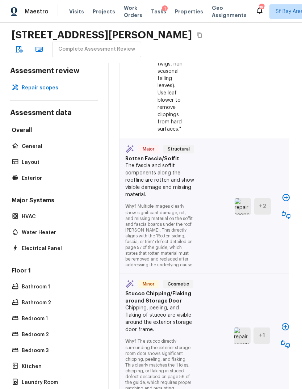
click at [288, 193] on icon "button" at bounding box center [285, 197] width 9 height 9
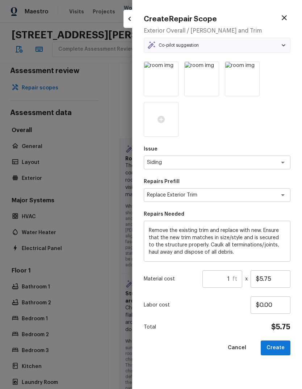
click at [231, 277] on input "1" at bounding box center [217, 278] width 30 height 17
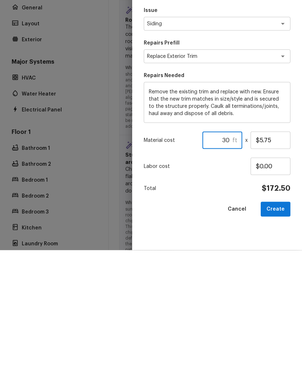
click at [282, 340] on button "Create" at bounding box center [275, 347] width 30 height 15
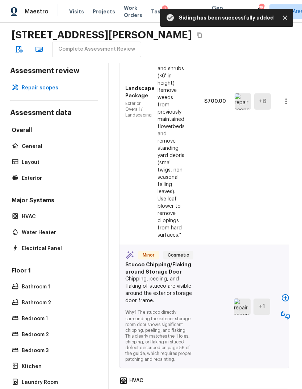
click at [283, 293] on icon "button" at bounding box center [285, 297] width 9 height 9
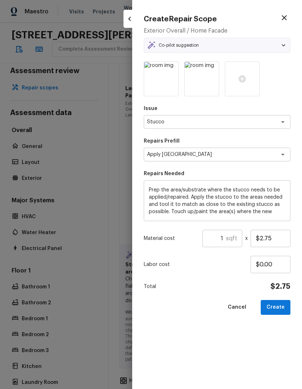
click at [221, 240] on input "1" at bounding box center [214, 238] width 24 height 17
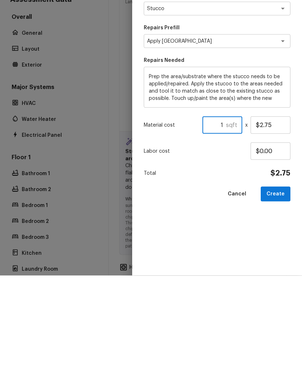
click at [220, 230] on input "1" at bounding box center [214, 238] width 24 height 17
click at [219, 230] on input "1" at bounding box center [214, 238] width 24 height 17
click at [284, 300] on button "Create" at bounding box center [275, 307] width 30 height 15
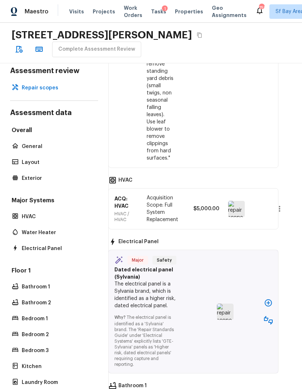
scroll to position [2363, 12]
click at [268, 298] on icon "button" at bounding box center [268, 302] width 9 height 9
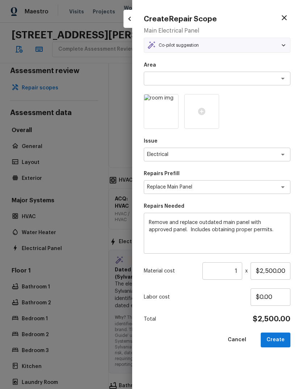
click at [240, 339] on button "Cancel" at bounding box center [237, 339] width 30 height 15
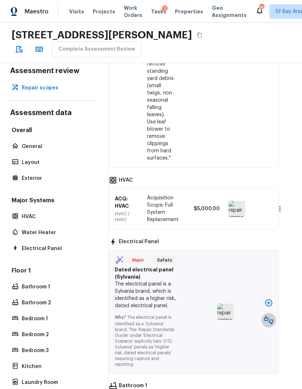
click at [273, 313] on button "button" at bounding box center [268, 320] width 14 height 14
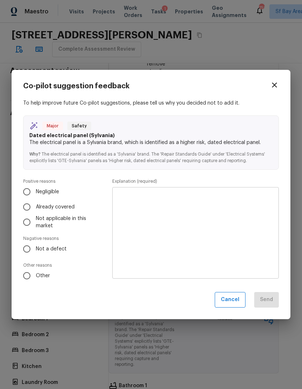
click at [25, 247] on input "Not a defect" at bounding box center [26, 248] width 15 height 15
click at [135, 238] on textarea at bounding box center [195, 233] width 156 height 80
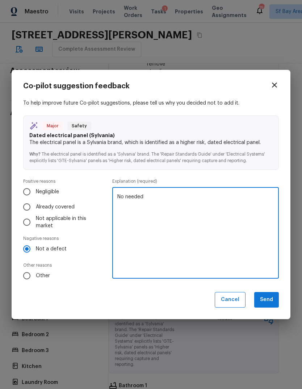
click at [259, 175] on div "To help improve future Co-pilot suggestions, please tell us why you decided not…" at bounding box center [150, 191] width 255 height 184
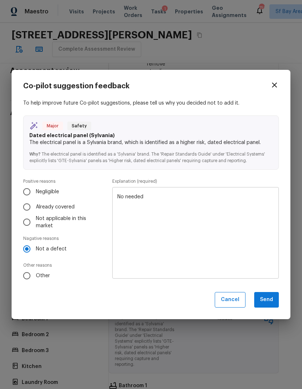
click at [272, 300] on button "Send" at bounding box center [266, 300] width 25 height 16
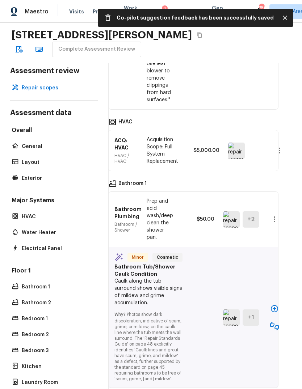
scroll to position [2432, 12]
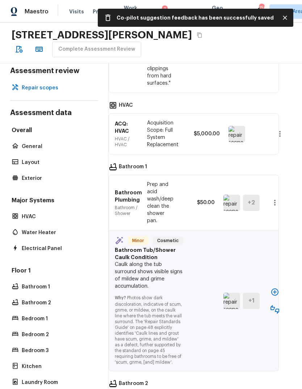
click at [274, 288] on icon "button" at bounding box center [274, 292] width 9 height 9
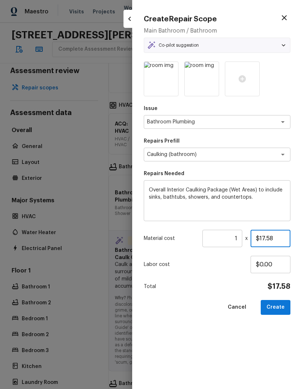
click at [280, 239] on input "$17.58" at bounding box center [270, 238] width 40 height 17
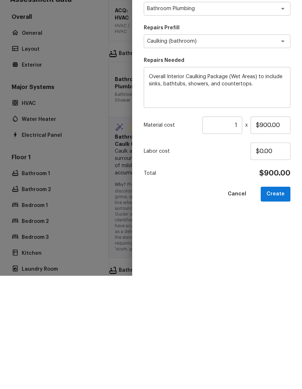
click at [237, 230] on input "1" at bounding box center [222, 238] width 40 height 17
click at [280, 300] on button "Create" at bounding box center [275, 307] width 30 height 15
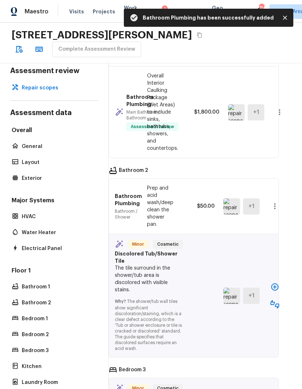
scroll to position [2632, 12]
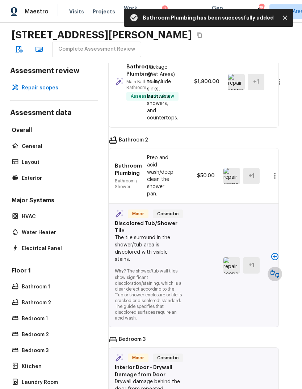
click at [277, 269] on icon "button" at bounding box center [274, 273] width 9 height 9
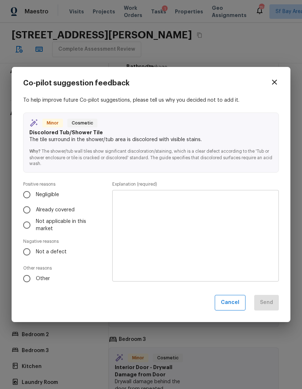
click at [29, 252] on input "Not a defect" at bounding box center [26, 251] width 15 height 15
click at [138, 235] on textarea at bounding box center [195, 236] width 156 height 80
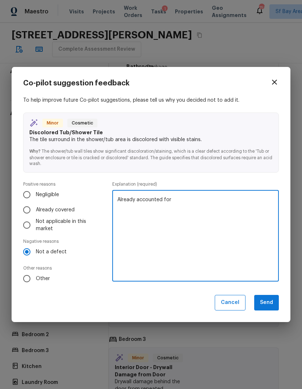
click at [260, 177] on div "To help improve future Co-pilot suggestions, please tell us why you decided not…" at bounding box center [150, 192] width 255 height 190
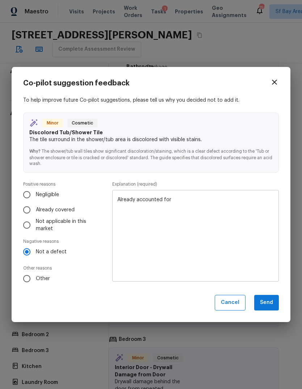
click at [270, 302] on button "Send" at bounding box center [266, 303] width 25 height 16
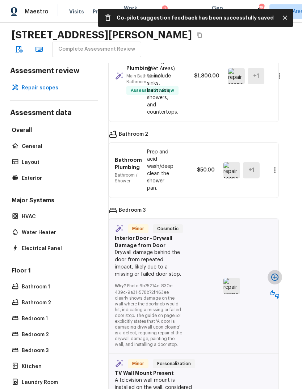
click at [277, 273] on icon "button" at bounding box center [274, 277] width 9 height 9
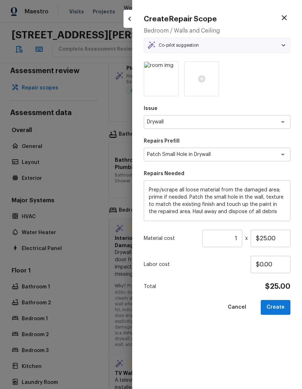
click at [239, 239] on input "1" at bounding box center [222, 238] width 40 height 17
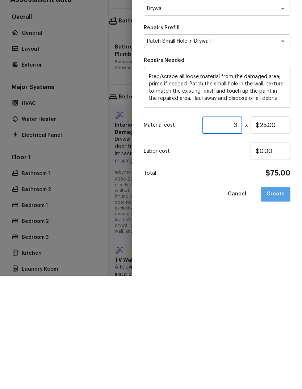
click at [282, 300] on button "Create" at bounding box center [275, 307] width 30 height 15
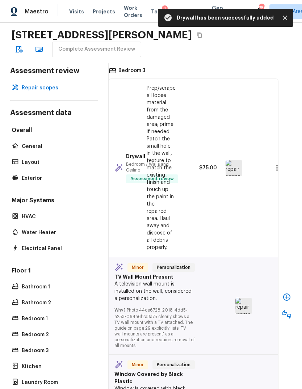
scroll to position [2794, 12]
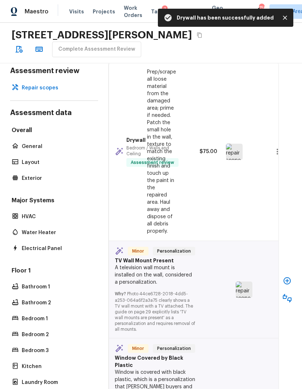
click at [288, 277] on icon "button" at bounding box center [286, 280] width 7 height 7
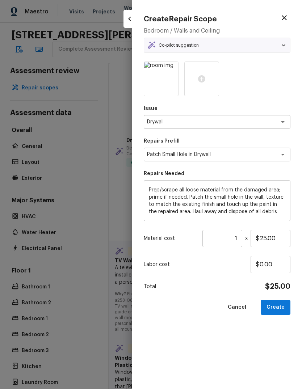
click at [281, 305] on button "Create" at bounding box center [275, 307] width 30 height 15
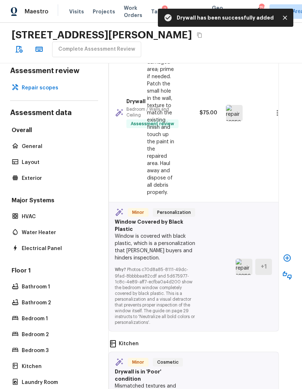
scroll to position [3025, 12]
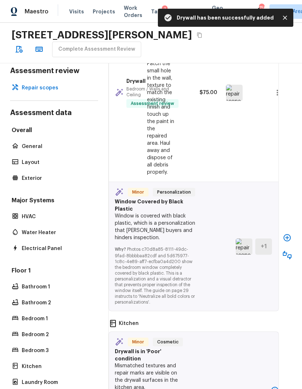
click at [288, 233] on icon "button" at bounding box center [286, 237] width 9 height 9
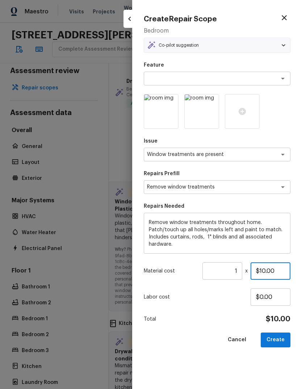
click at [276, 267] on input "$10.00" at bounding box center [270, 270] width 40 height 17
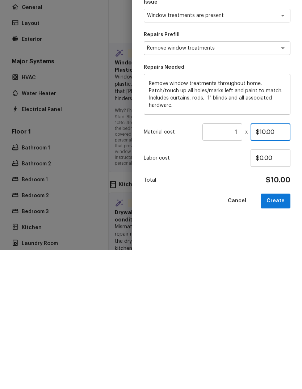
click at [260, 262] on input "$10.00" at bounding box center [270, 270] width 40 height 17
click at [284, 332] on button "Create" at bounding box center [275, 339] width 30 height 15
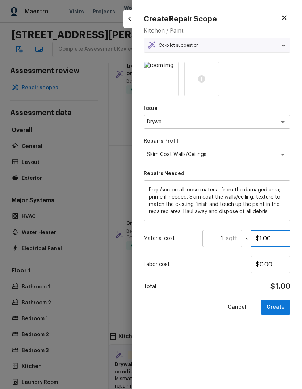
click at [277, 241] on input "$1.00" at bounding box center [270, 238] width 40 height 17
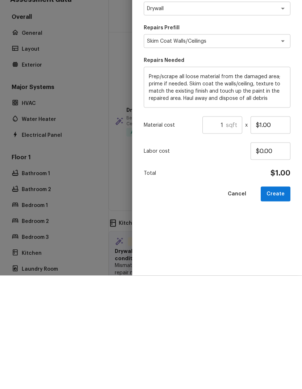
click at [277, 241] on div "Issue Drywall x ​ Repairs Prefill Skim Coat Walls/Ceilings x ​ Repairs Needed P…" at bounding box center [217, 219] width 146 height 316
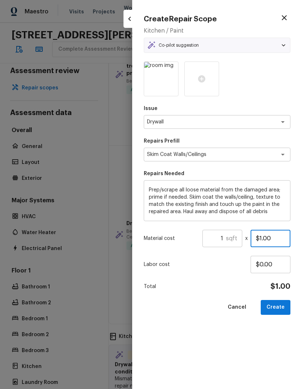
click at [281, 238] on input "$1.00" at bounding box center [270, 238] width 40 height 17
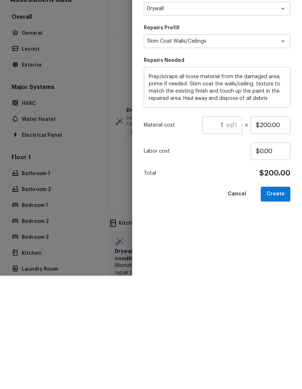
click at [280, 300] on button "Create" at bounding box center [275, 307] width 30 height 15
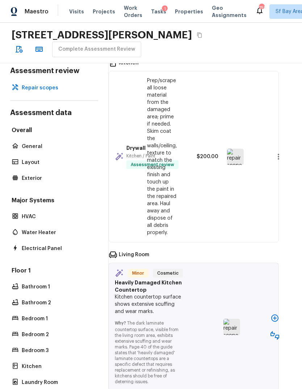
scroll to position [3298, 12]
click at [278, 311] on button "button" at bounding box center [274, 318] width 14 height 14
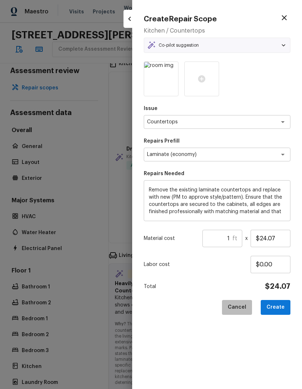
click at [243, 307] on button "Cancel" at bounding box center [237, 307] width 30 height 15
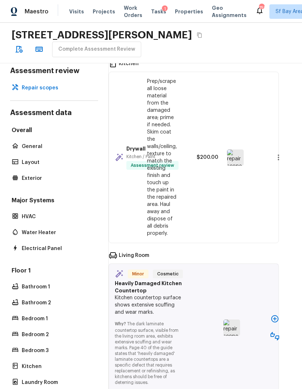
click at [277, 332] on icon "button" at bounding box center [274, 336] width 9 height 9
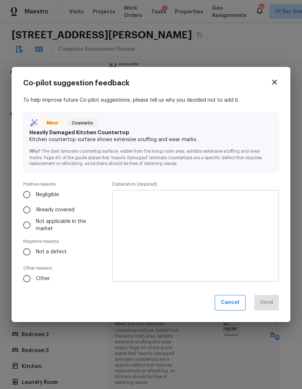
click at [30, 253] on input "Not a defect" at bounding box center [26, 251] width 15 height 15
click at [244, 250] on textarea at bounding box center [195, 236] width 156 height 80
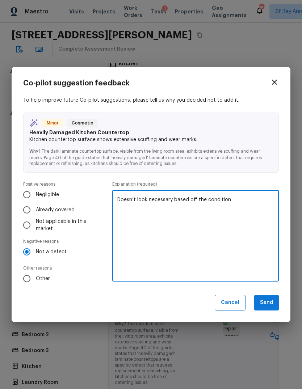
click at [253, 178] on div "To help improve future Co-pilot suggestions, please tell us why you decided not…" at bounding box center [150, 192] width 255 height 190
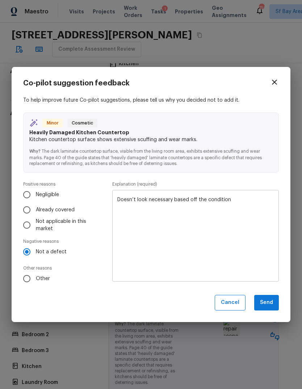
click at [270, 302] on button "Send" at bounding box center [266, 303] width 25 height 16
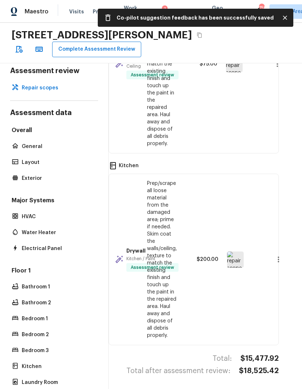
scroll to position [3150, 12]
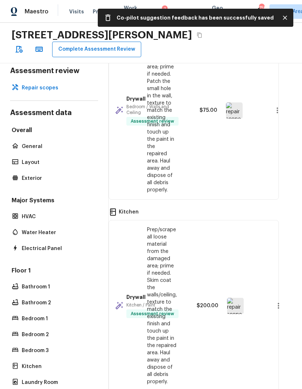
click at [62, 42] on button "Complete Assessment Review" at bounding box center [96, 50] width 89 height 16
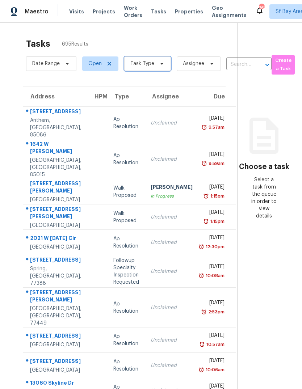
click at [142, 63] on span "Task Type" at bounding box center [142, 63] width 24 height 7
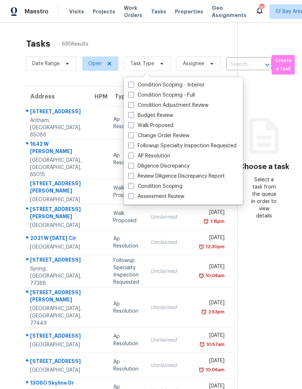
click at [141, 196] on label "Assessment Review" at bounding box center [156, 196] width 56 height 7
click at [133, 196] on input "Assessment Review" at bounding box center [130, 195] width 5 height 5
checkbox input "true"
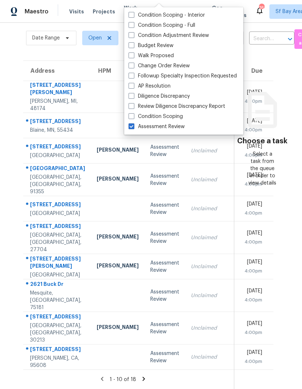
scroll to position [103, 0]
click at [18, 242] on div "Address HPM Type Assignee Due 35065 Wick Rd Romulus, MI, 48174 Assessment Revie…" at bounding box center [123, 215] width 222 height 310
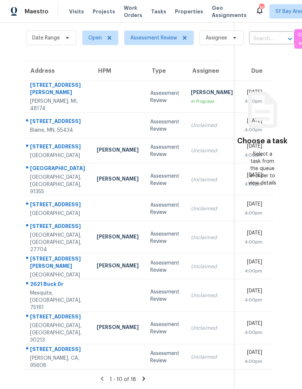
scroll to position [27, 0]
click at [139, 374] on section "Tasks 18 Results Date Range Open Assessment Review Assignee ​ Create a Task Add…" at bounding box center [123, 199] width 222 height 380
click at [140, 376] on icon at bounding box center [143, 378] width 7 height 7
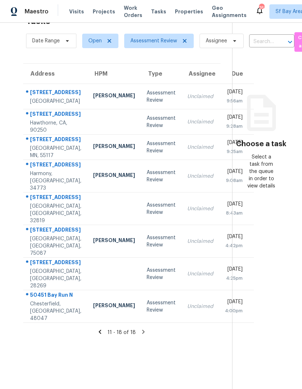
scroll to position [24, 0]
click at [21, 163] on div "Address HPM Type Assignee Due 7323 Bren Ln # 0 Eden Prairie, MN, 55346 Matt Koh…" at bounding box center [122, 193] width 220 height 260
click at [142, 334] on icon at bounding box center [143, 332] width 3 height 4
click at [140, 335] on icon at bounding box center [143, 331] width 7 height 7
click at [47, 170] on div "[STREET_ADDRESS]" at bounding box center [55, 165] width 51 height 9
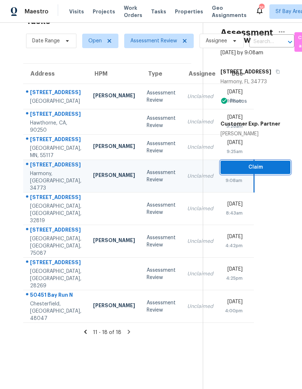
click at [254, 161] on button "Claim" at bounding box center [255, 167] width 70 height 13
click at [252, 161] on button "Claim" at bounding box center [255, 167] width 70 height 13
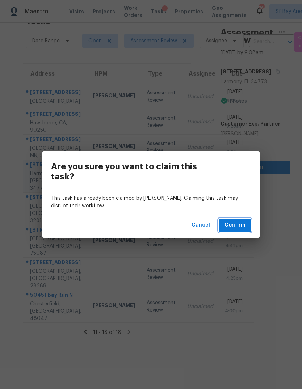
click at [235, 225] on span "Confirm" at bounding box center [234, 225] width 21 height 9
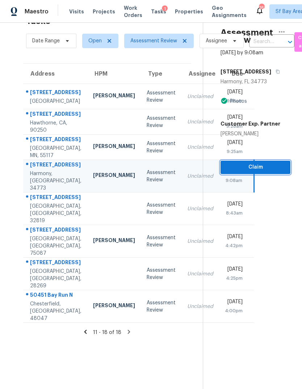
click at [247, 161] on button "Claim" at bounding box center [255, 167] width 70 height 13
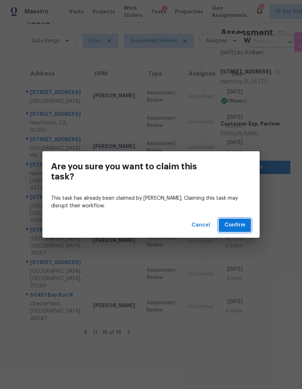
click at [238, 222] on span "Confirm" at bounding box center [234, 225] width 21 height 9
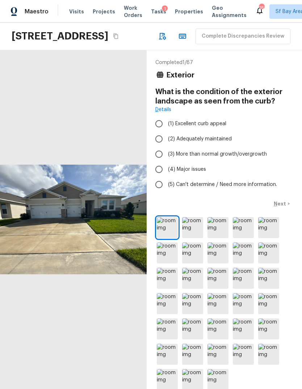
click at [209, 146] on label "(2) Adequately maintained" at bounding box center [219, 138] width 136 height 15
click at [166, 146] on input "(2) Adequately maintained" at bounding box center [158, 138] width 15 height 15
radio input "true"
click at [284, 207] on p "Next" at bounding box center [280, 203] width 14 height 7
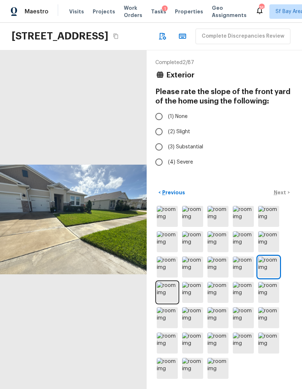
click at [186, 139] on label "(2) Slight" at bounding box center [219, 131] width 136 height 15
click at [166, 139] on input "(2) Slight" at bounding box center [158, 131] width 15 height 15
radio input "true"
click at [286, 196] on p "Next" at bounding box center [280, 192] width 14 height 7
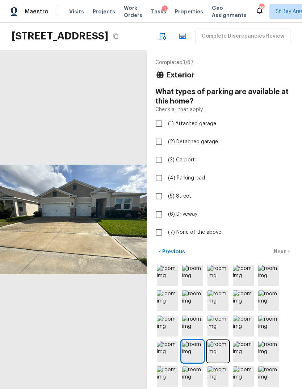
click at [205, 127] on span "(1) Attached garage" at bounding box center [192, 123] width 48 height 7
click at [166, 131] on input "(1) Attached garage" at bounding box center [158, 123] width 15 height 15
checkbox input "true"
click at [285, 257] on div "< Previous Next >" at bounding box center [224, 252] width 138 height 12
click at [288, 257] on button "Next >" at bounding box center [281, 252] width 23 height 12
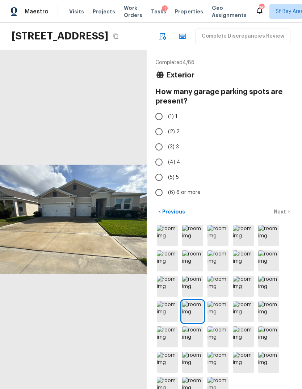
click at [177, 150] on span "(3) 3" at bounding box center [173, 146] width 11 height 7
click at [166, 154] on input "(3) 3" at bounding box center [158, 146] width 15 height 15
radio input "true"
click at [284, 215] on p "Next" at bounding box center [280, 211] width 14 height 7
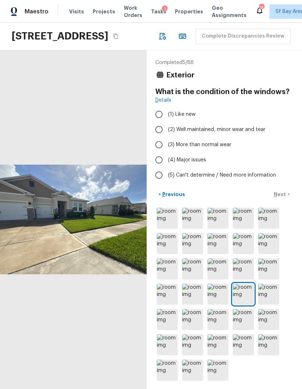
click at [215, 152] on label "(3) More than normal wear" at bounding box center [219, 144] width 136 height 15
click at [166, 152] on input "(3) More than normal wear" at bounding box center [158, 144] width 15 height 15
radio input "true"
click at [285, 198] on p "Next" at bounding box center [280, 194] width 14 height 7
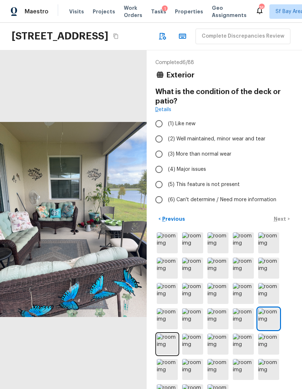
click at [235, 146] on label "(2) Well maintained, minor wear and tear" at bounding box center [219, 138] width 136 height 15
click at [166, 146] on input "(2) Well maintained, minor wear and tear" at bounding box center [158, 138] width 15 height 15
radio input "true"
click at [225, 162] on label "(3) More than normal wear" at bounding box center [219, 153] width 136 height 15
click at [166, 162] on input "(3) More than normal wear" at bounding box center [158, 153] width 15 height 15
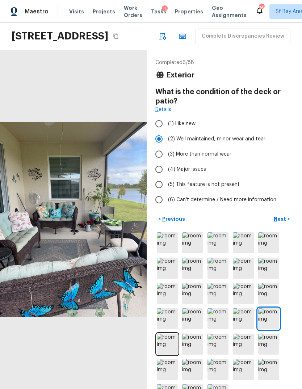
radio input "true"
click at [284, 222] on p "Next" at bounding box center [280, 218] width 14 height 7
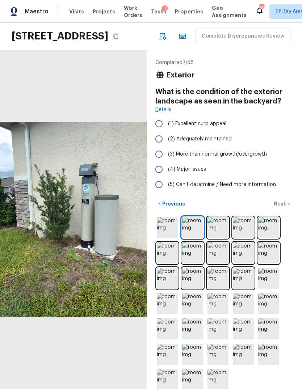
click at [163, 162] on input "(3) More than normal growth/overgrowth" at bounding box center [158, 153] width 15 height 15
radio input "true"
click at [288, 210] on button "Next >" at bounding box center [281, 204] width 23 height 12
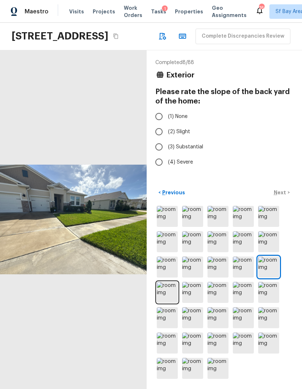
click at [162, 124] on input "(1) None" at bounding box center [158, 116] width 15 height 15
radio input "true"
click at [286, 196] on p "Next" at bounding box center [280, 192] width 14 height 7
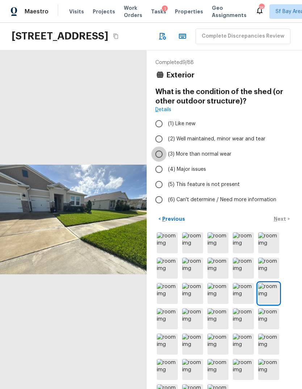
click at [158, 162] on input "(3) More than normal wear" at bounding box center [158, 153] width 15 height 15
radio input "true"
click at [285, 222] on p "Next" at bounding box center [280, 218] width 14 height 7
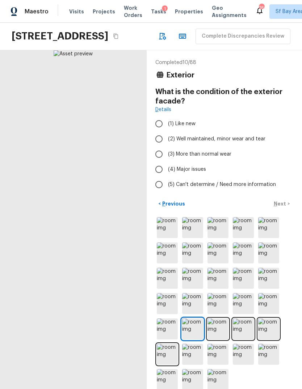
click at [159, 162] on input "(3) More than normal wear" at bounding box center [158, 153] width 15 height 15
radio input "true"
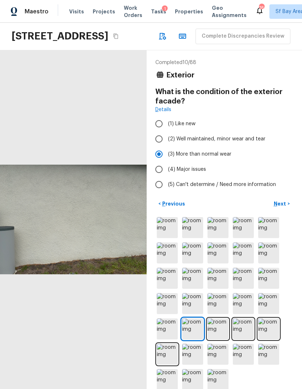
click at [283, 207] on p "Next" at bounding box center [280, 203] width 14 height 7
click at [230, 162] on label "(3) More than normal wear" at bounding box center [219, 153] width 136 height 15
click at [166, 162] on input "(3) More than normal wear" at bounding box center [158, 153] width 15 height 15
radio input "true"
click at [288, 210] on button "Next >" at bounding box center [281, 204] width 23 height 12
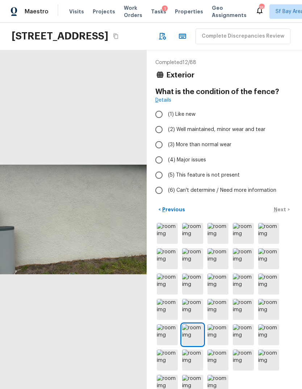
click at [226, 152] on label "(3) More than normal wear" at bounding box center [219, 144] width 136 height 15
click at [166, 152] on input "(3) More than normal wear" at bounding box center [158, 144] width 15 height 15
radio input "true"
click at [289, 216] on button "Next >" at bounding box center [281, 210] width 23 height 12
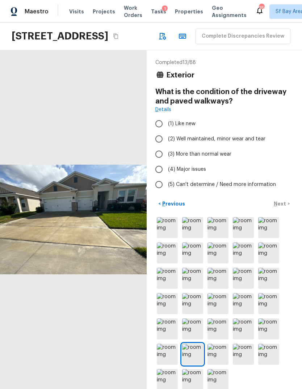
click at [227, 162] on label "(3) More than normal wear" at bounding box center [219, 153] width 136 height 15
click at [166, 162] on input "(3) More than normal wear" at bounding box center [158, 153] width 15 height 15
radio input "true"
click at [289, 210] on button "Next >" at bounding box center [281, 204] width 23 height 12
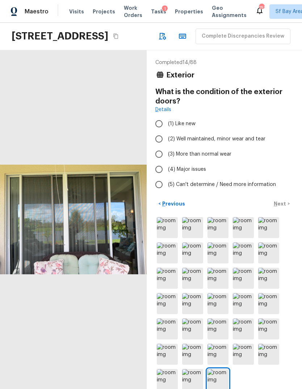
click at [100, 14] on span "Projects" at bounding box center [104, 11] width 22 height 7
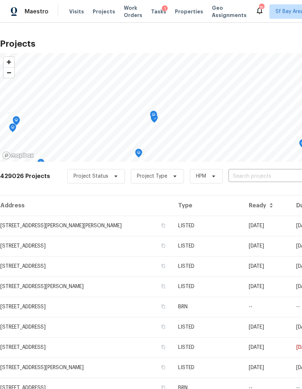
click at [228, 175] on input "text" at bounding box center [269, 176] width 83 height 11
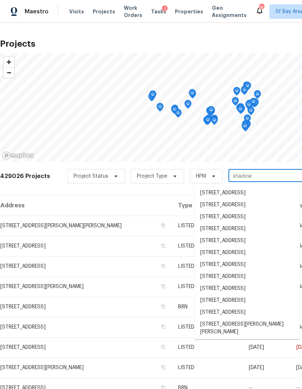
click at [262, 176] on input "shadow" at bounding box center [269, 176] width 83 height 11
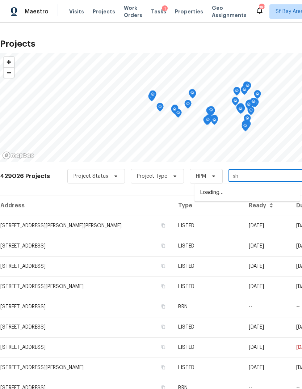
type input "s"
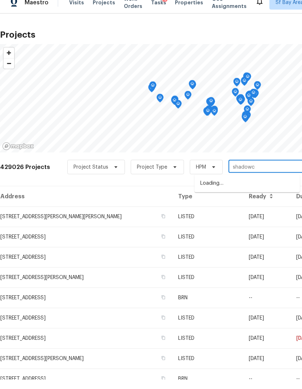
type input "shadowcl"
click at [216, 187] on li "[STREET_ADDRESS]" at bounding box center [246, 193] width 105 height 12
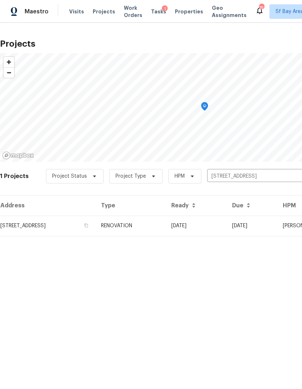
click at [43, 218] on td "[STREET_ADDRESS]" at bounding box center [47, 226] width 95 height 20
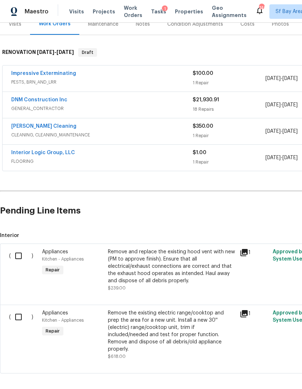
scroll to position [96, 0]
